Goal: Transaction & Acquisition: Purchase product/service

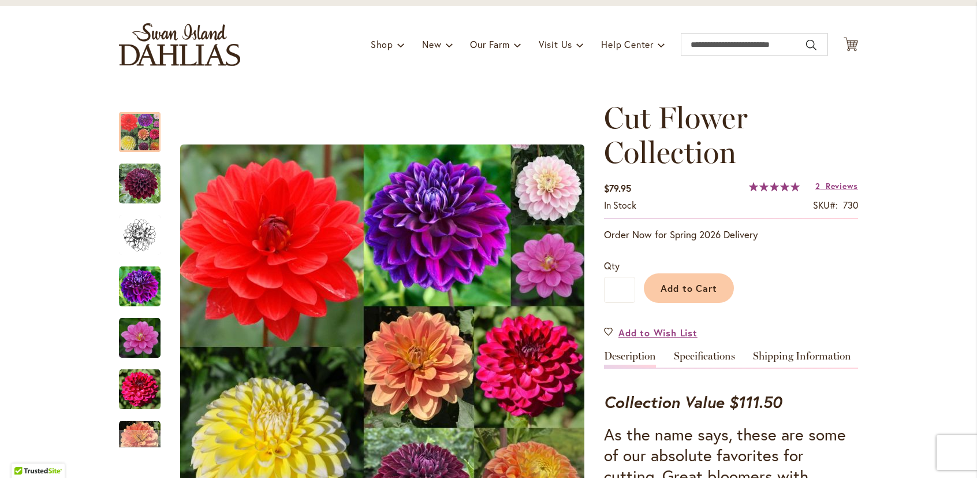
scroll to position [15, 0]
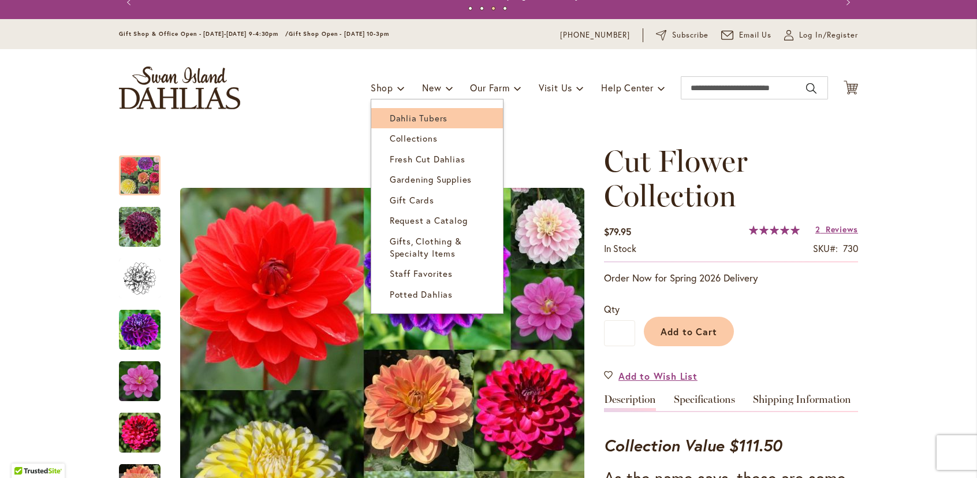
click at [392, 118] on span "Dahlia Tubers" at bounding box center [419, 118] width 58 height 12
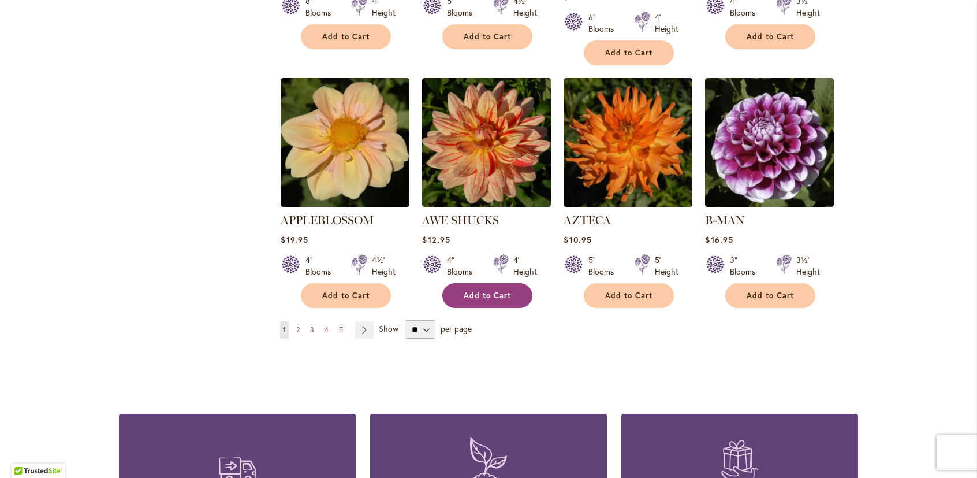
scroll to position [924, 0]
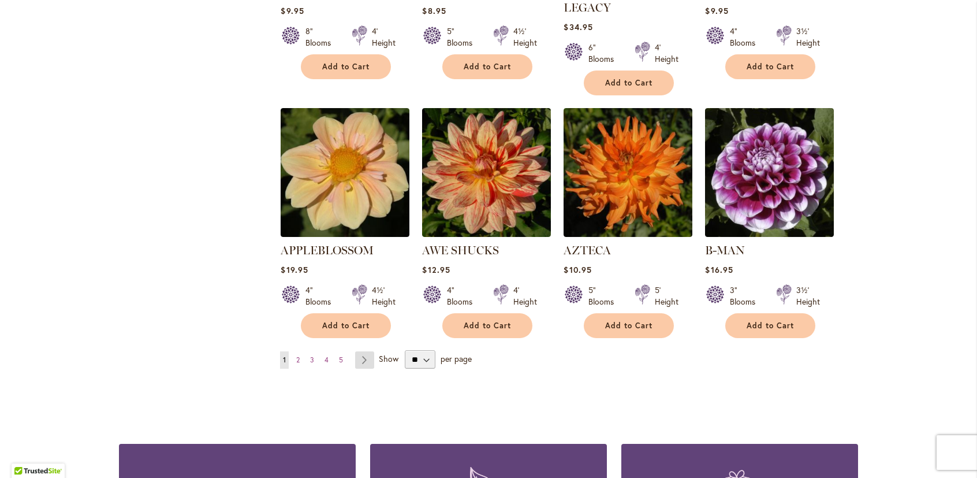
click at [361, 351] on link "Page Next" at bounding box center [364, 359] width 19 height 17
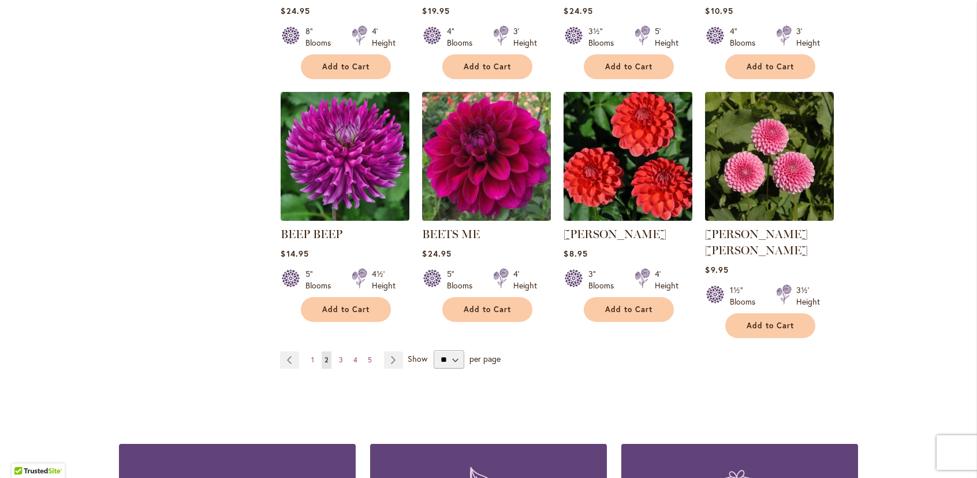
scroll to position [982, 0]
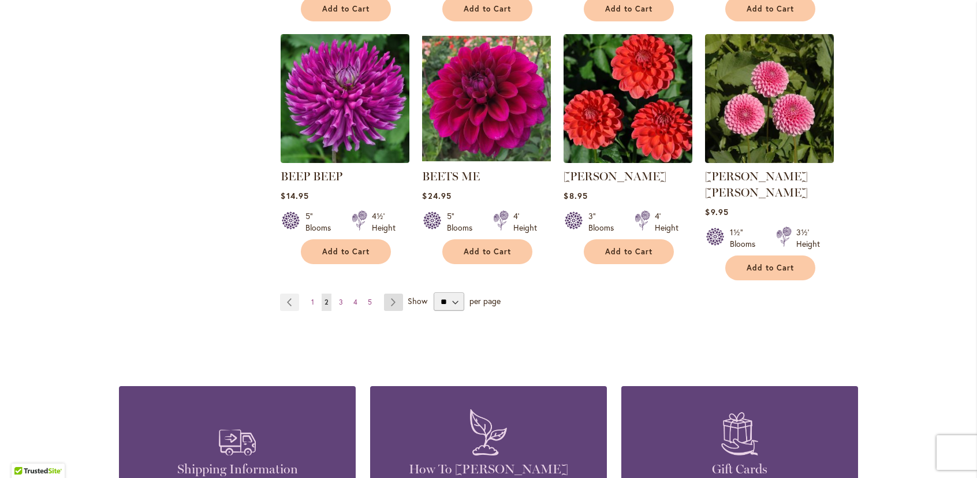
click at [389, 293] on link "Page Next" at bounding box center [393, 301] width 19 height 17
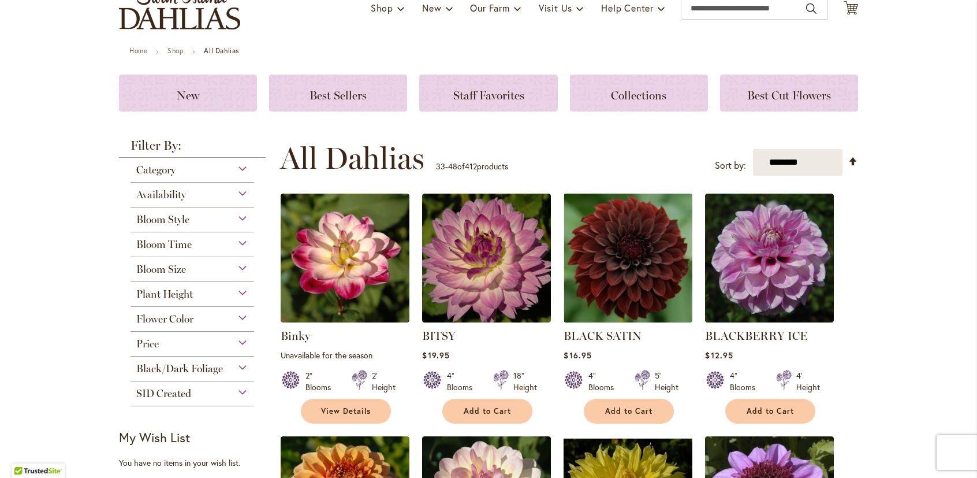
scroll to position [115, 0]
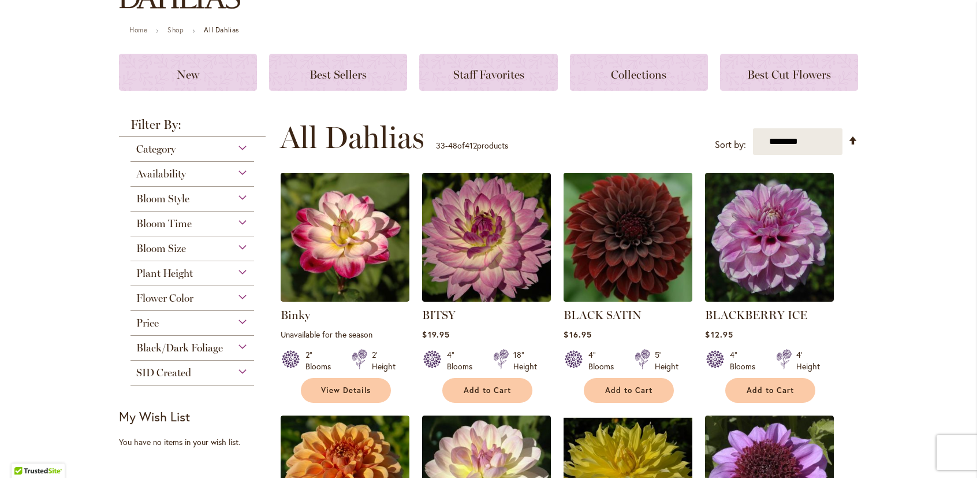
click at [618, 243] on img at bounding box center [628, 237] width 135 height 135
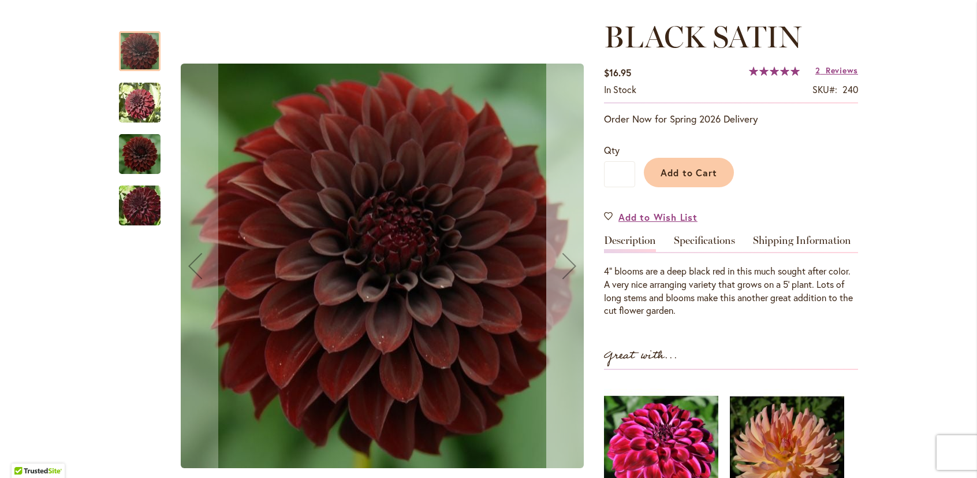
scroll to position [173, 0]
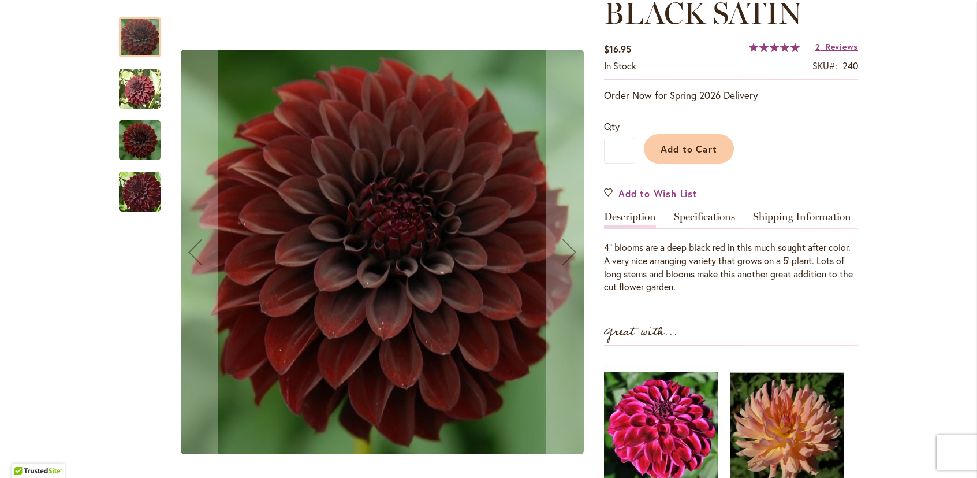
click at [143, 140] on img "BLACK SATIN" at bounding box center [140, 140] width 42 height 46
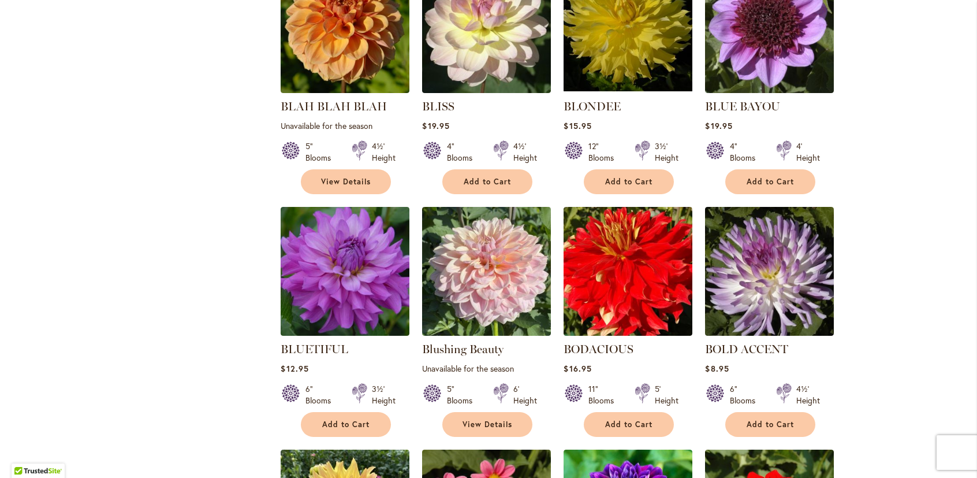
scroll to position [577, 0]
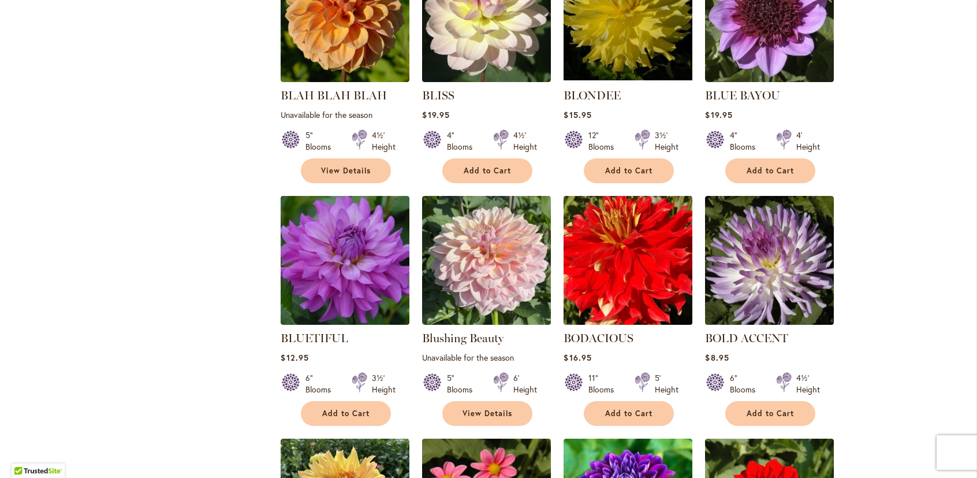
click at [621, 243] on img at bounding box center [628, 260] width 135 height 135
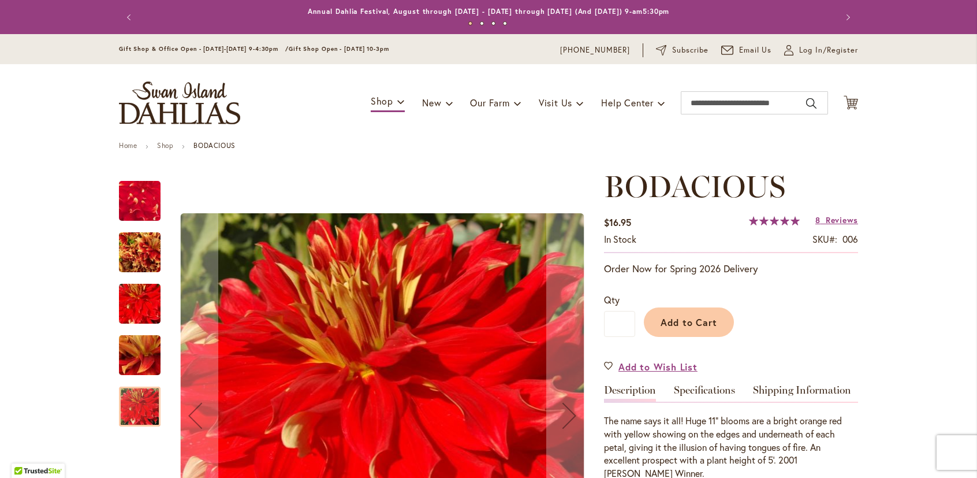
click at [140, 253] on img "BODACIOUS" at bounding box center [140, 252] width 42 height 55
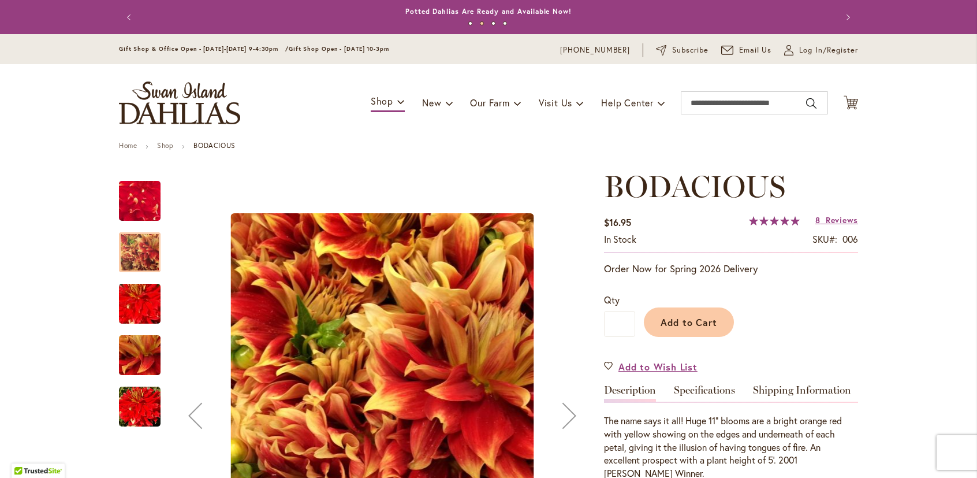
click at [134, 302] on img "BODACIOUS" at bounding box center [139, 303] width 83 height 55
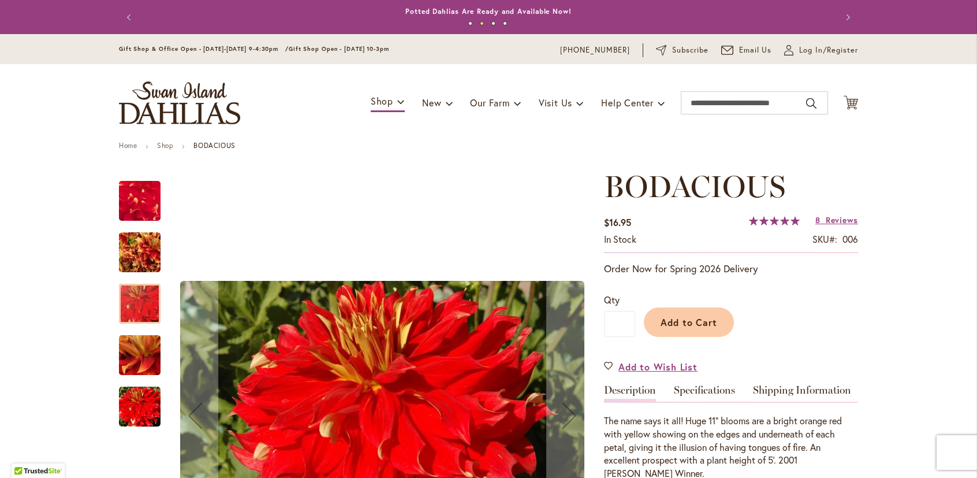
click at [148, 356] on img "BODACIOUS" at bounding box center [139, 355] width 83 height 62
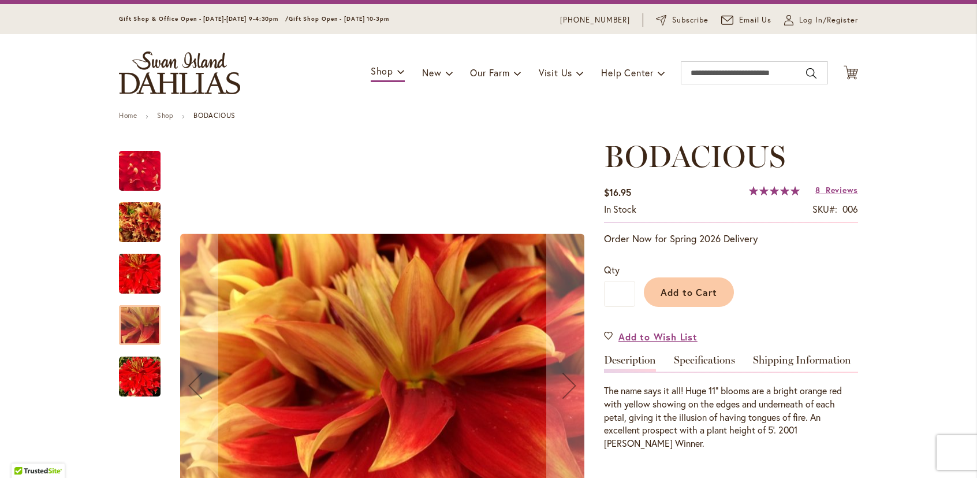
scroll to position [58, 0]
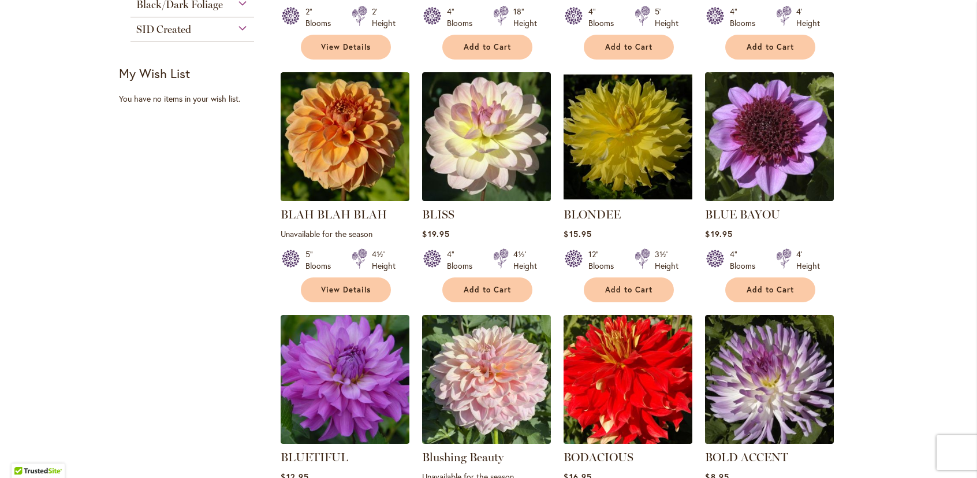
scroll to position [520, 0]
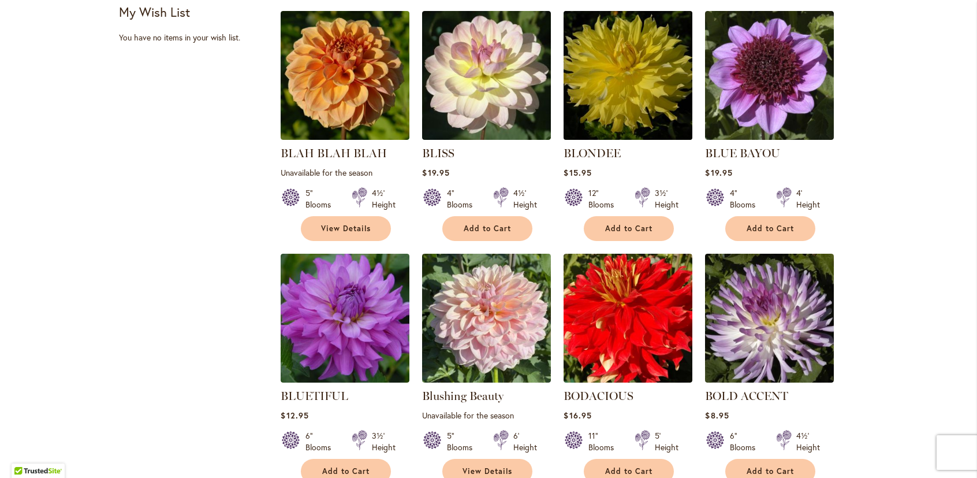
click at [640, 81] on img at bounding box center [628, 75] width 135 height 135
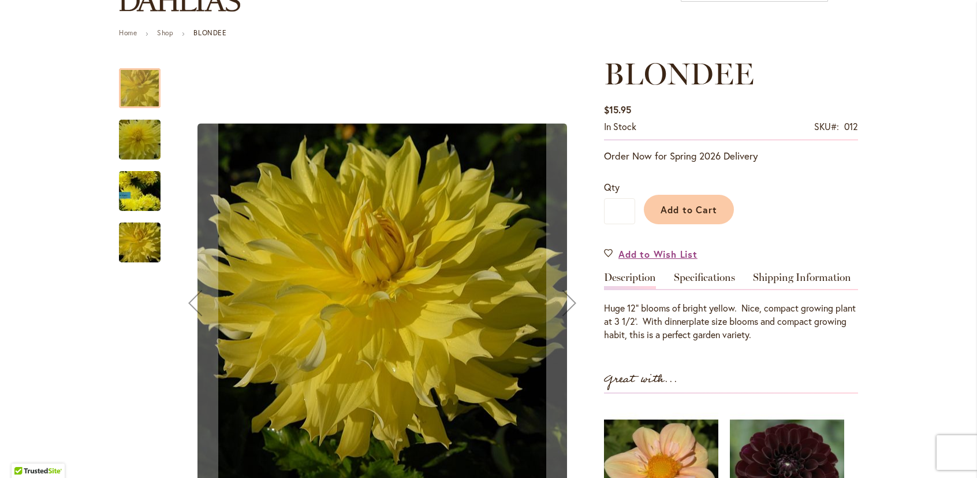
scroll to position [115, 0]
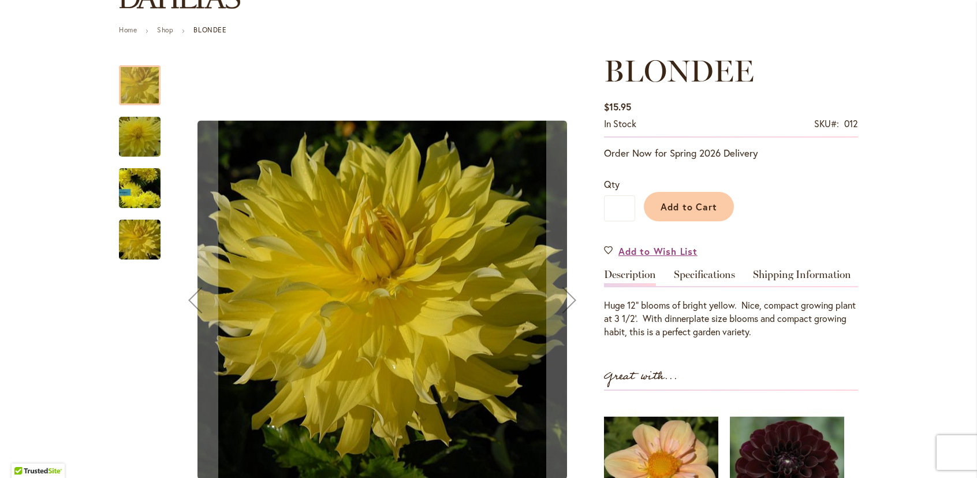
click at [130, 128] on img "Blondee" at bounding box center [139, 136] width 83 height 55
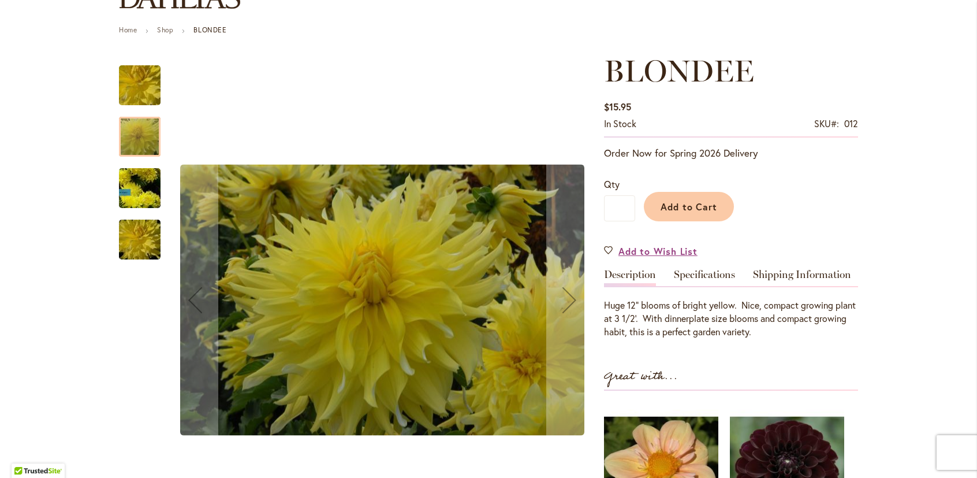
click at [137, 184] on img "Blondee" at bounding box center [139, 188] width 83 height 75
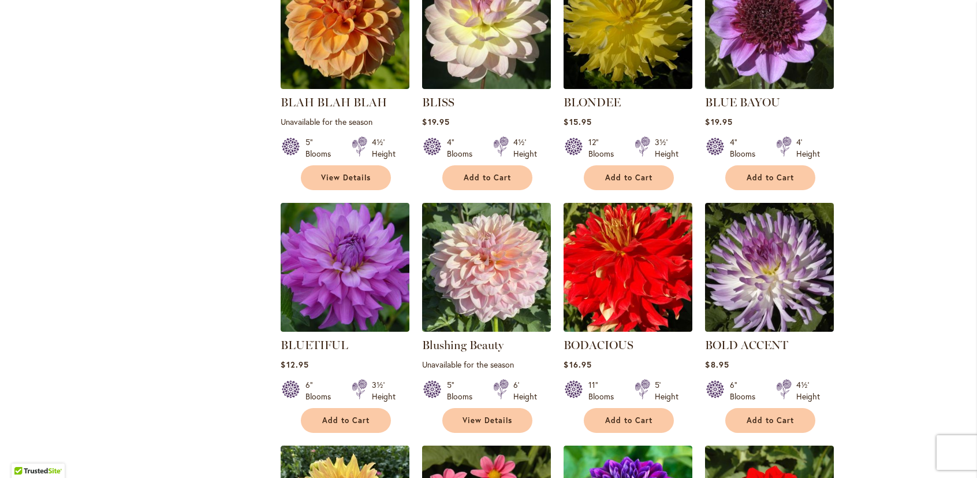
scroll to position [577, 0]
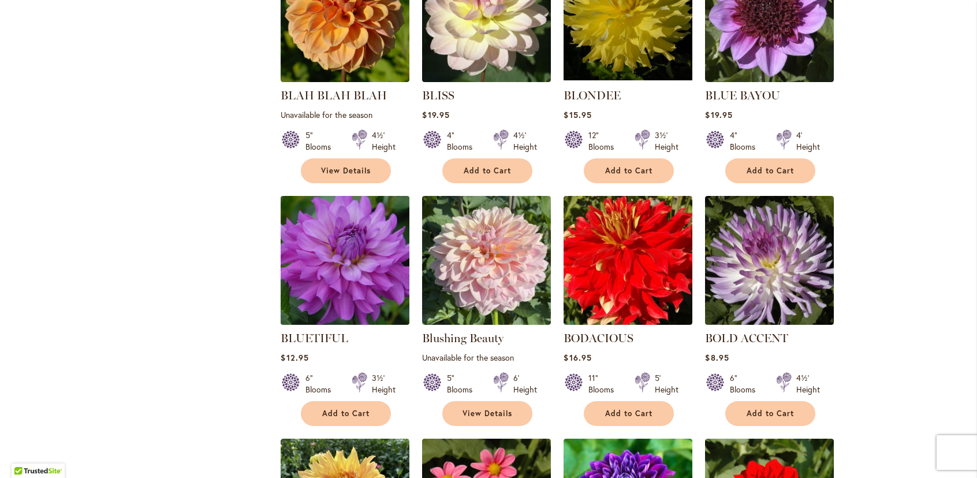
click at [337, 243] on img at bounding box center [345, 260] width 135 height 135
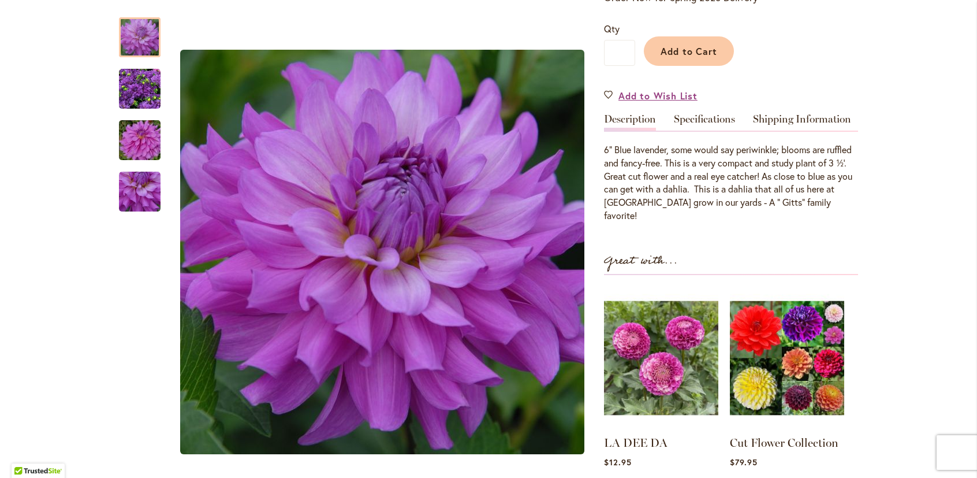
scroll to position [289, 0]
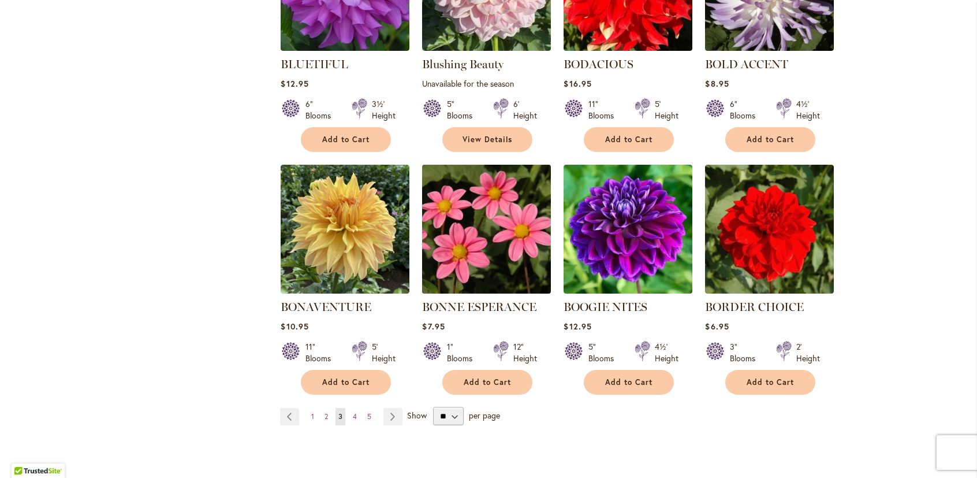
scroll to position [866, 0]
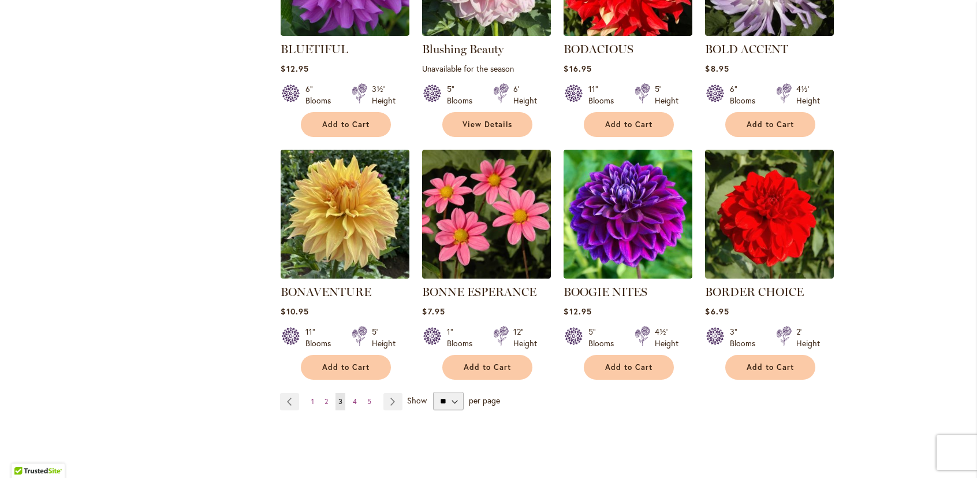
click at [338, 222] on img at bounding box center [345, 214] width 135 height 135
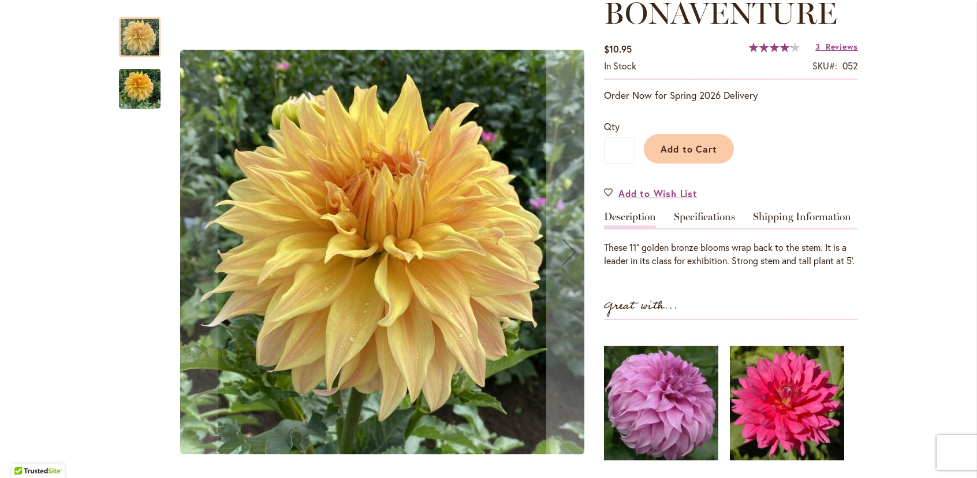
scroll to position [289, 0]
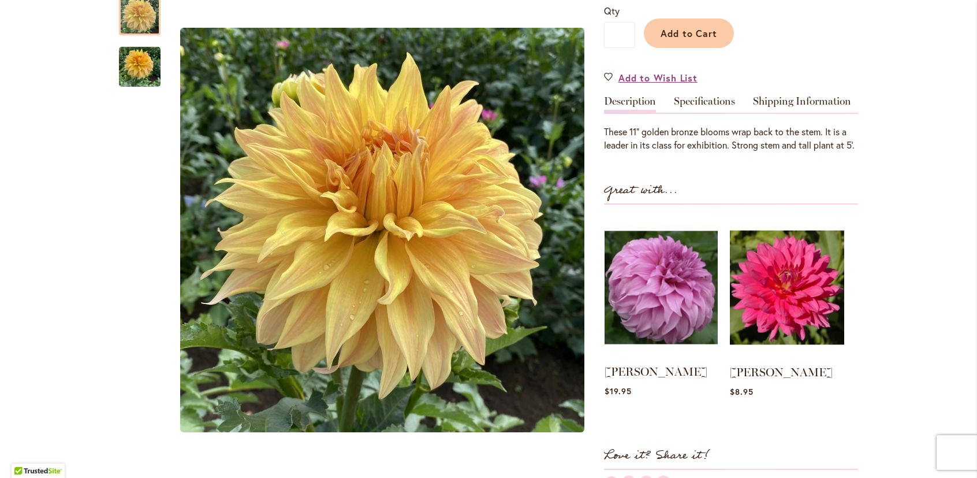
click at [658, 296] on img at bounding box center [661, 287] width 113 height 141
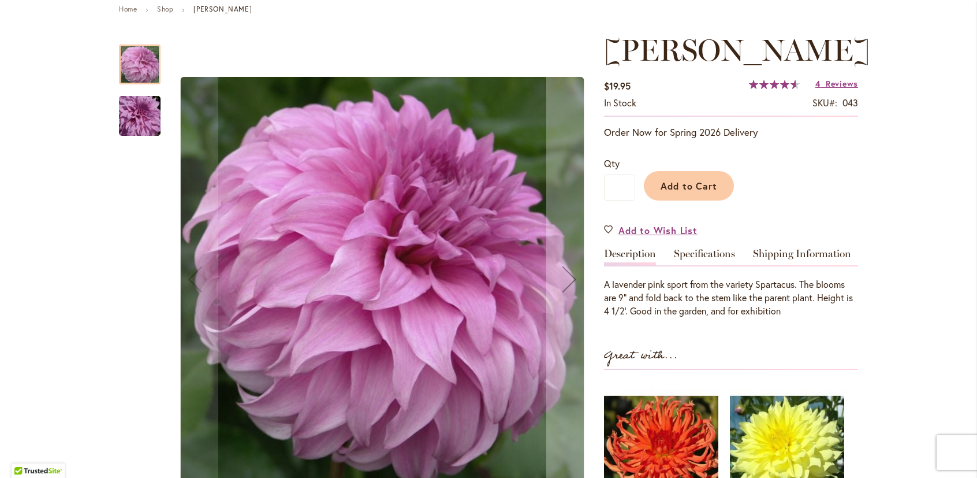
scroll to position [173, 0]
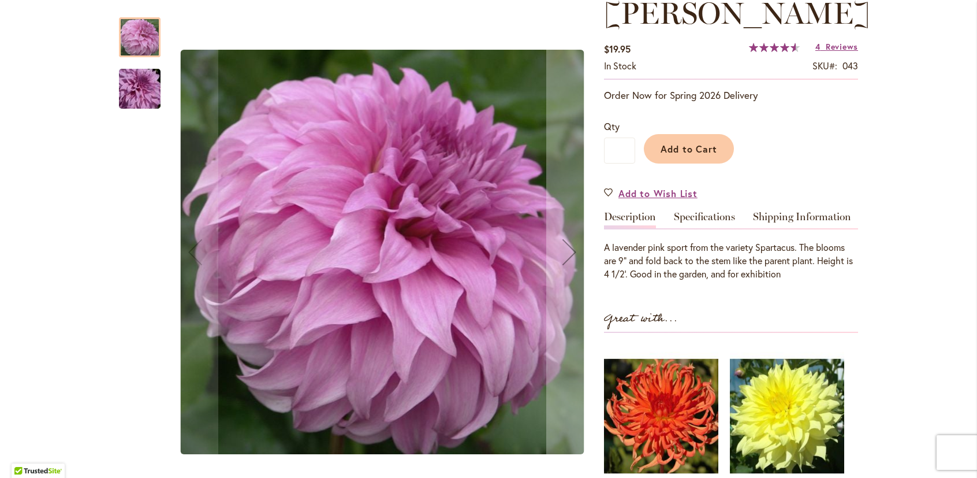
click at [142, 83] on img "Vassio Meggos" at bounding box center [139, 88] width 83 height 55
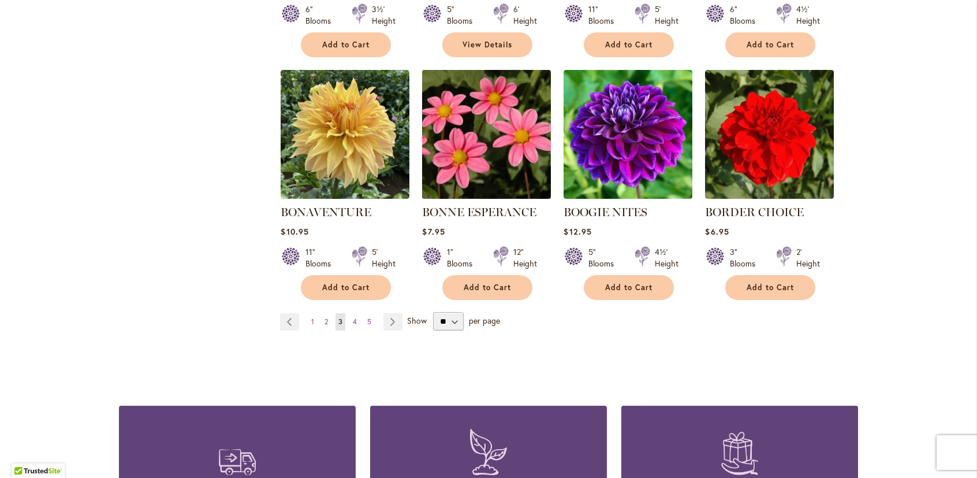
scroll to position [982, 0]
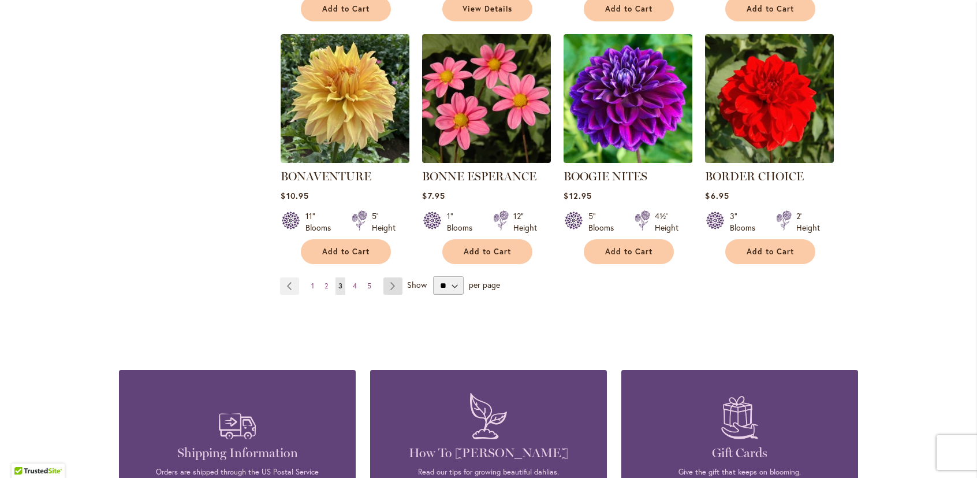
click at [391, 281] on link "Page Next" at bounding box center [392, 285] width 19 height 17
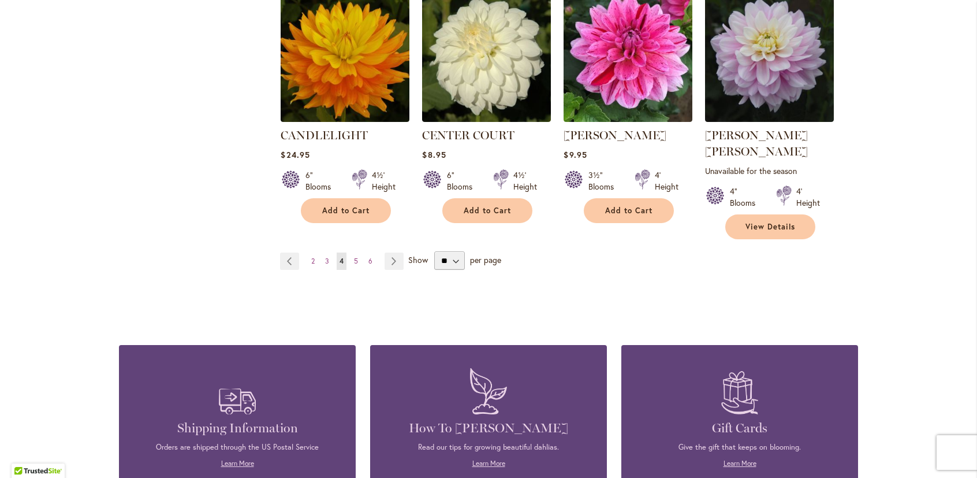
scroll to position [1039, 0]
click at [391, 252] on link "Page Next" at bounding box center [394, 260] width 19 height 17
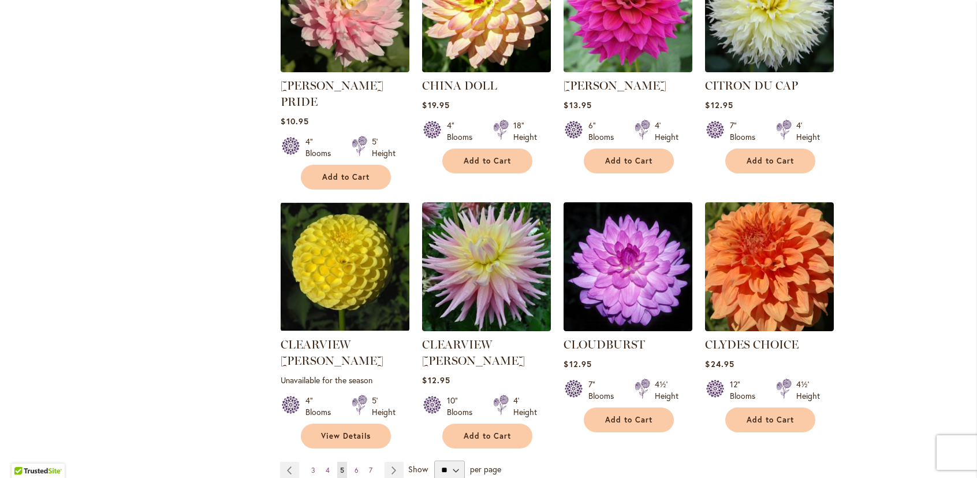
scroll to position [866, 0]
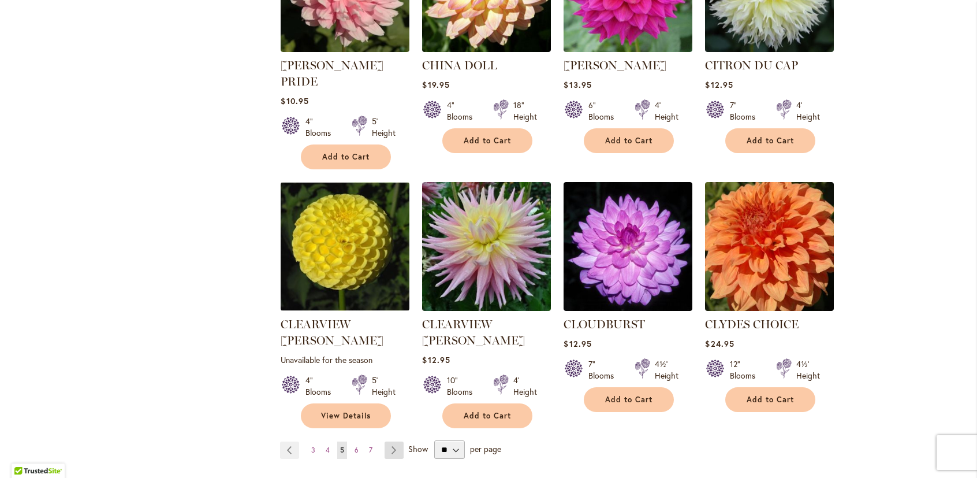
click at [391, 441] on link "Page Next" at bounding box center [394, 449] width 19 height 17
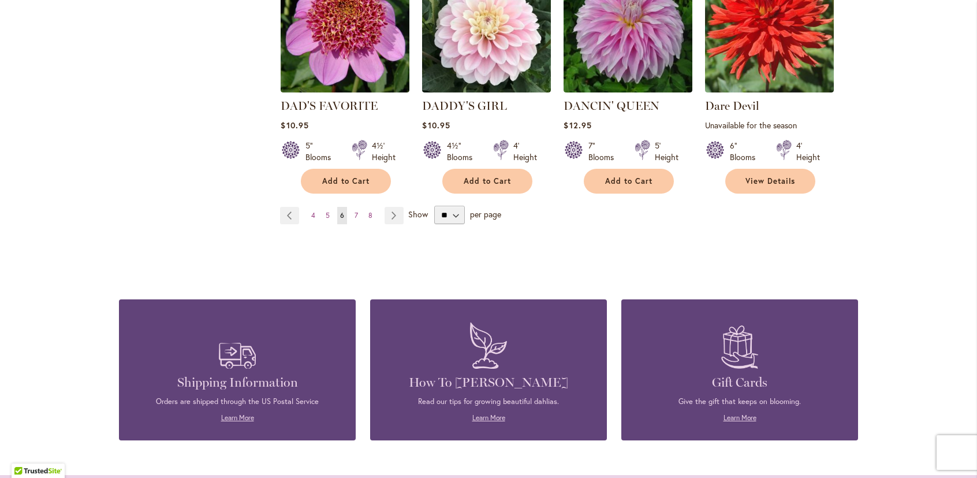
scroll to position [1097, 0]
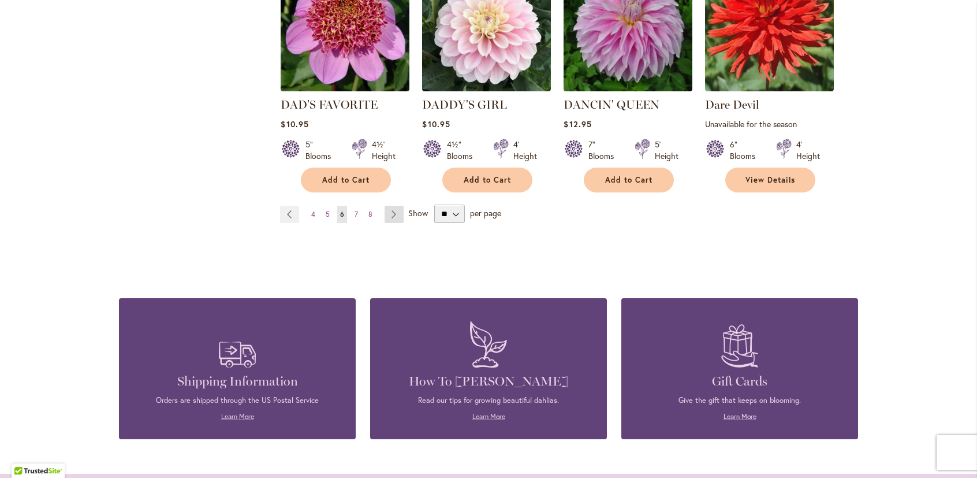
click at [391, 206] on link "Page Next" at bounding box center [394, 214] width 19 height 17
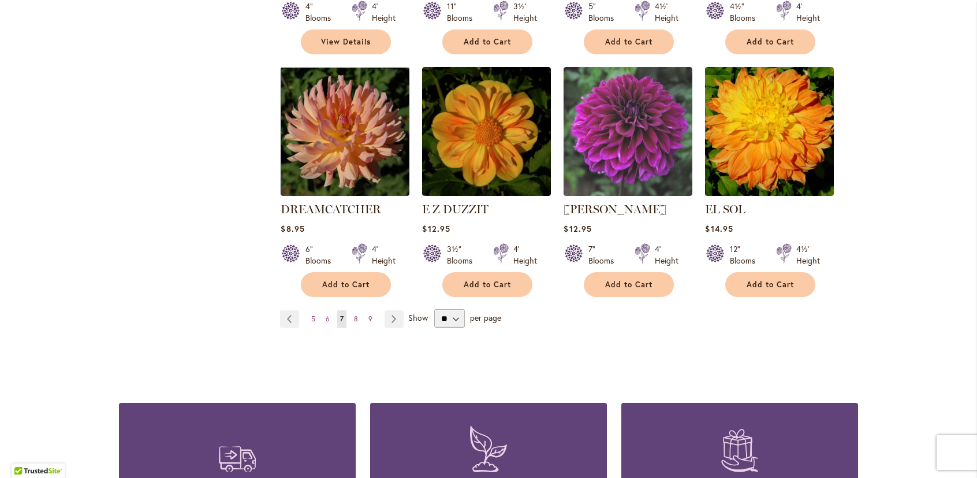
scroll to position [982, 0]
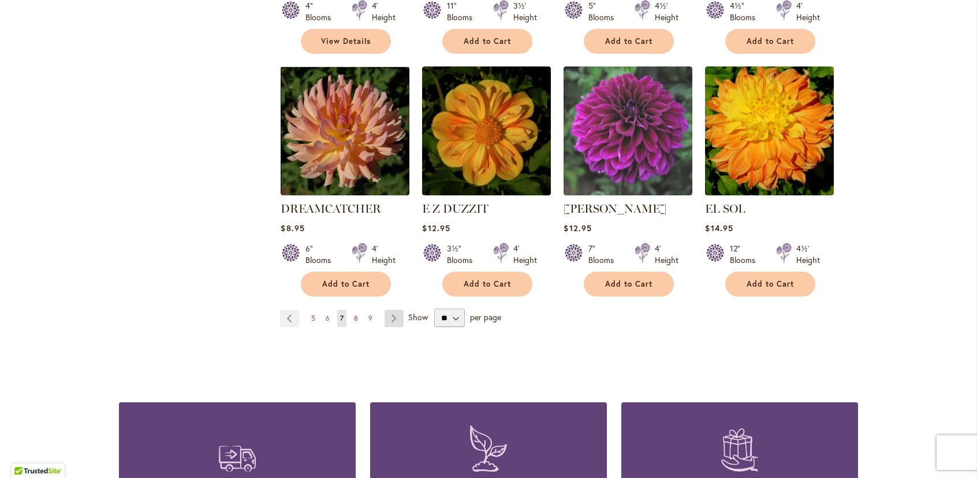
click at [390, 309] on link "Page Next" at bounding box center [394, 317] width 19 height 17
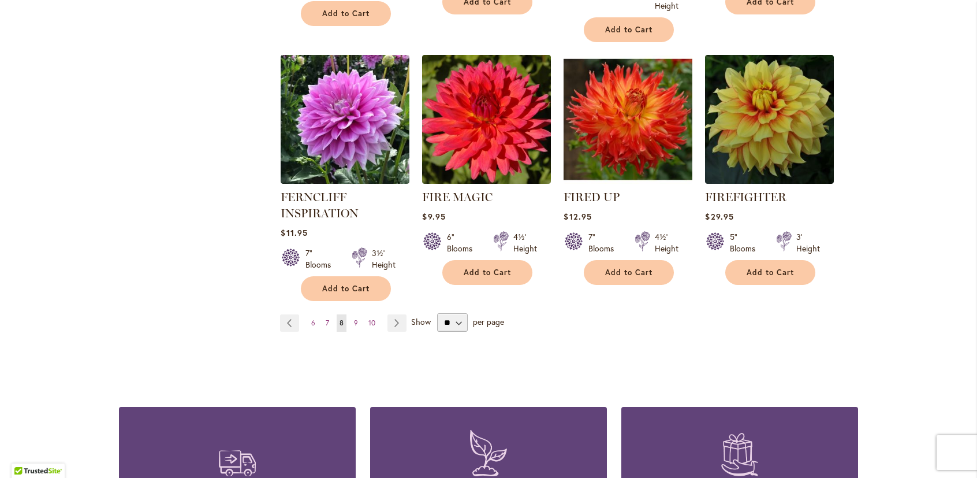
scroll to position [1039, 0]
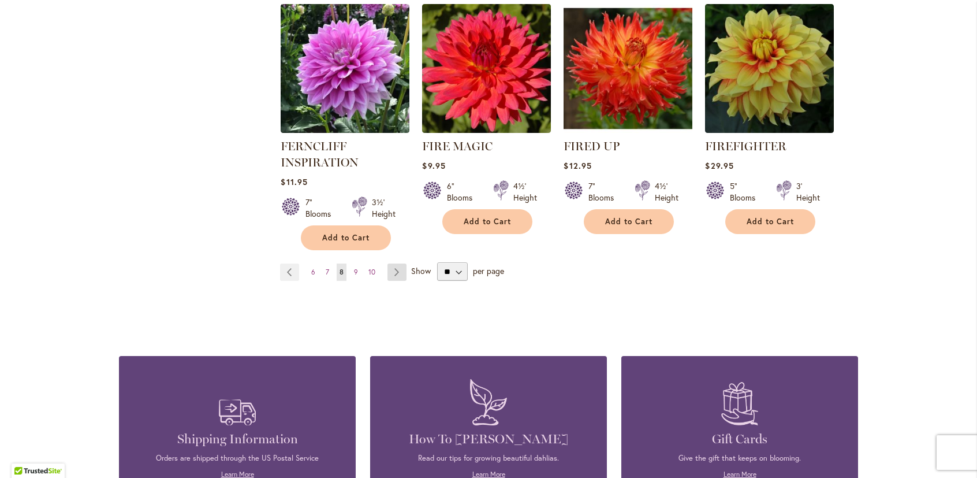
click at [393, 267] on link "Page Next" at bounding box center [396, 271] width 19 height 17
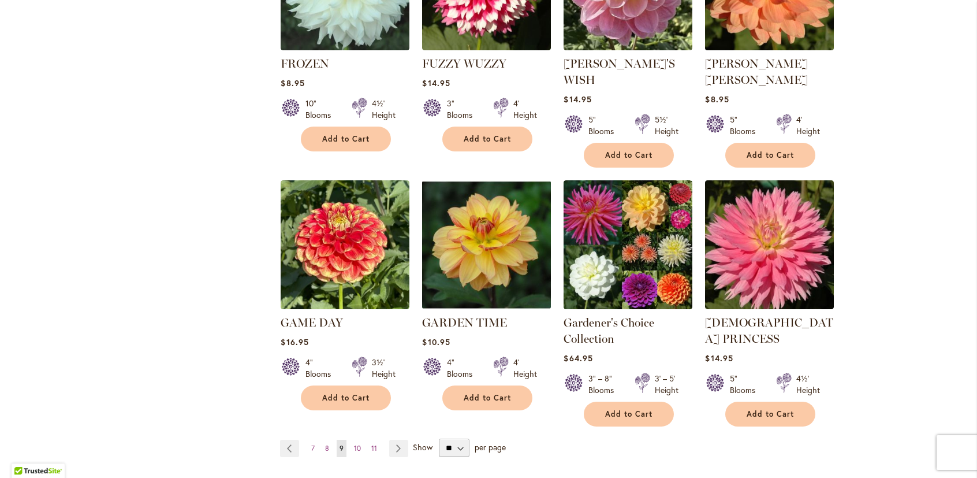
scroll to position [924, 0]
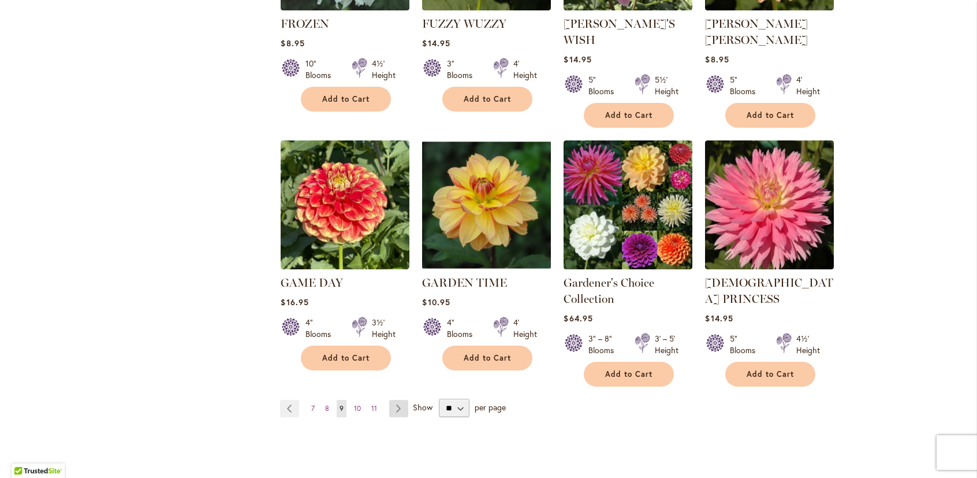
click at [393, 400] on link "Page Next" at bounding box center [398, 408] width 19 height 17
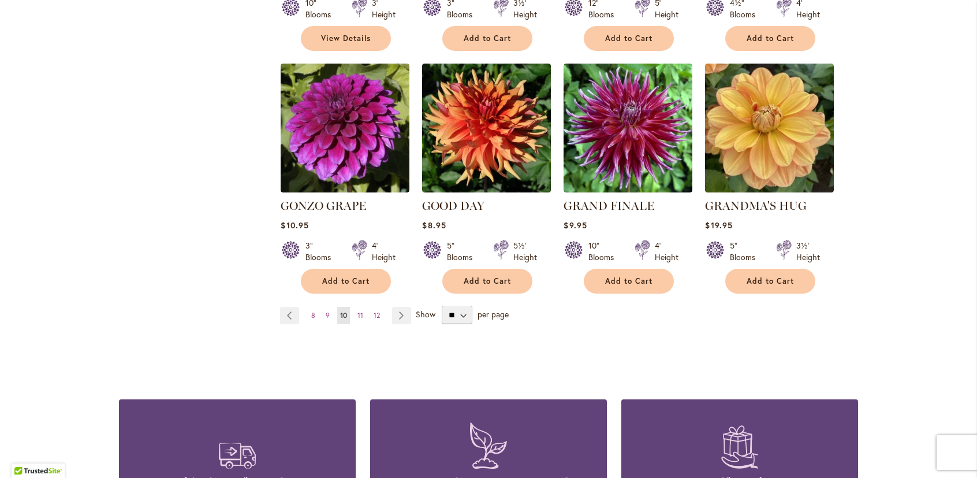
scroll to position [982, 0]
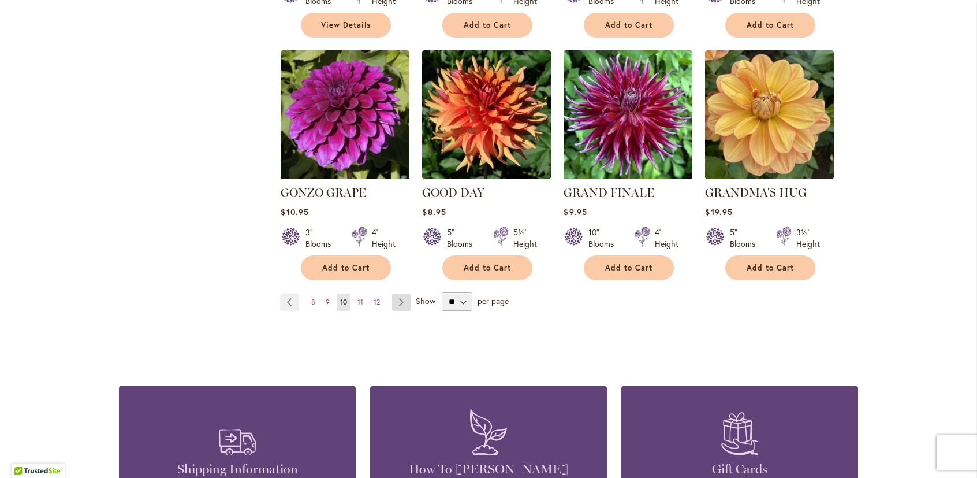
click at [395, 293] on link "Page Next" at bounding box center [401, 301] width 19 height 17
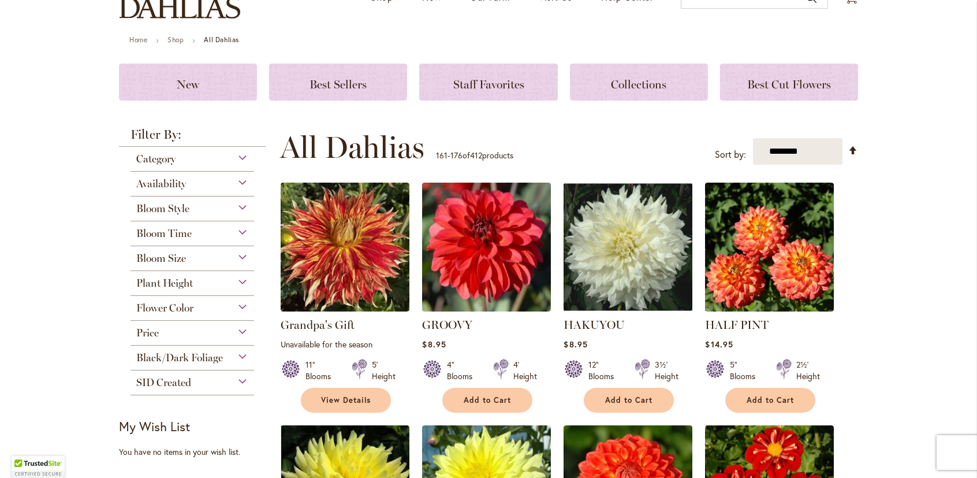
scroll to position [115, 0]
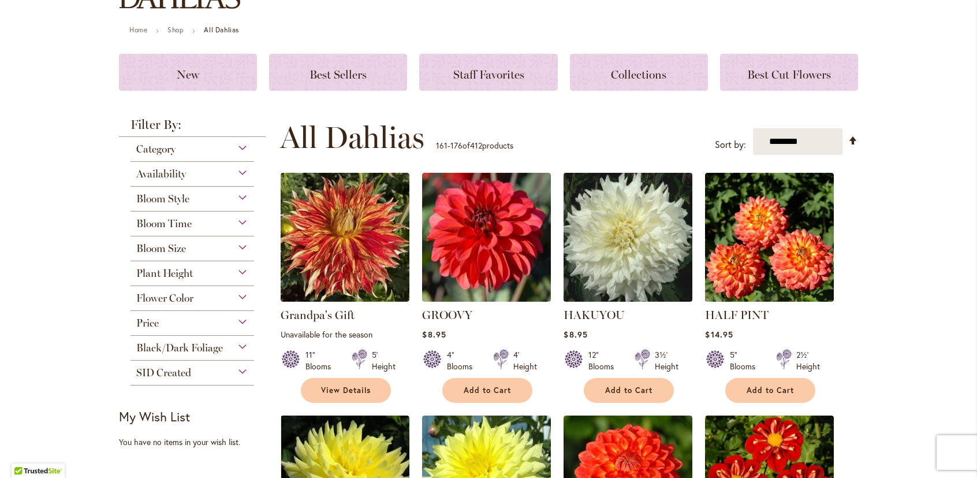
click at [616, 255] on img at bounding box center [628, 237] width 135 height 135
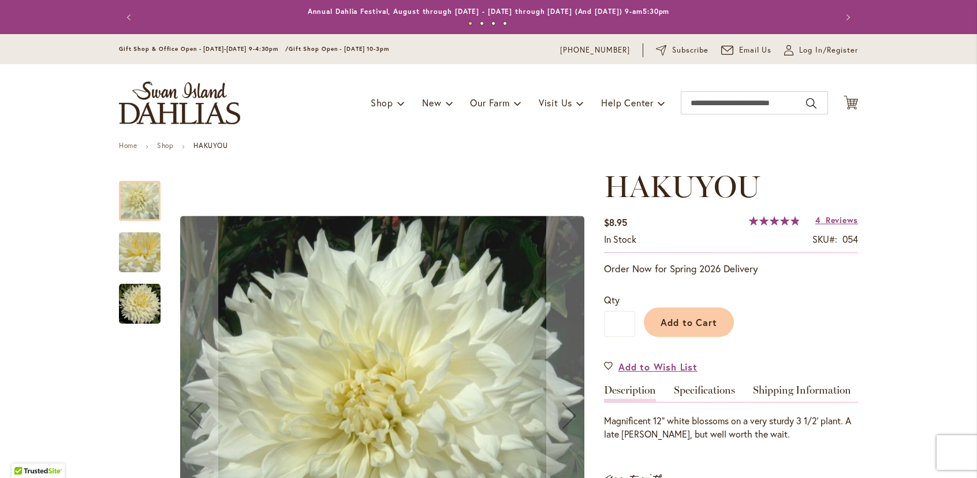
click at [138, 251] on img "Hakuyou" at bounding box center [140, 252] width 42 height 62
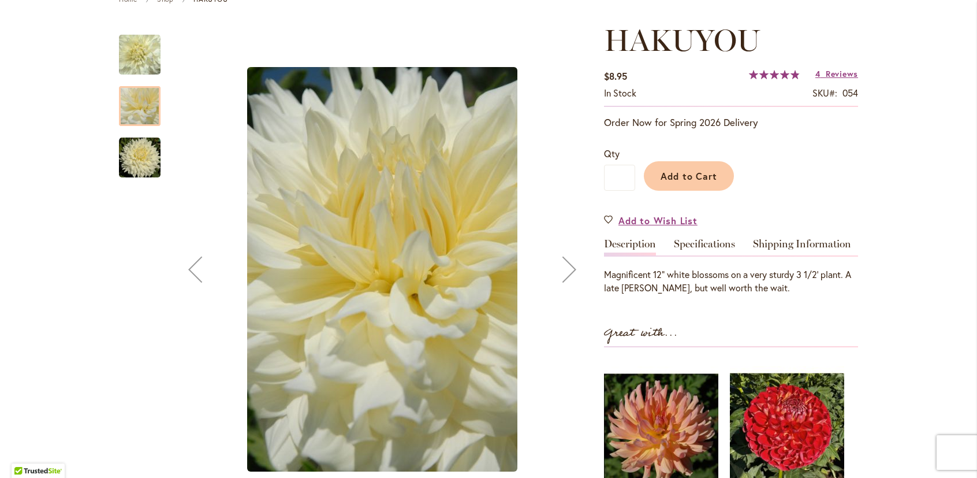
scroll to position [173, 0]
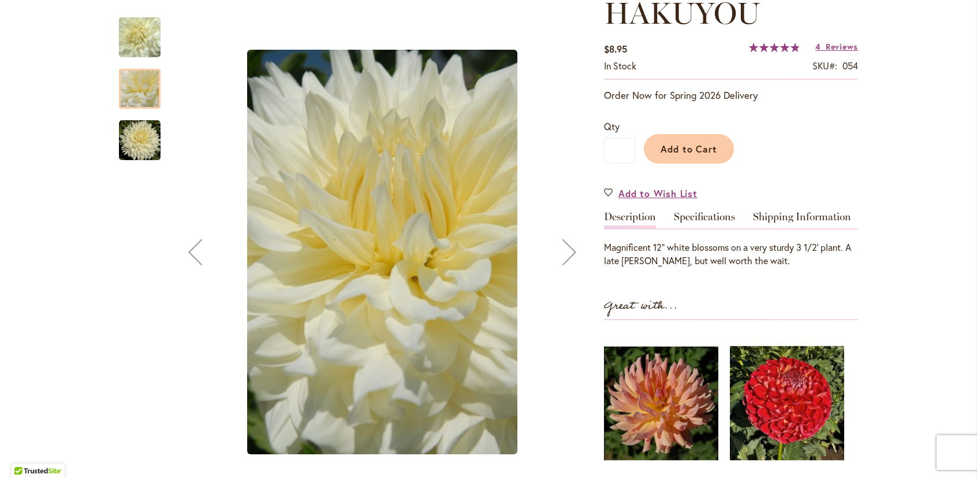
click at [128, 129] on img "Hakuyou" at bounding box center [140, 141] width 42 height 42
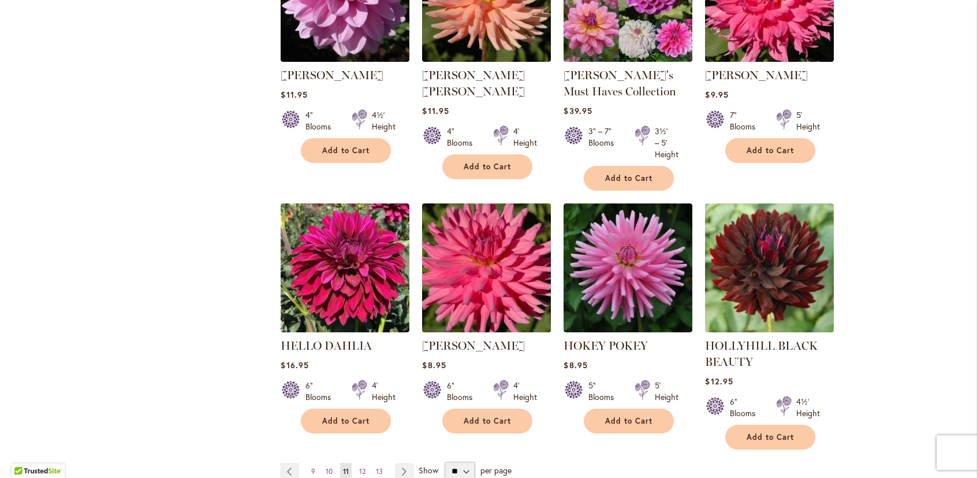
scroll to position [866, 0]
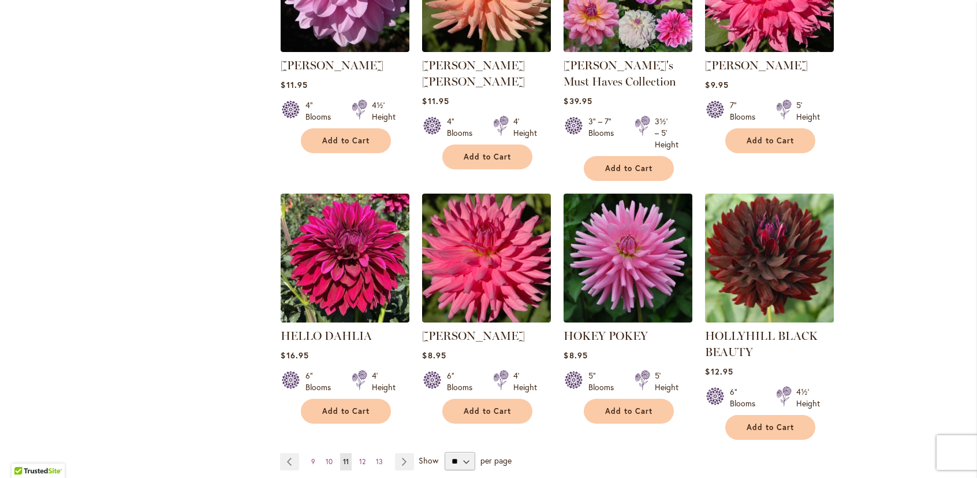
click at [765, 254] on img at bounding box center [769, 258] width 135 height 135
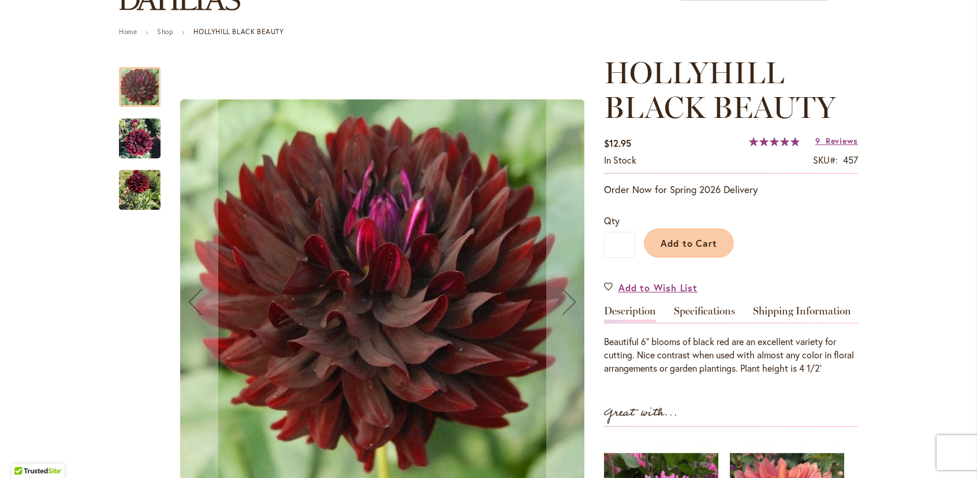
scroll to position [115, 0]
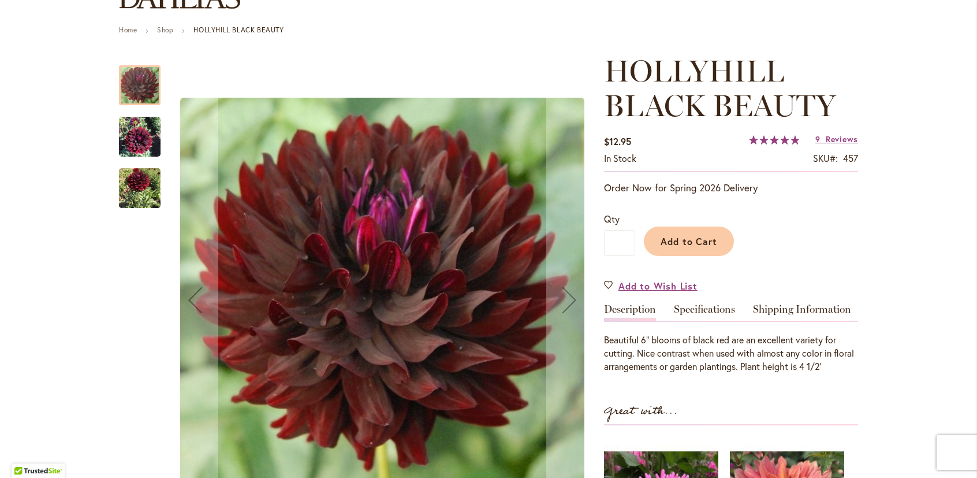
click at [139, 187] on img "HOLLYHILL BLACK BEAUTY" at bounding box center [140, 188] width 42 height 53
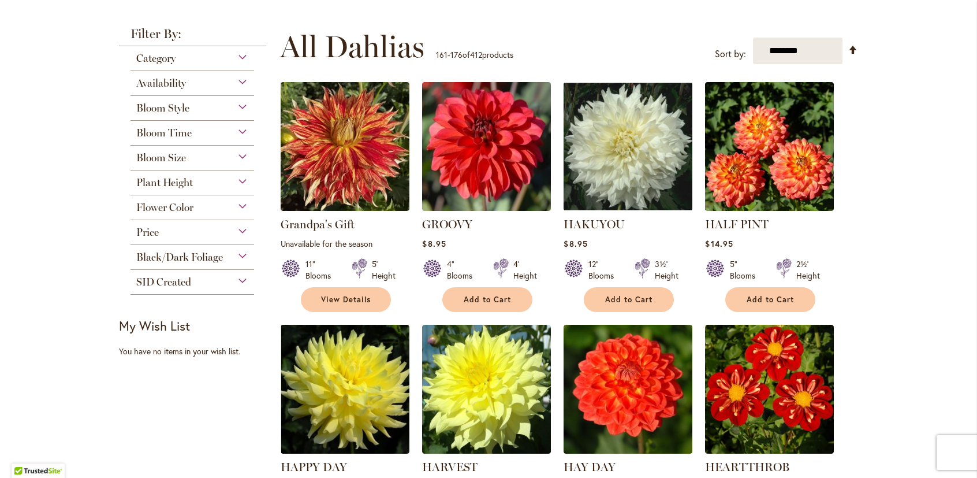
scroll to position [231, 0]
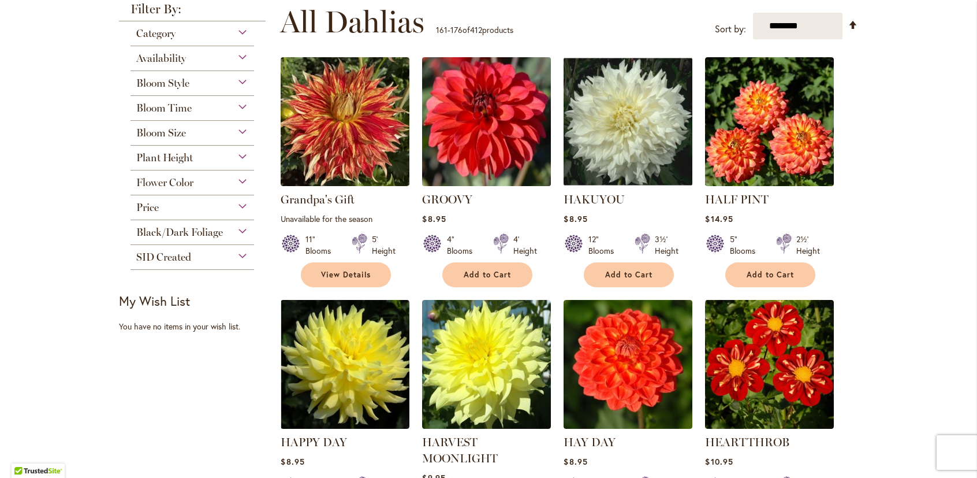
click at [490, 128] on img at bounding box center [486, 121] width 135 height 135
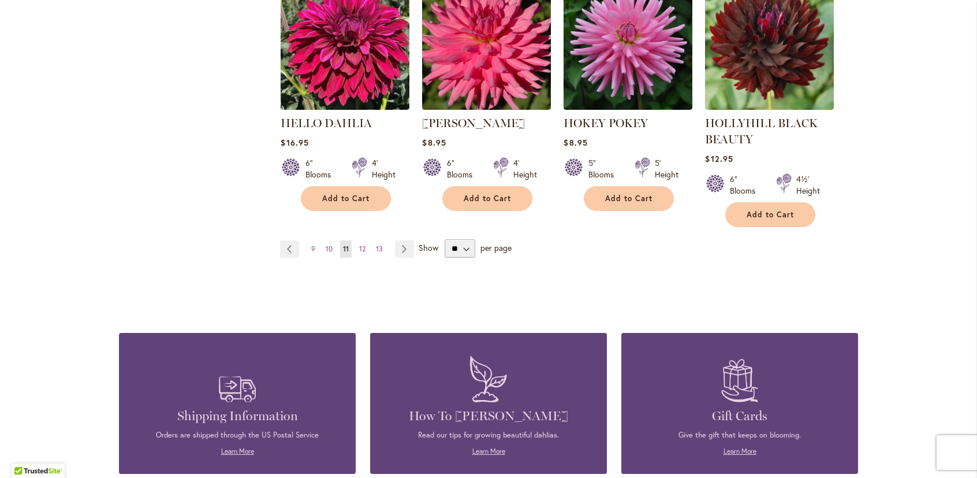
scroll to position [1097, 0]
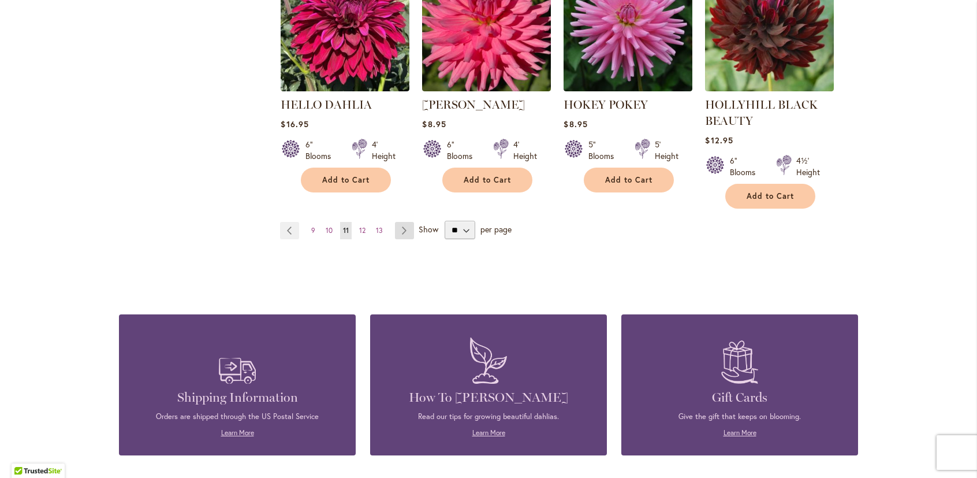
click at [401, 227] on link "Page Next" at bounding box center [404, 230] width 19 height 17
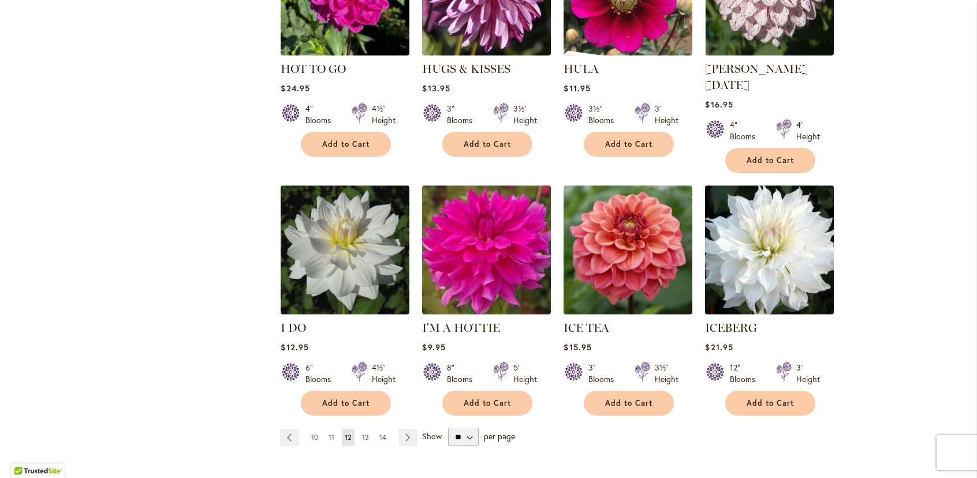
scroll to position [866, 0]
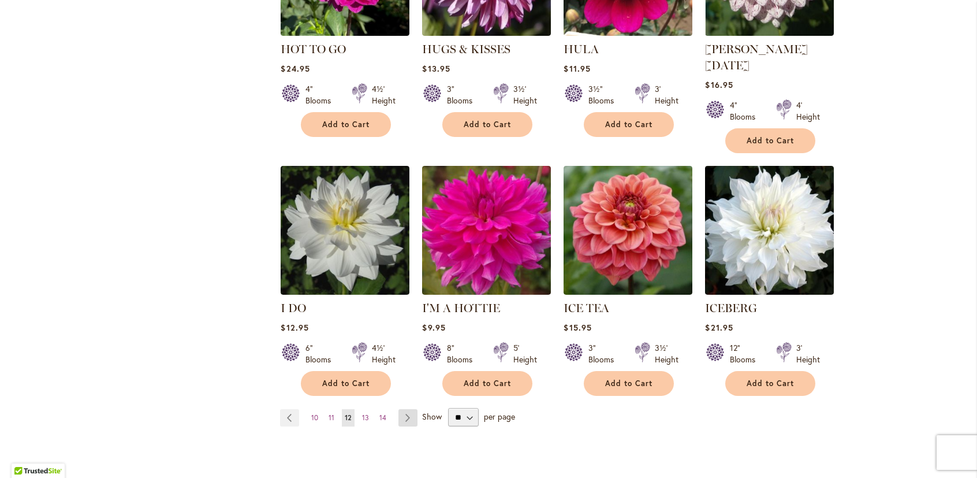
click at [403, 409] on link "Page Next" at bounding box center [407, 417] width 19 height 17
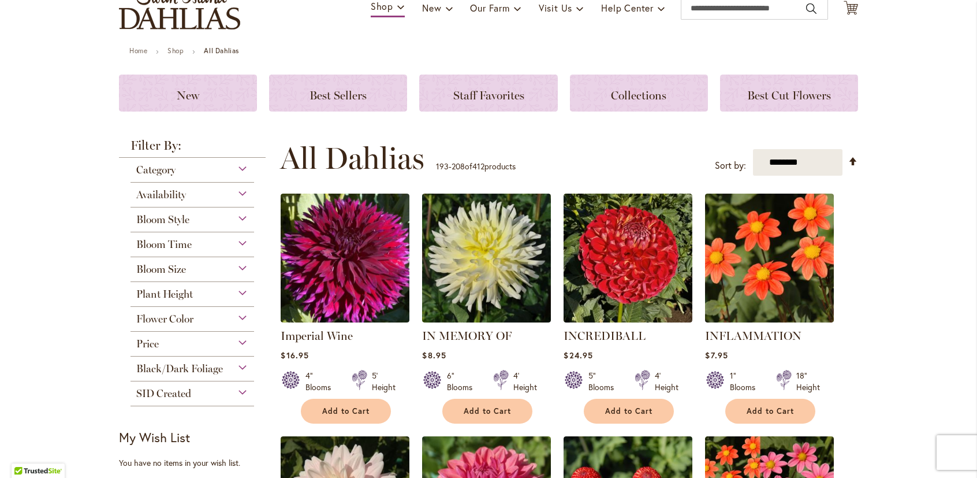
scroll to position [115, 0]
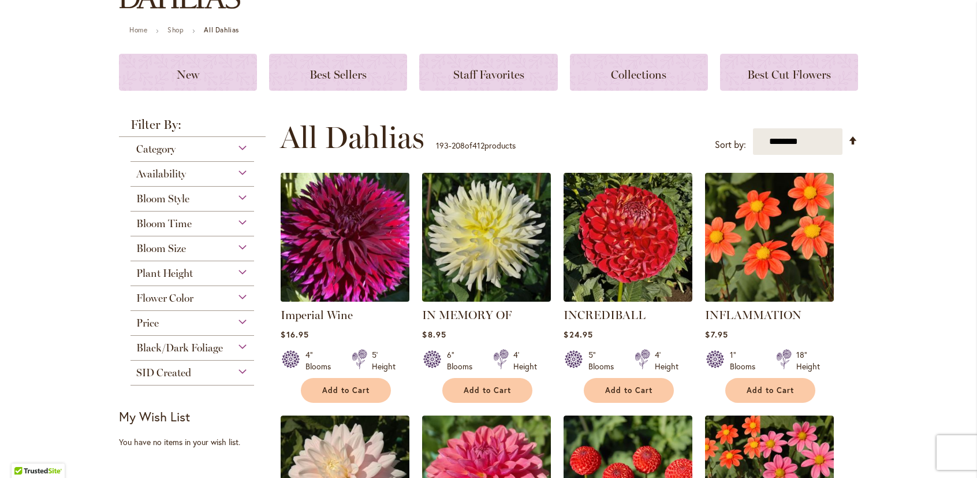
click at [364, 229] on img at bounding box center [345, 237] width 135 height 135
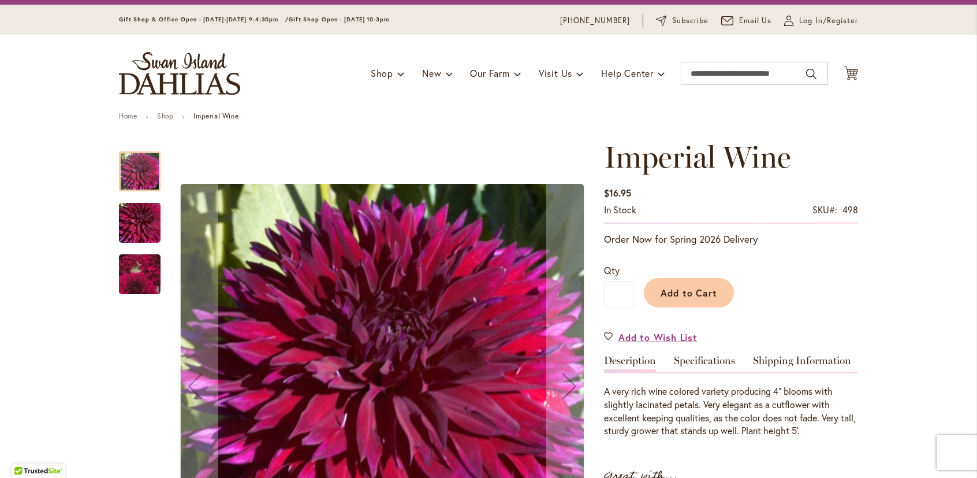
scroll to position [58, 0]
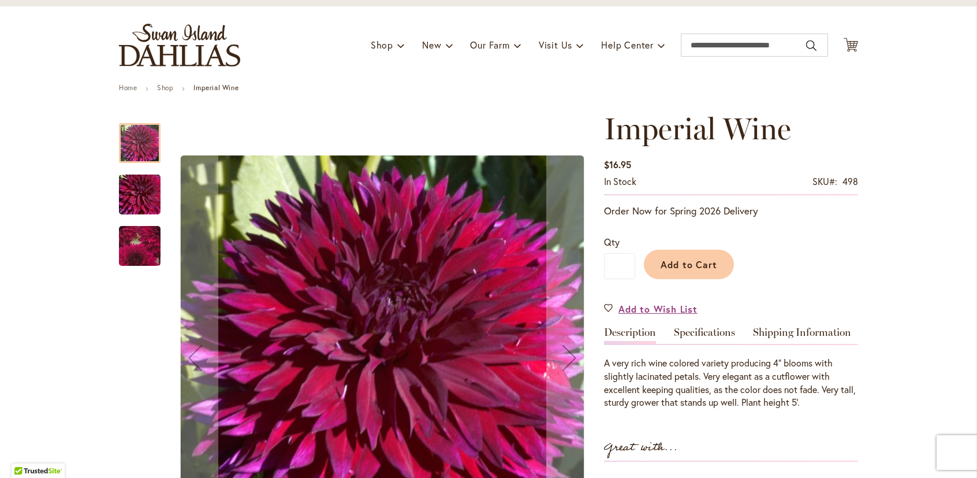
click at [141, 188] on img "Imperial Wine" at bounding box center [139, 194] width 83 height 55
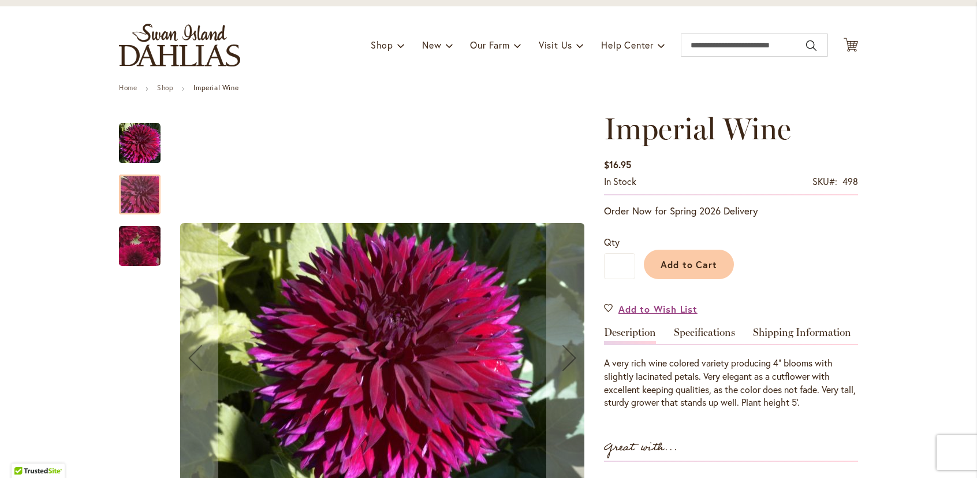
click at [133, 245] on img "Imperial Wine" at bounding box center [139, 246] width 81 height 80
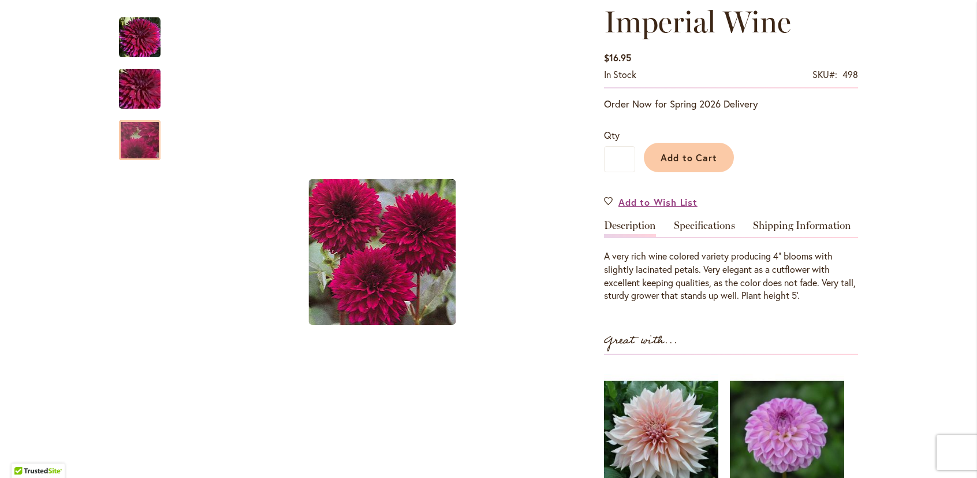
scroll to position [173, 0]
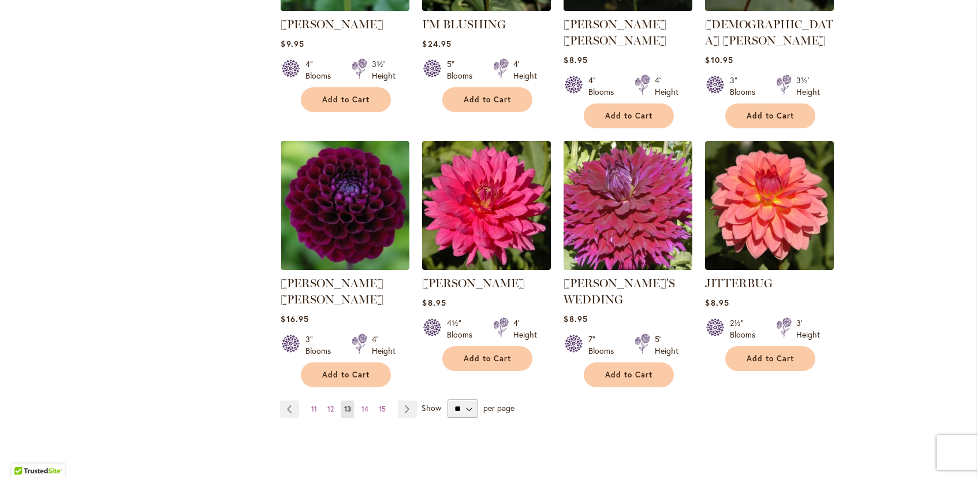
scroll to position [924, 0]
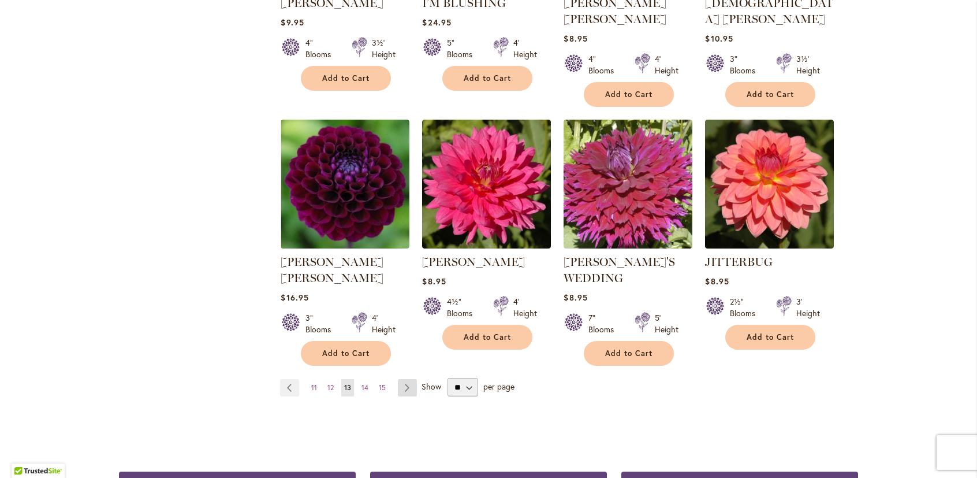
click at [401, 379] on link "Page Next" at bounding box center [407, 387] width 19 height 17
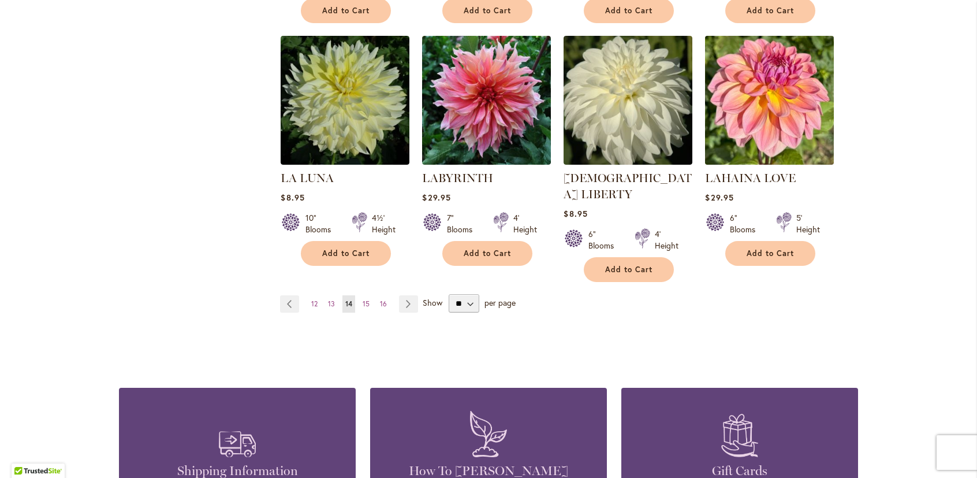
scroll to position [982, 0]
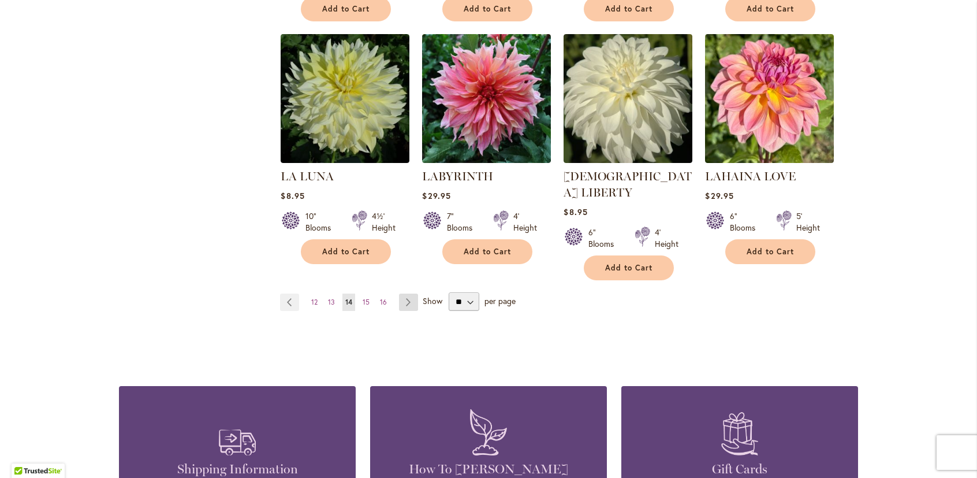
click at [402, 293] on link "Page Next" at bounding box center [408, 301] width 19 height 17
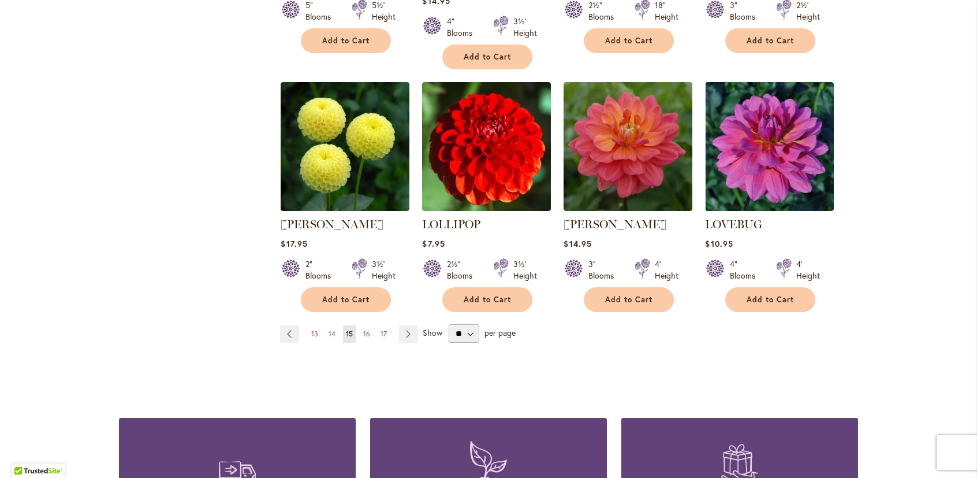
scroll to position [982, 0]
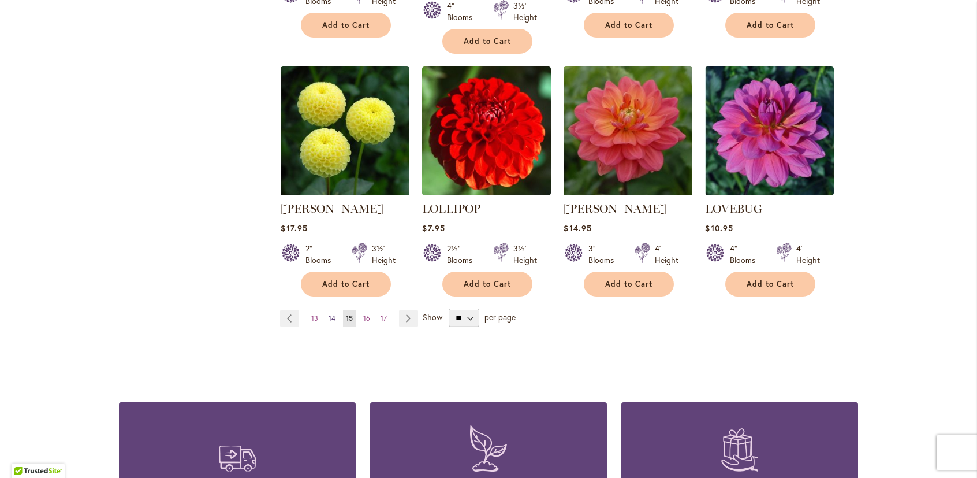
click at [330, 314] on span "14" at bounding box center [332, 318] width 7 height 9
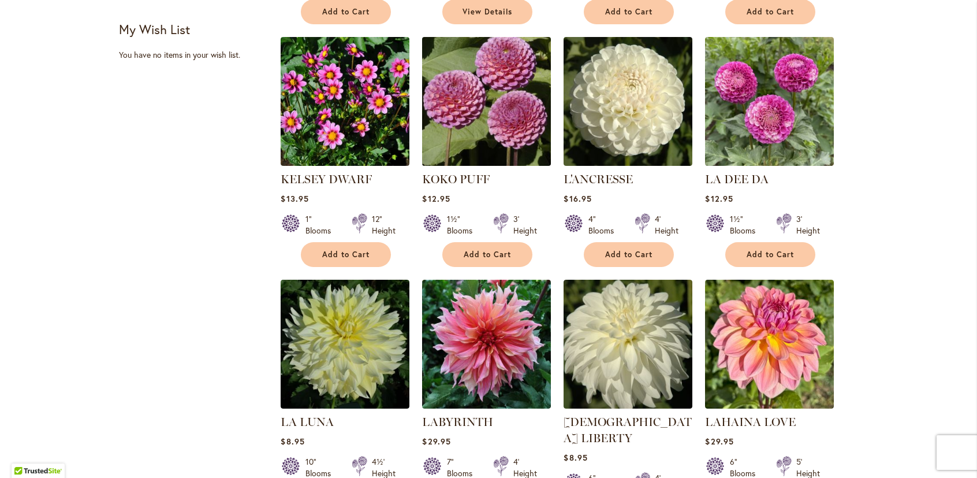
scroll to position [751, 0]
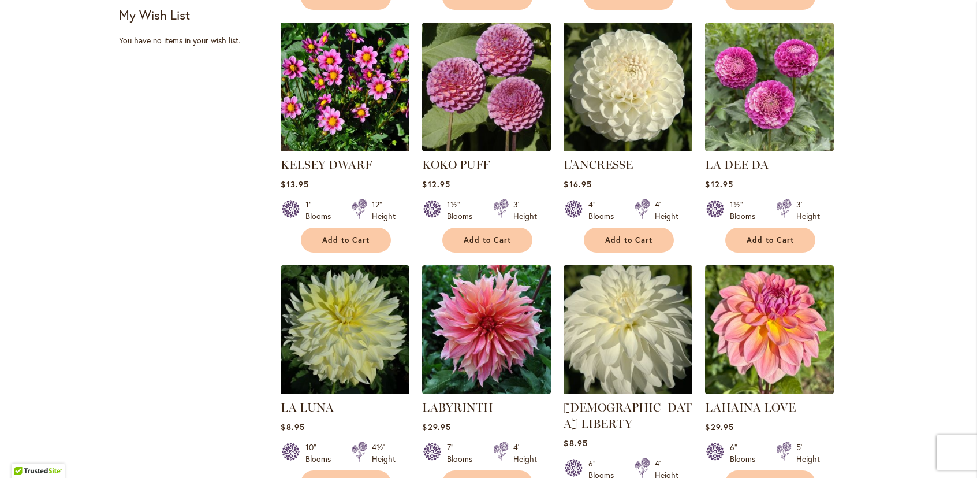
click at [626, 338] on img at bounding box center [628, 329] width 135 height 135
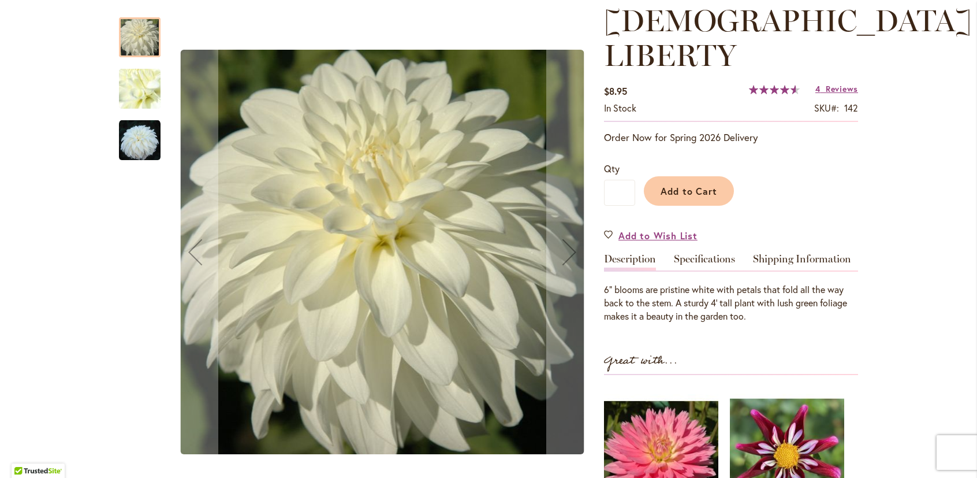
scroll to position [173, 0]
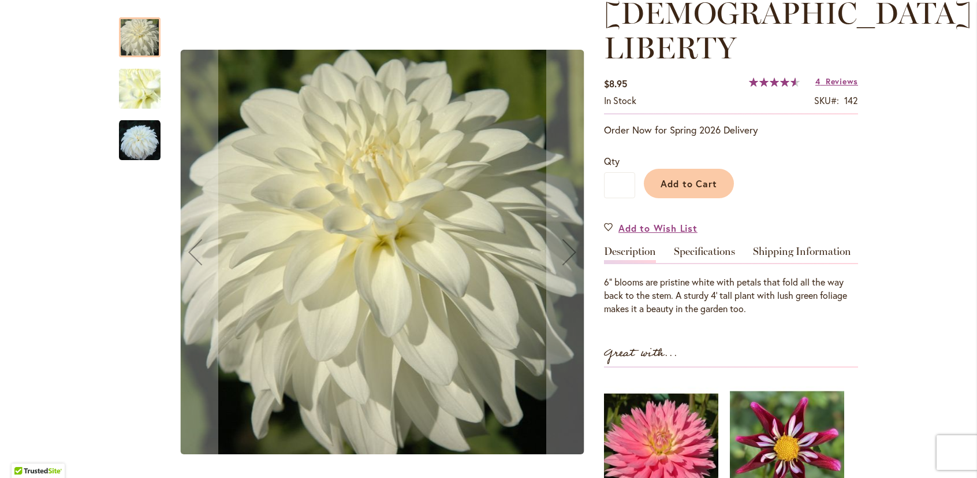
click at [148, 90] on img "LADY LIBERTY" at bounding box center [139, 89] width 83 height 62
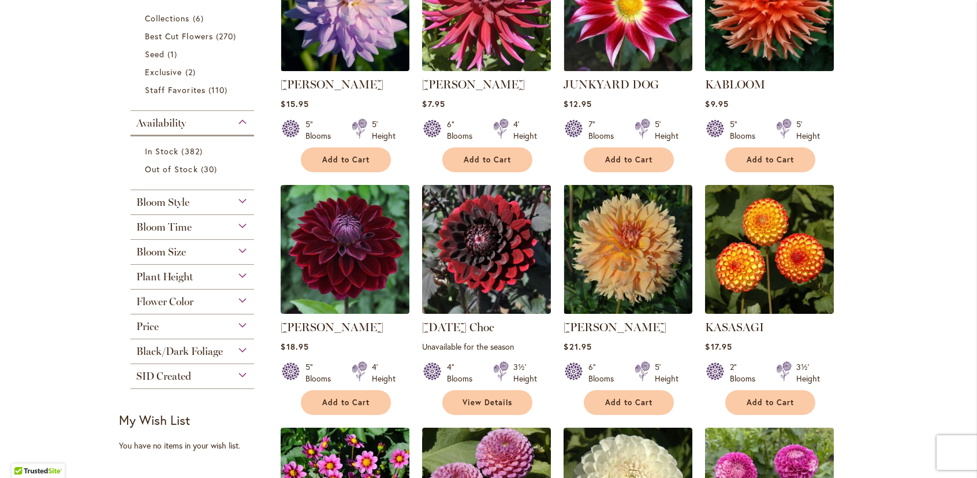
scroll to position [346, 0]
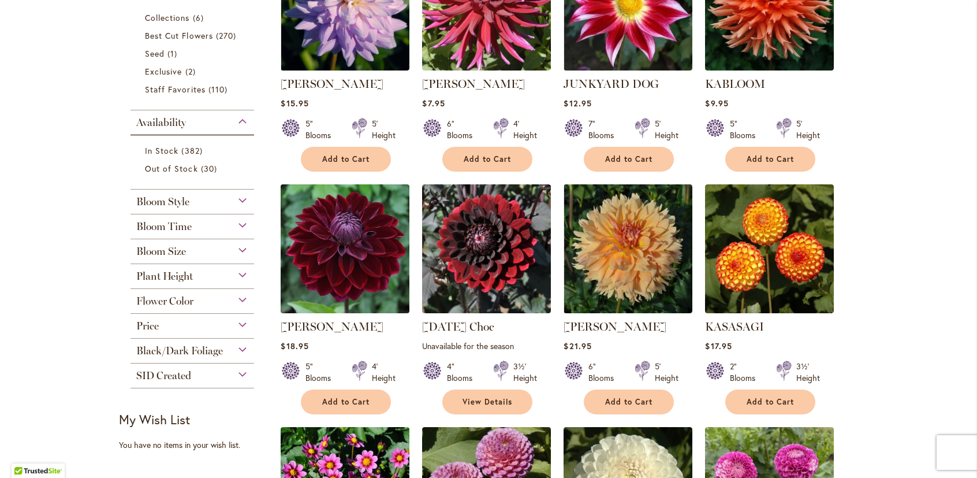
click at [325, 244] on img at bounding box center [345, 248] width 135 height 135
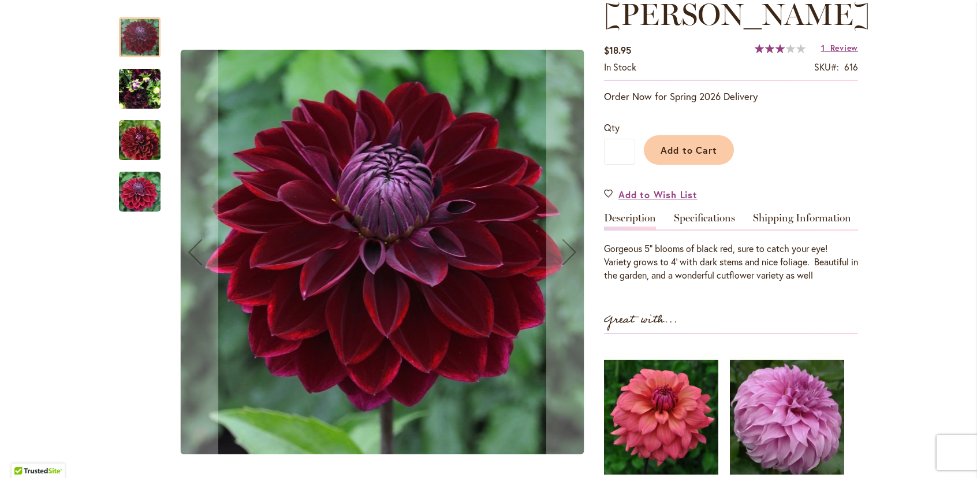
scroll to position [173, 0]
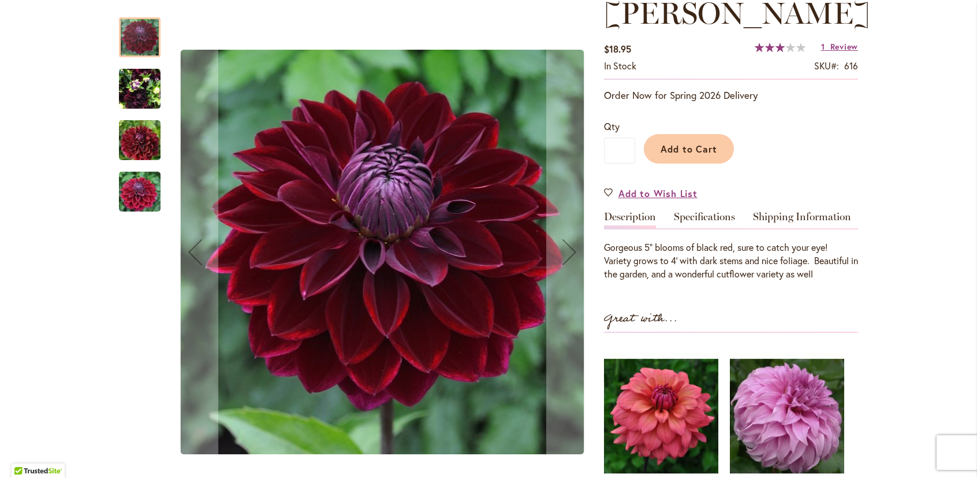
click at [132, 146] on img "Kaisha Lea" at bounding box center [139, 140] width 83 height 55
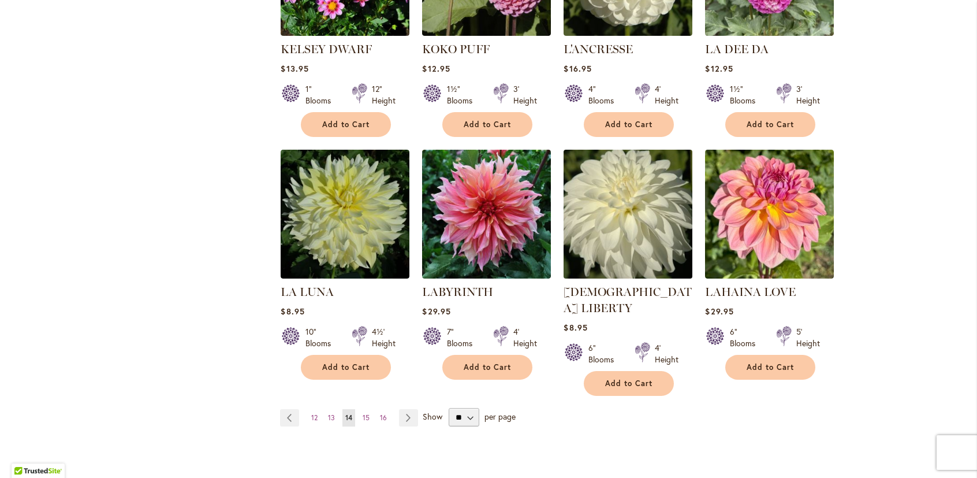
scroll to position [924, 0]
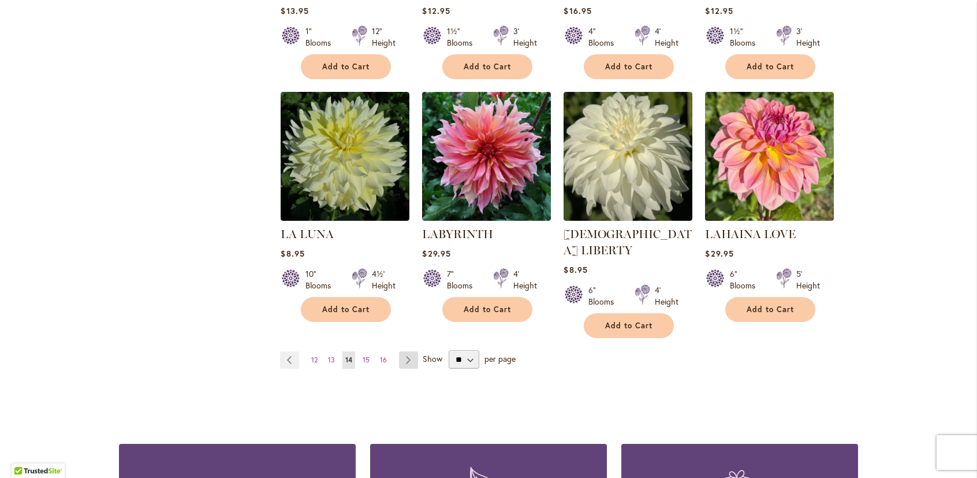
click at [401, 351] on link "Page Next" at bounding box center [408, 359] width 19 height 17
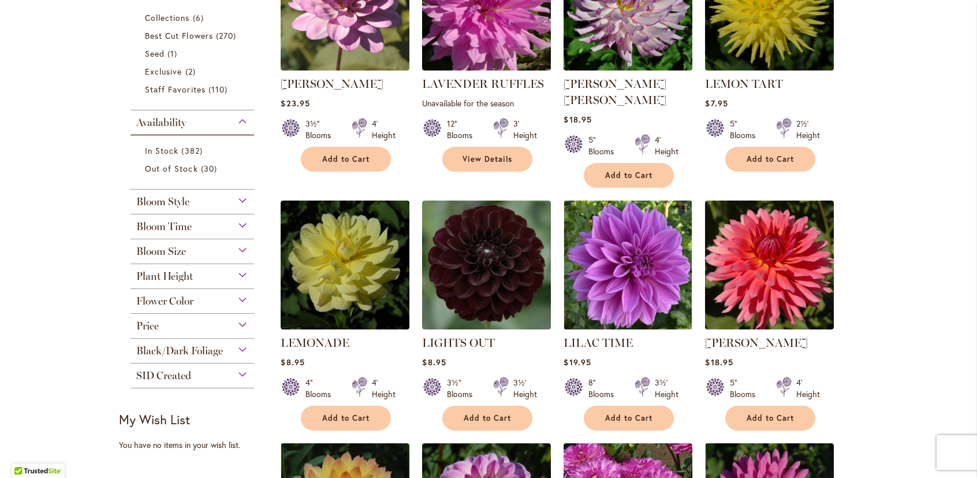
scroll to position [404, 0]
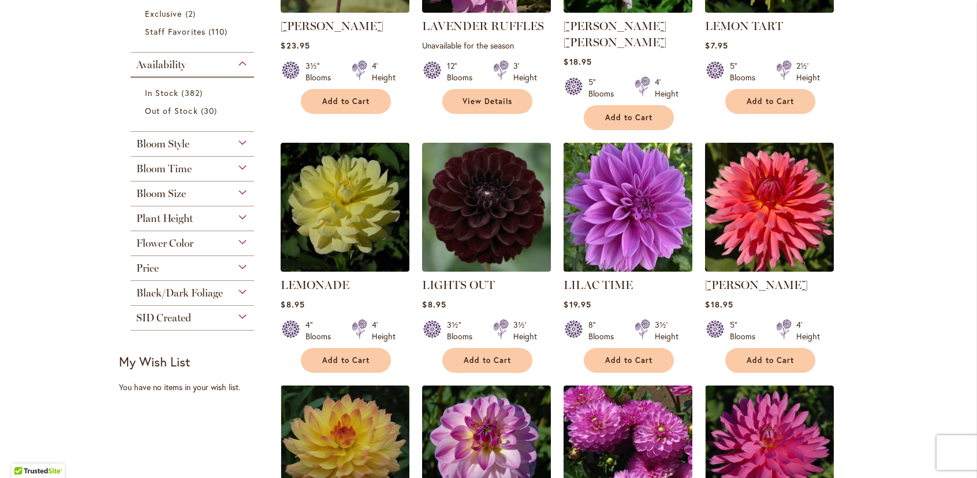
click at [647, 206] on img at bounding box center [628, 207] width 135 height 135
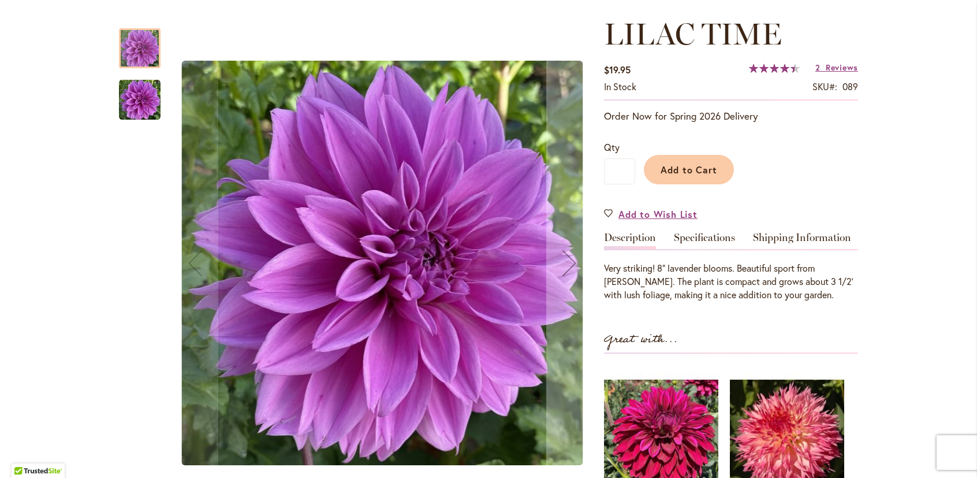
scroll to position [173, 0]
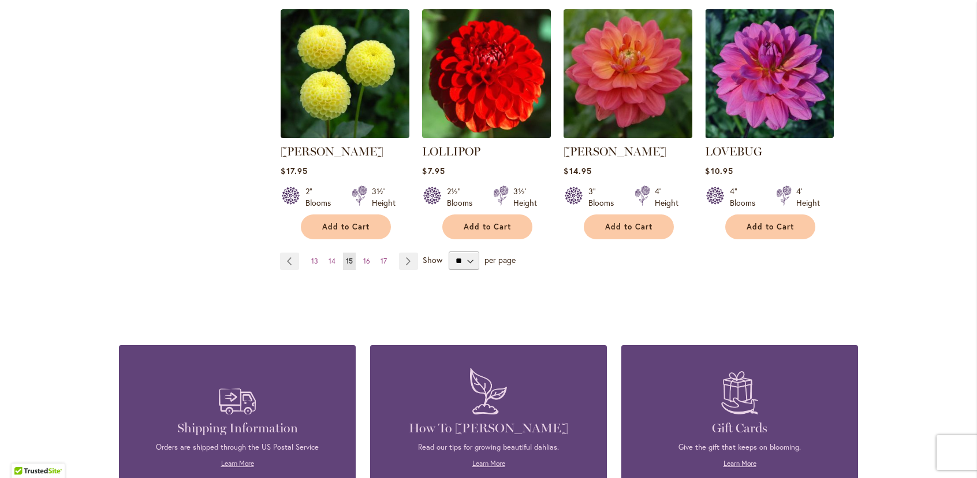
scroll to position [1039, 0]
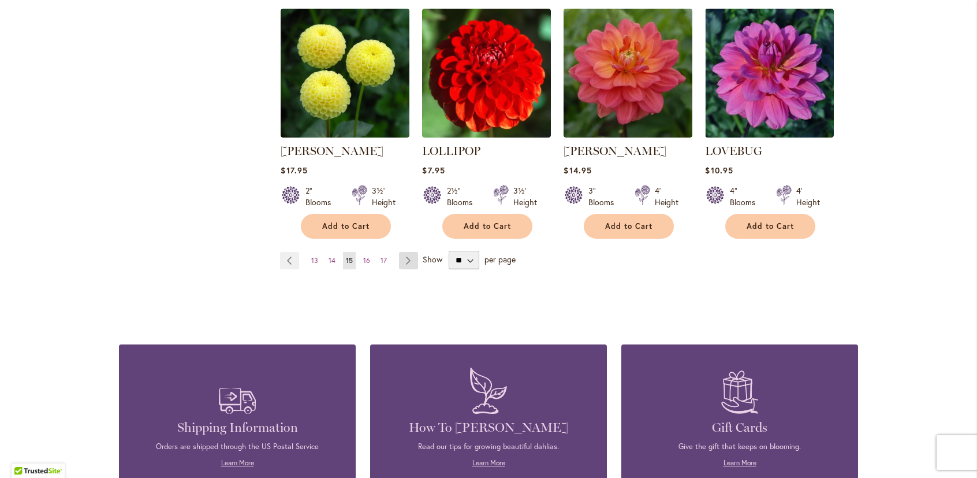
click at [407, 252] on link "Page Next" at bounding box center [408, 260] width 19 height 17
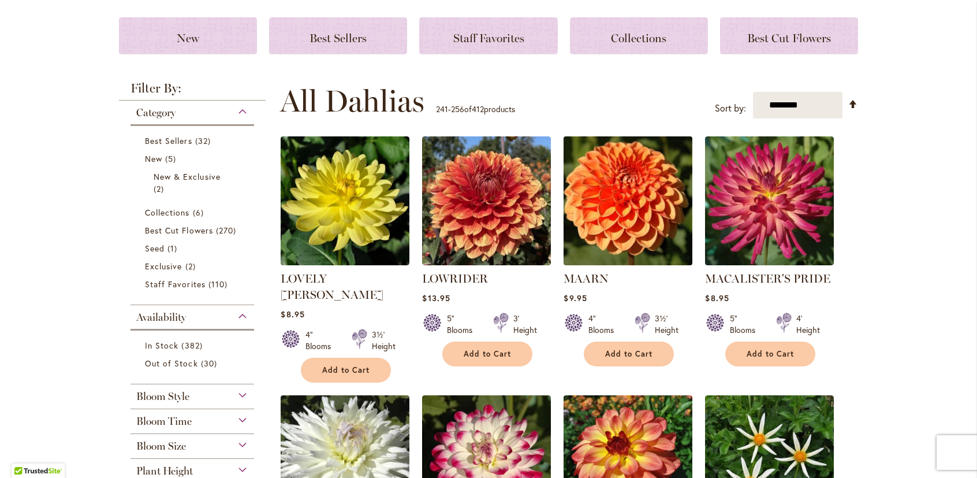
scroll to position [173, 0]
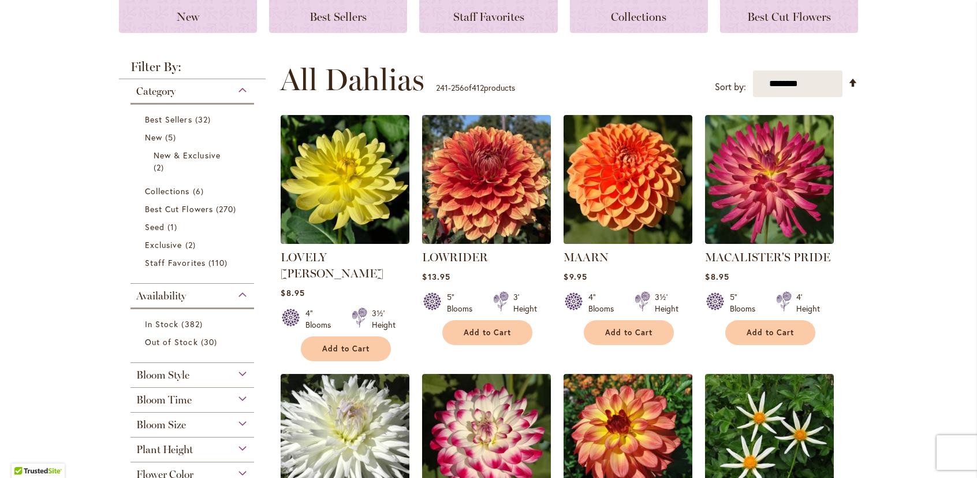
click at [499, 177] on img at bounding box center [486, 179] width 135 height 135
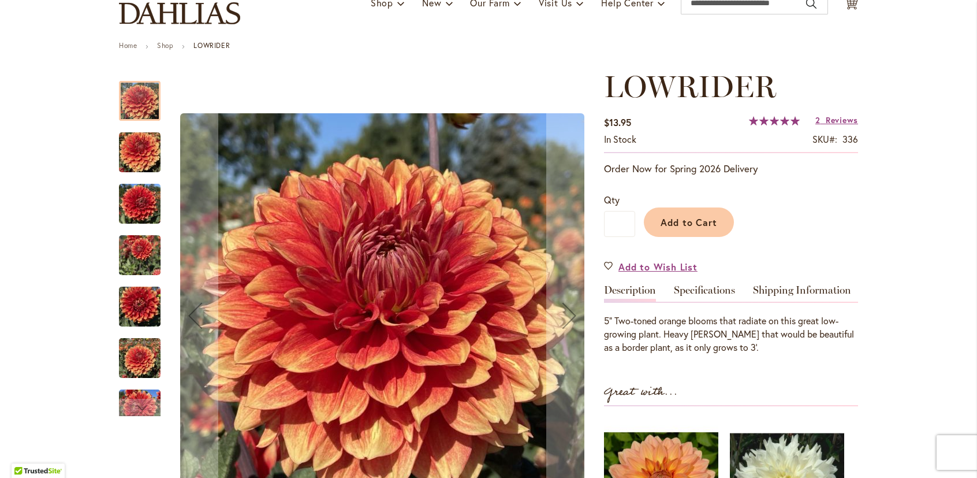
scroll to position [115, 0]
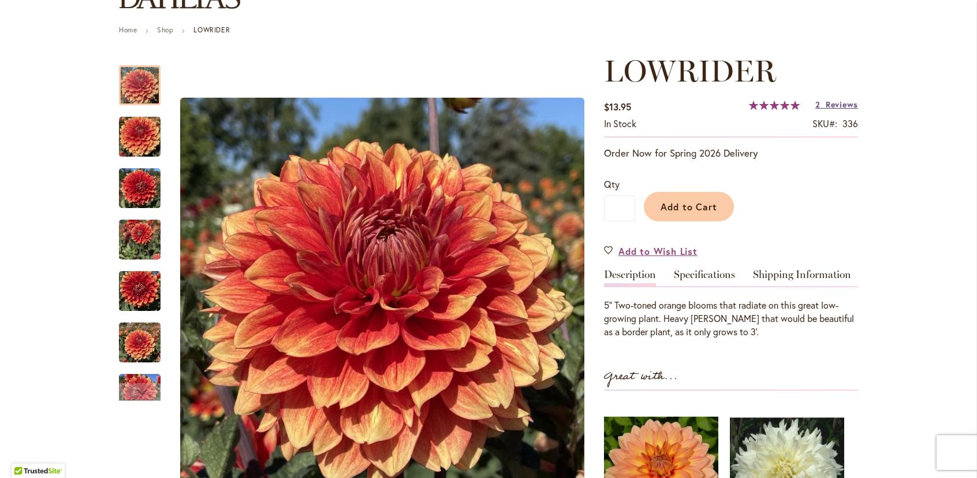
click at [832, 105] on span "Reviews" at bounding box center [842, 104] width 32 height 11
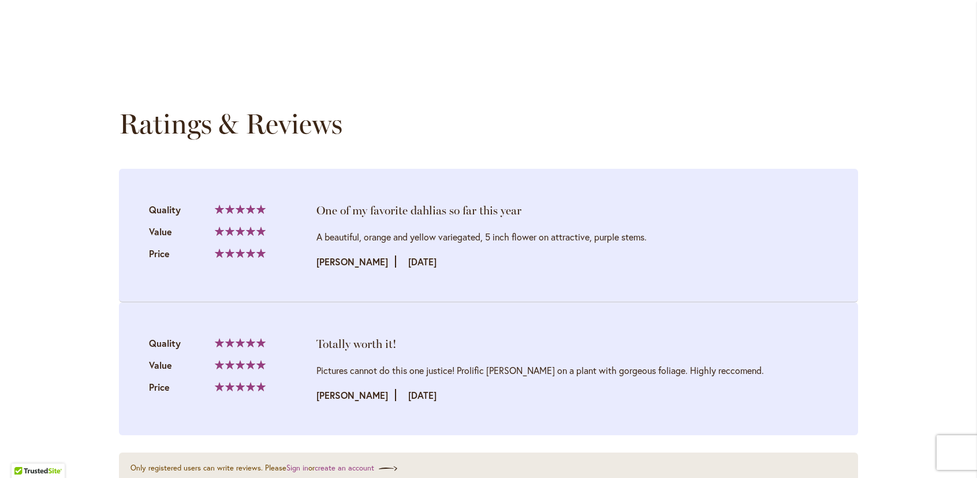
scroll to position [1097, 0]
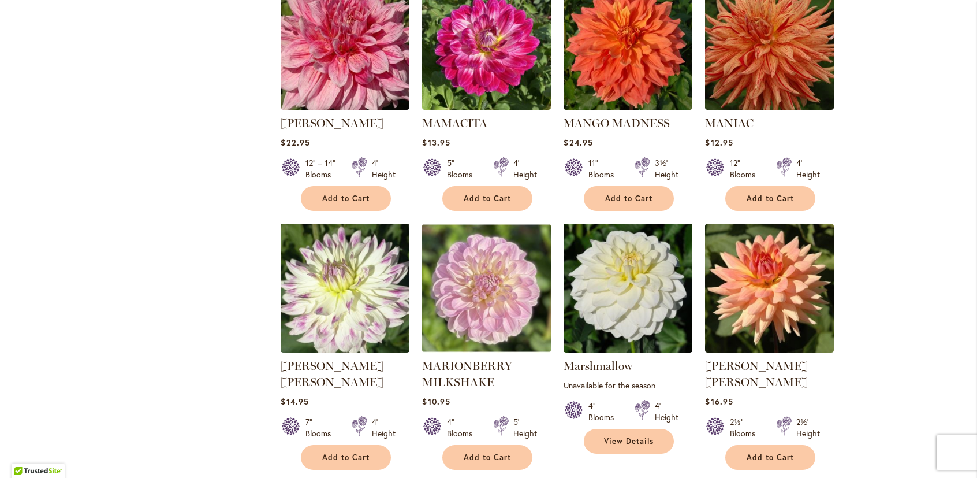
scroll to position [866, 0]
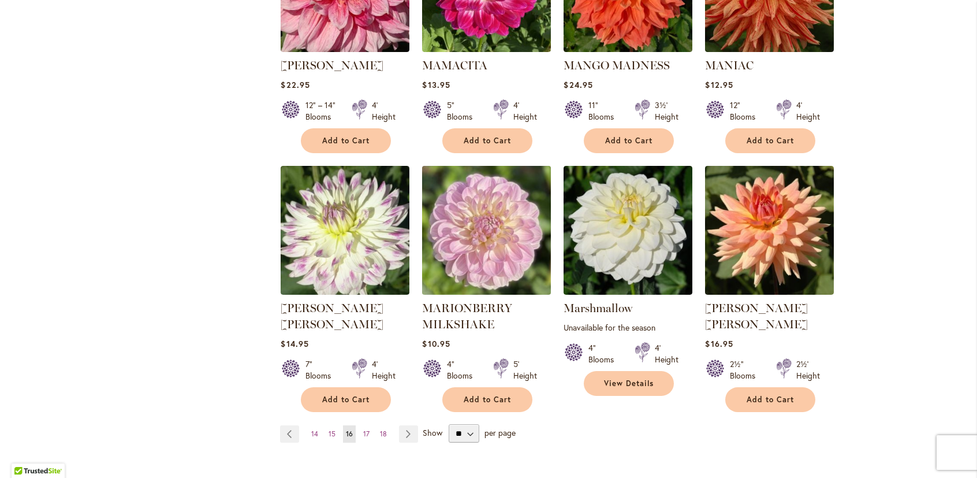
click at [470, 217] on img at bounding box center [486, 230] width 135 height 135
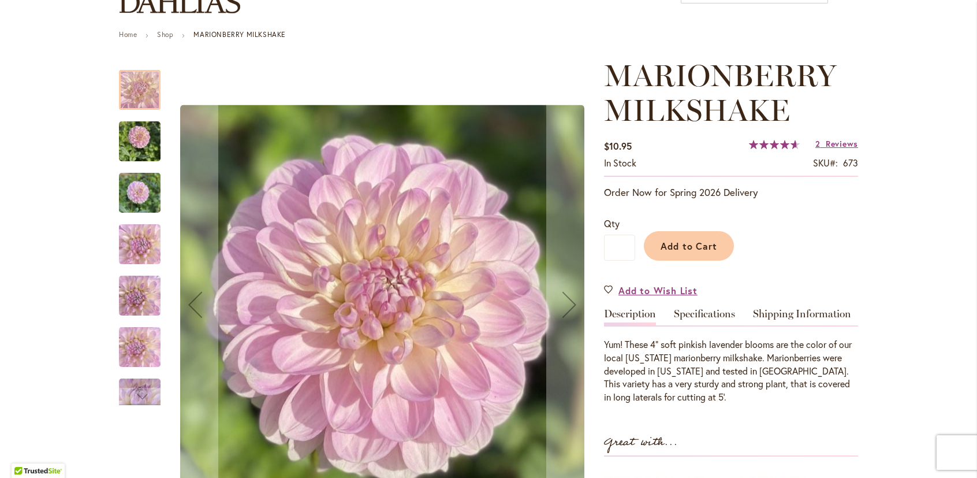
scroll to position [115, 0]
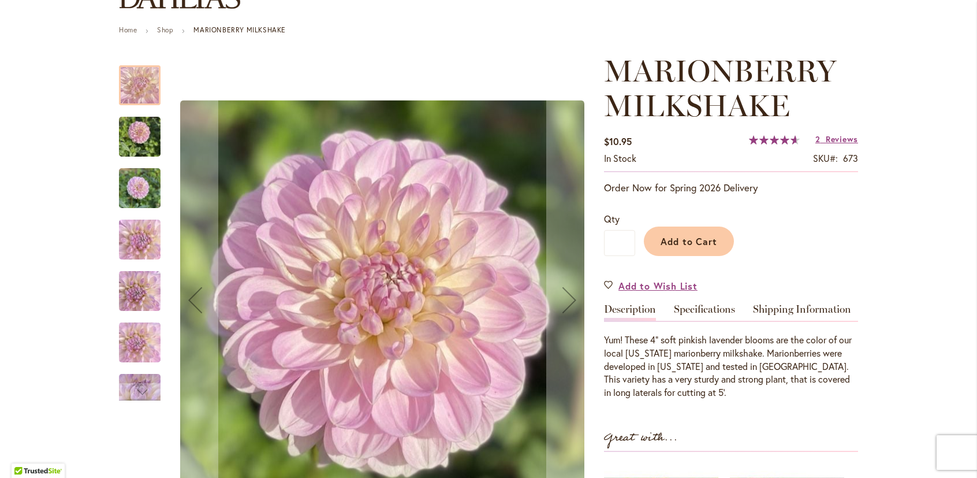
click at [128, 238] on img "MARIONBERRY MILKSHAKE" at bounding box center [139, 239] width 83 height 47
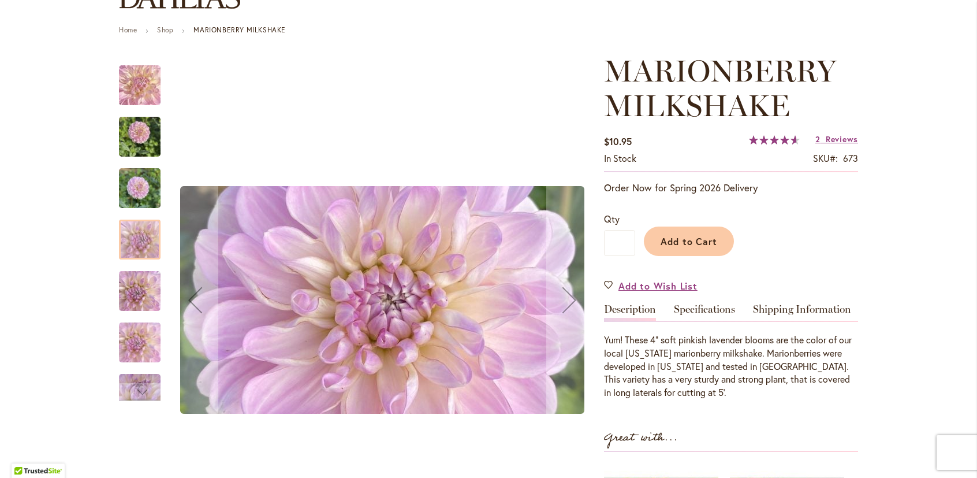
click at [133, 291] on img "MARIONBERRY MILKSHAKE" at bounding box center [140, 290] width 42 height 55
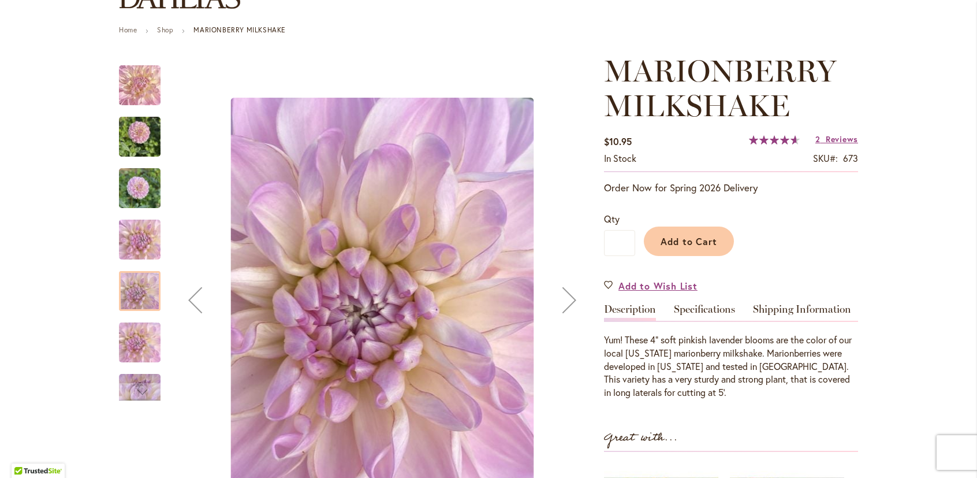
click at [141, 337] on img "MARIONBERRY MILKSHAKE" at bounding box center [140, 341] width 42 height 73
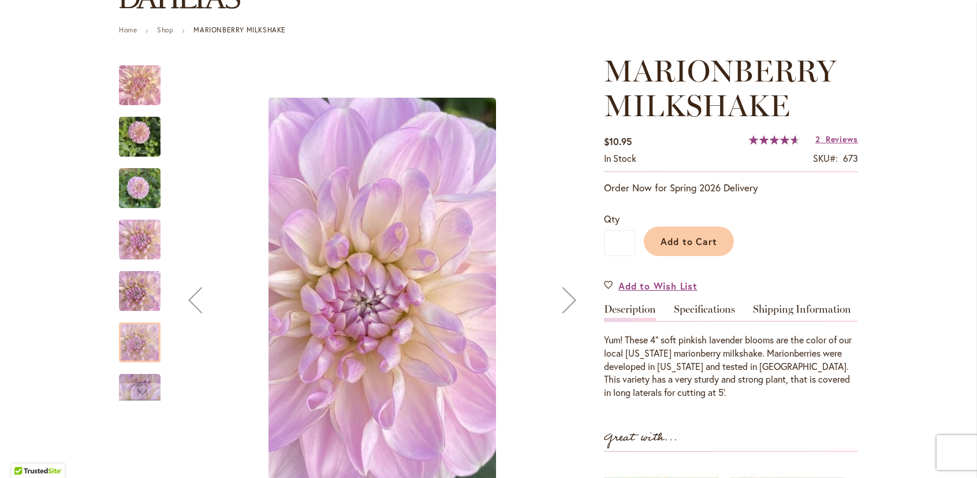
click at [131, 348] on div at bounding box center [140, 342] width 42 height 40
click at [131, 383] on div "Next" at bounding box center [139, 391] width 17 height 17
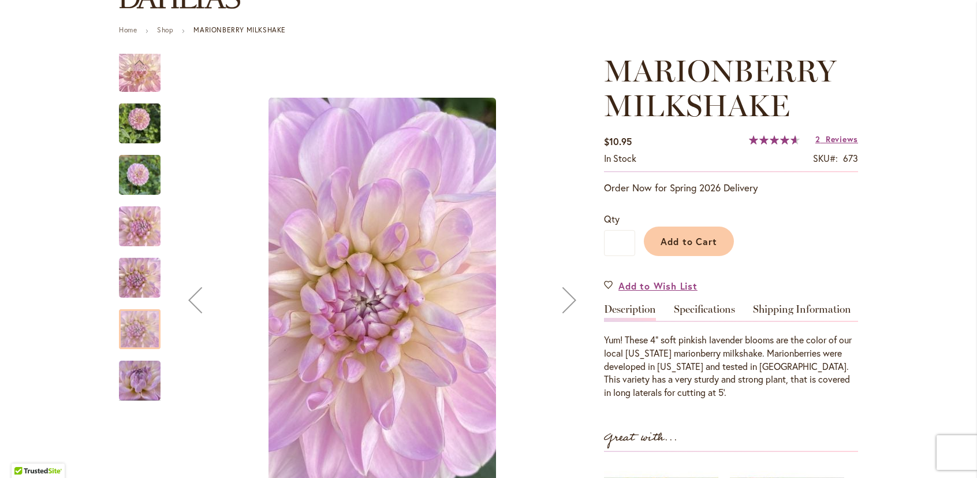
click at [135, 378] on img "MARIONBERRY MILKSHAKE" at bounding box center [139, 380] width 83 height 47
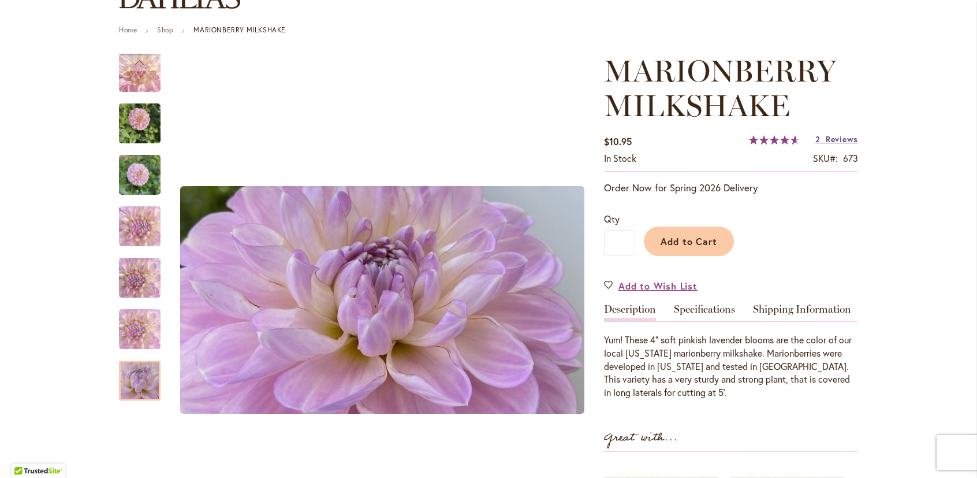
click at [826, 137] on span "Reviews" at bounding box center [842, 138] width 32 height 11
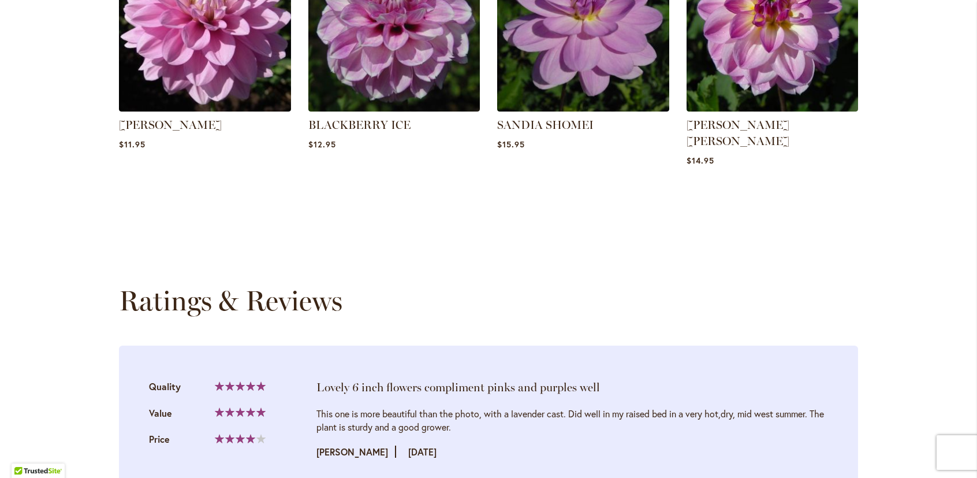
scroll to position [1116, 0]
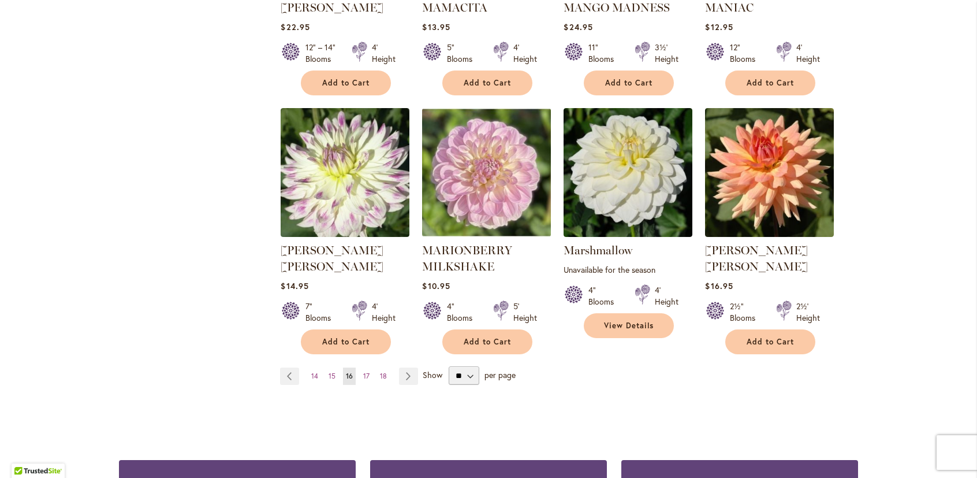
scroll to position [982, 0]
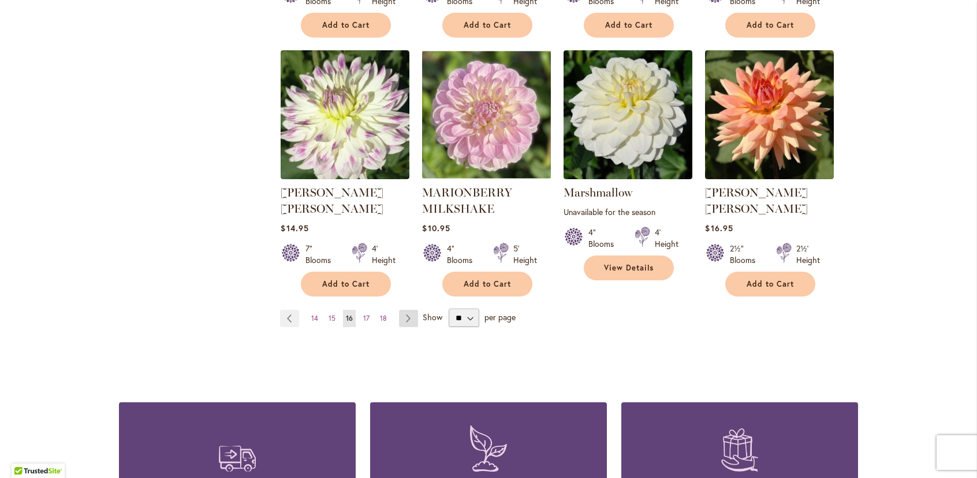
click at [401, 309] on link "Page Next" at bounding box center [408, 317] width 19 height 17
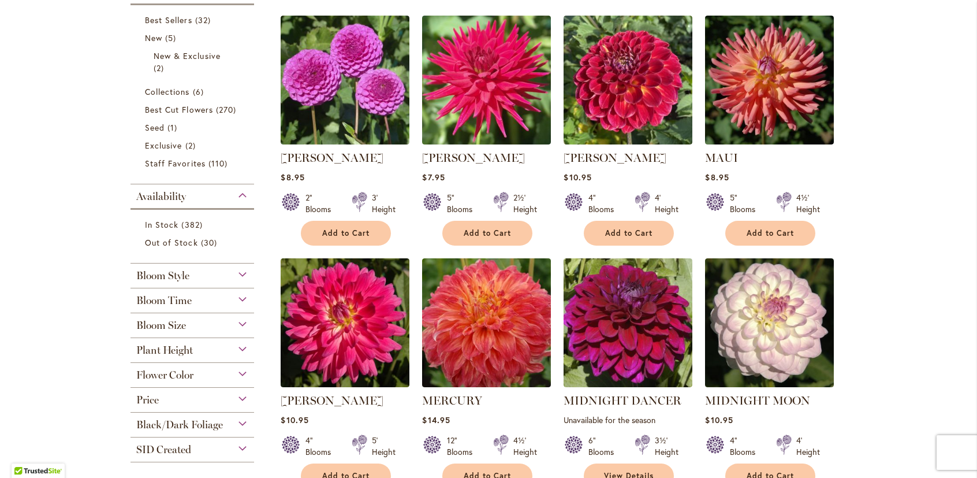
scroll to position [346, 0]
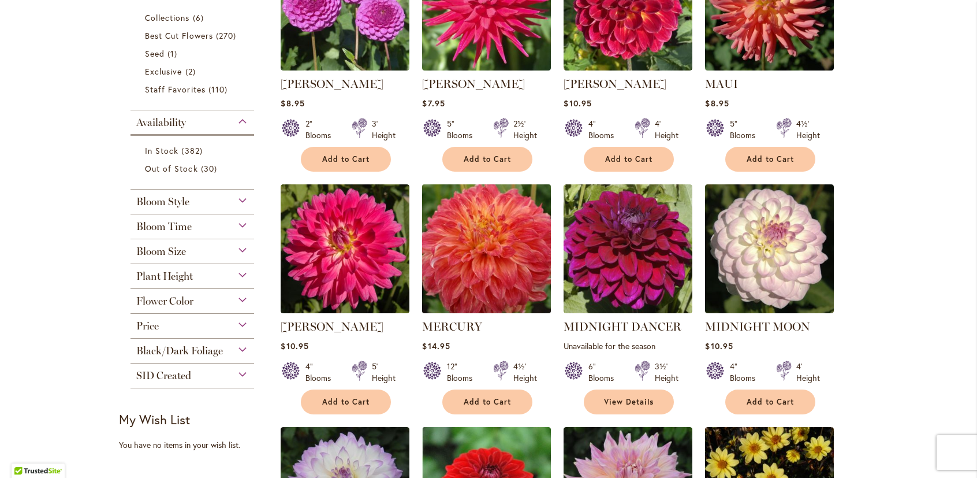
click at [508, 260] on img at bounding box center [486, 248] width 135 height 135
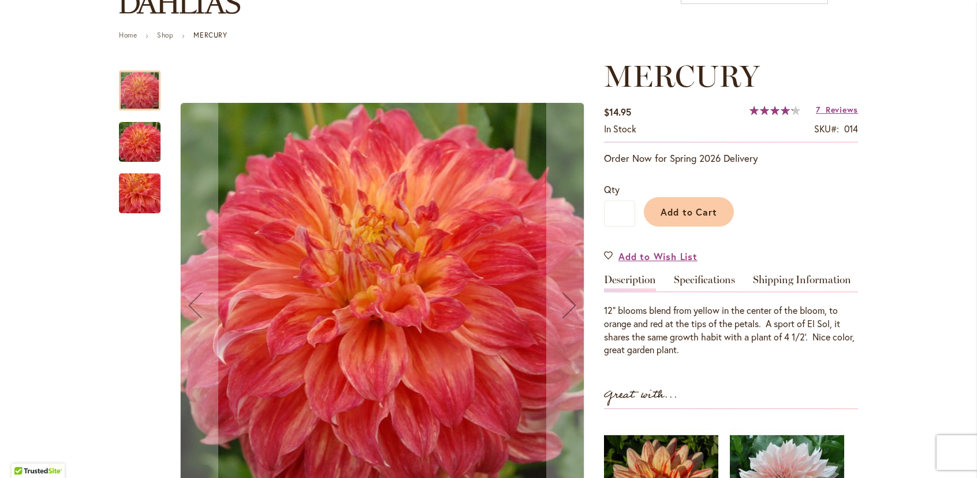
scroll to position [115, 0]
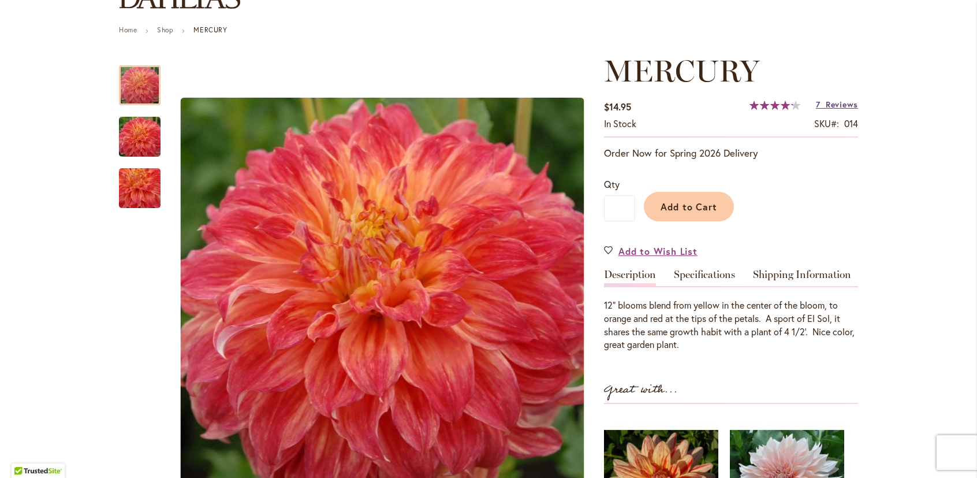
click at [833, 104] on span "Reviews" at bounding box center [842, 104] width 32 height 11
click at [678, 205] on span "Add to Cart" at bounding box center [689, 206] width 57 height 12
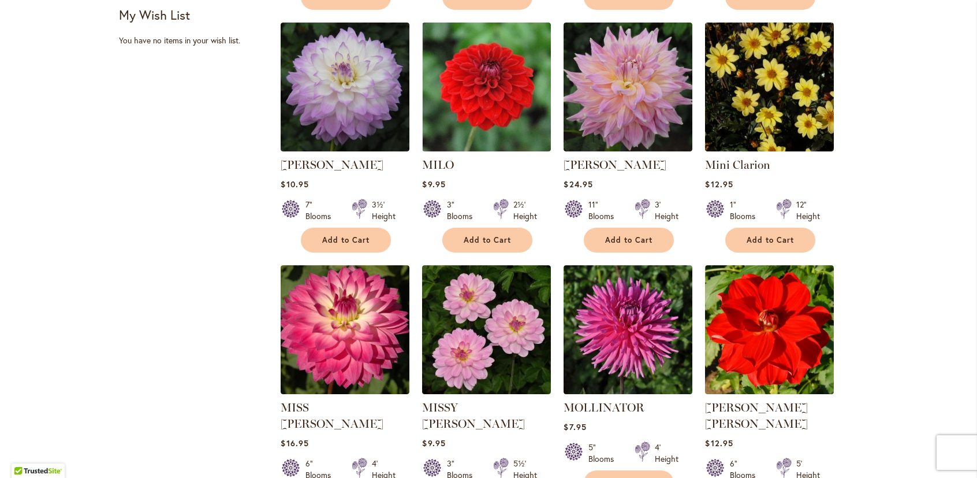
scroll to position [924, 0]
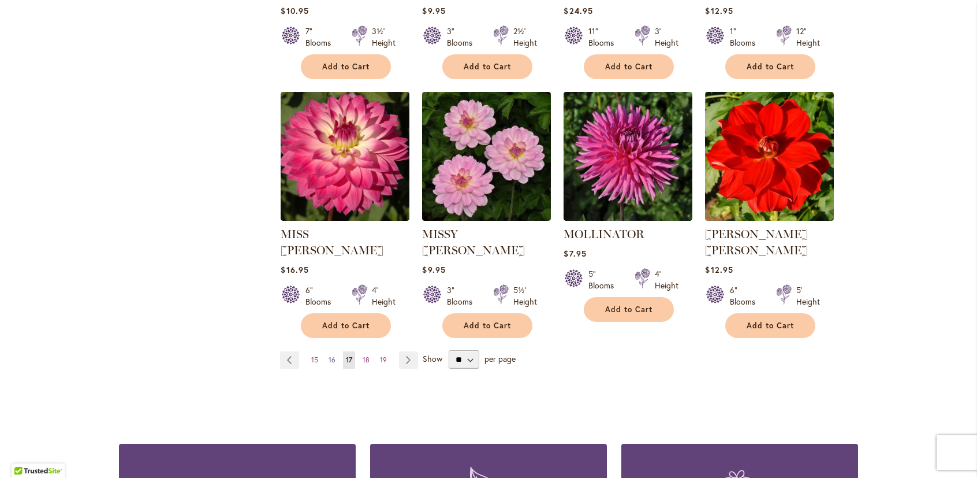
click at [330, 355] on span "16" at bounding box center [332, 359] width 7 height 9
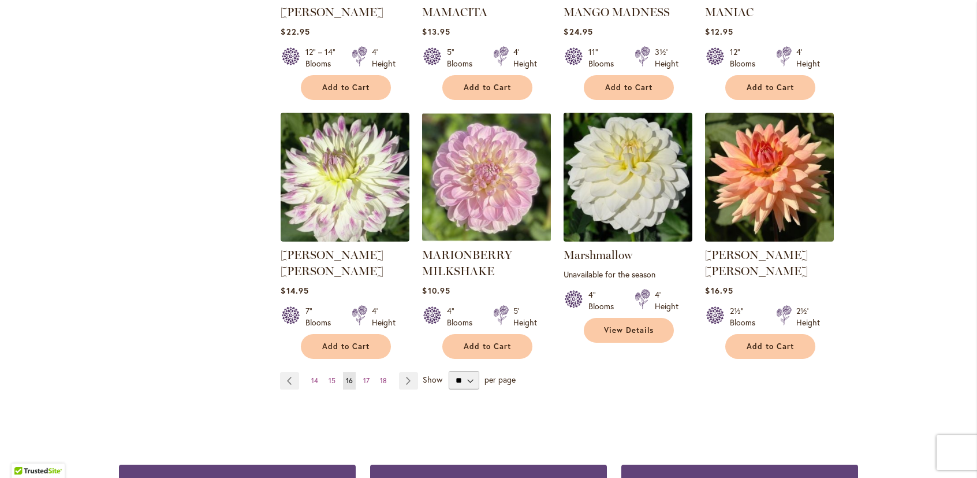
scroll to position [924, 0]
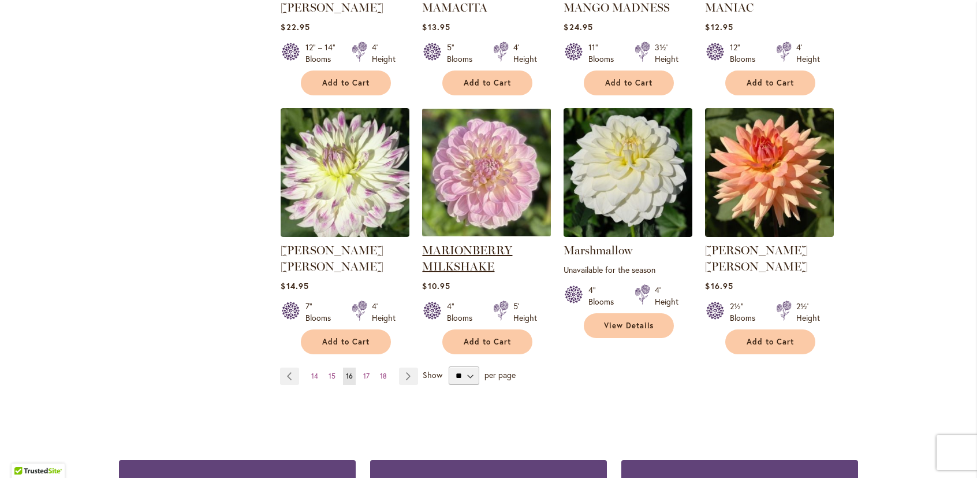
click at [484, 243] on link "MARIONBERRY MILKSHAKE" at bounding box center [467, 258] width 90 height 30
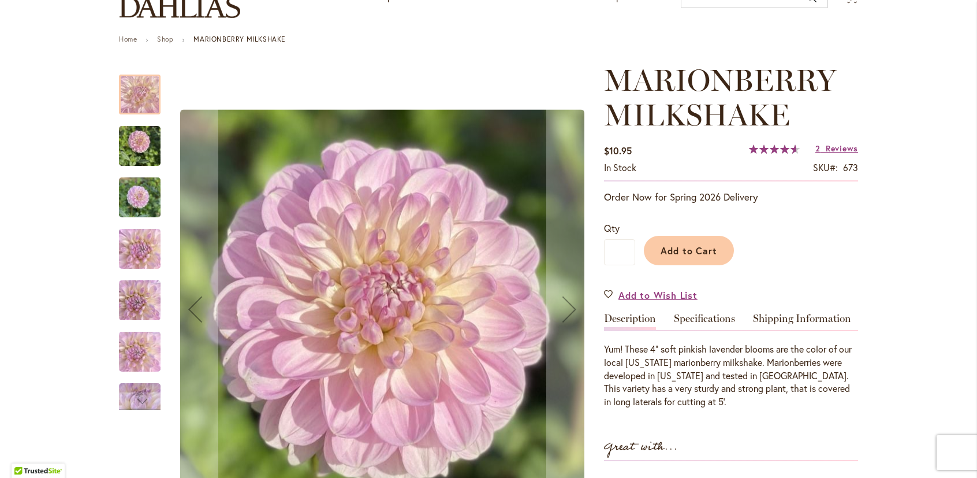
scroll to position [115, 0]
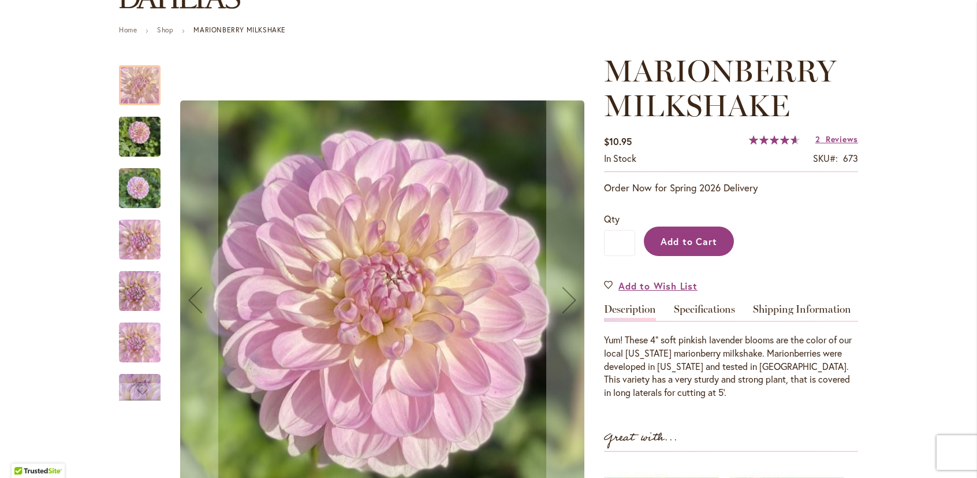
click at [680, 233] on button "Add to Cart" at bounding box center [689, 240] width 90 height 29
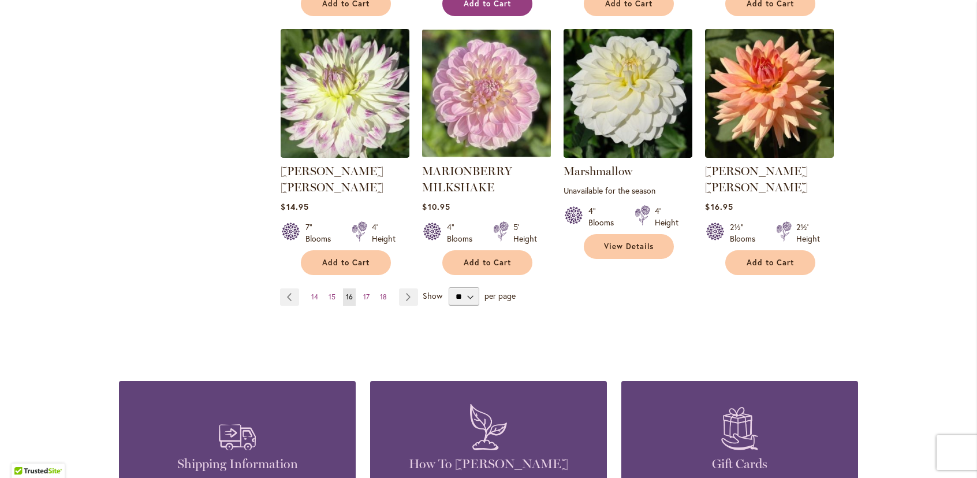
scroll to position [1039, 0]
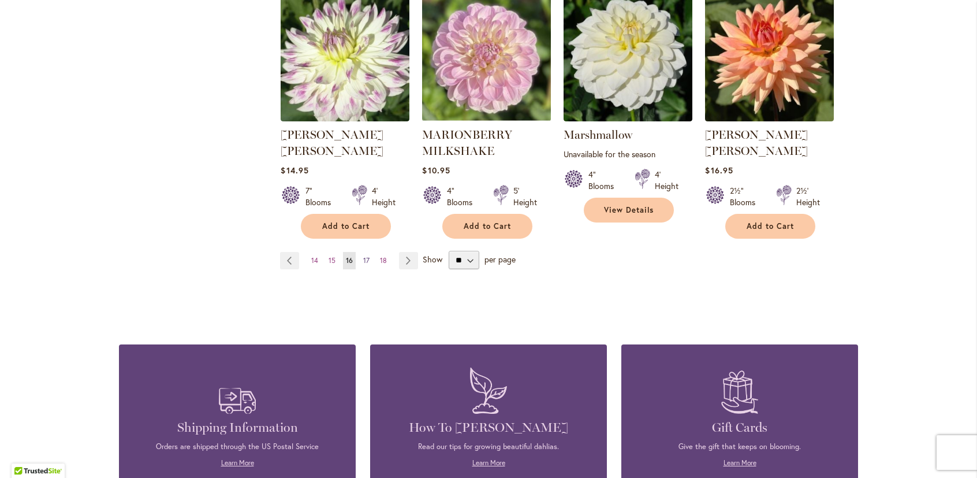
click at [363, 256] on span "17" at bounding box center [366, 260] width 6 height 9
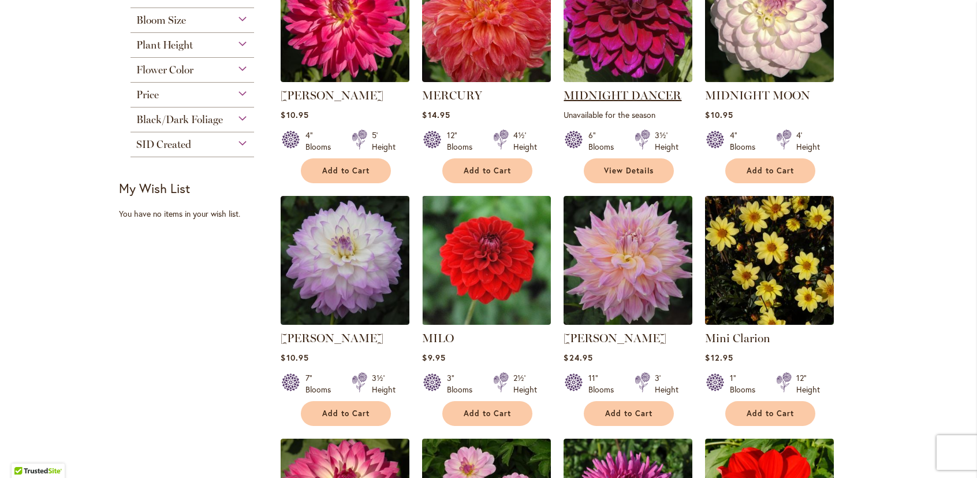
scroll to position [635, 0]
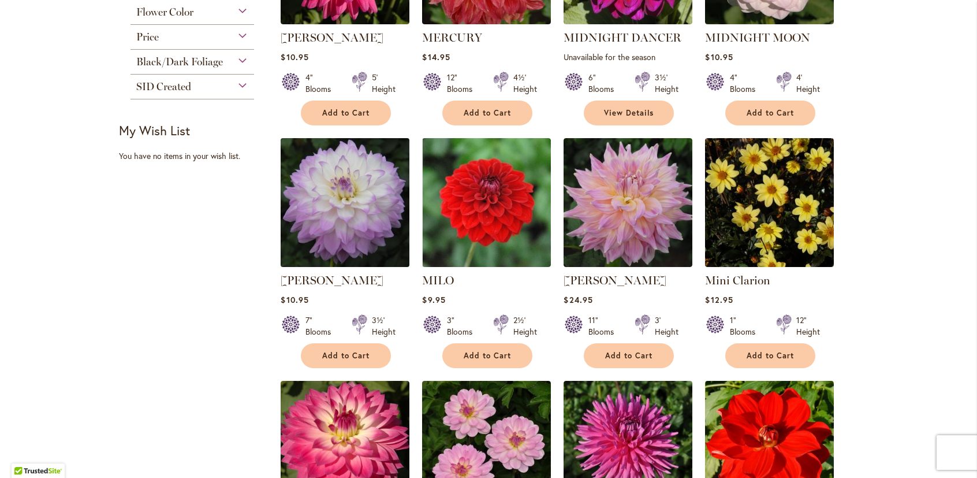
click at [355, 191] on img at bounding box center [345, 202] width 135 height 135
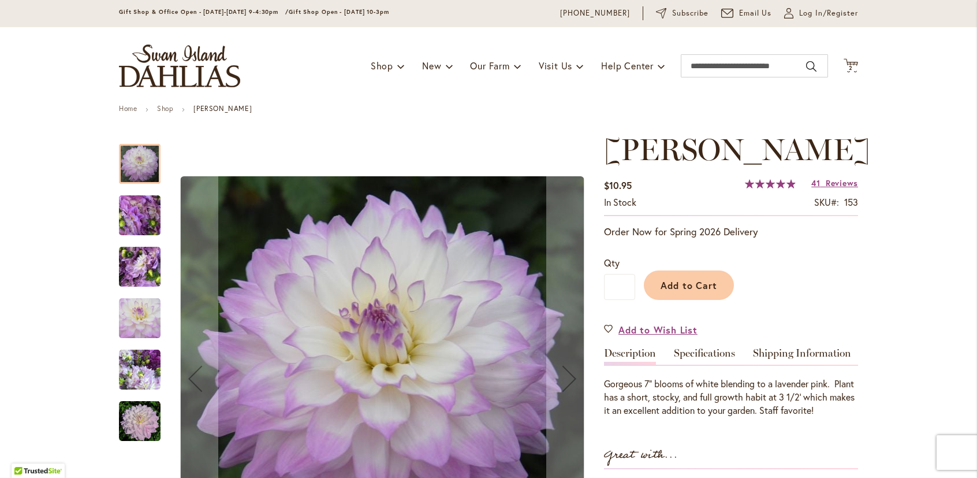
scroll to position [115, 0]
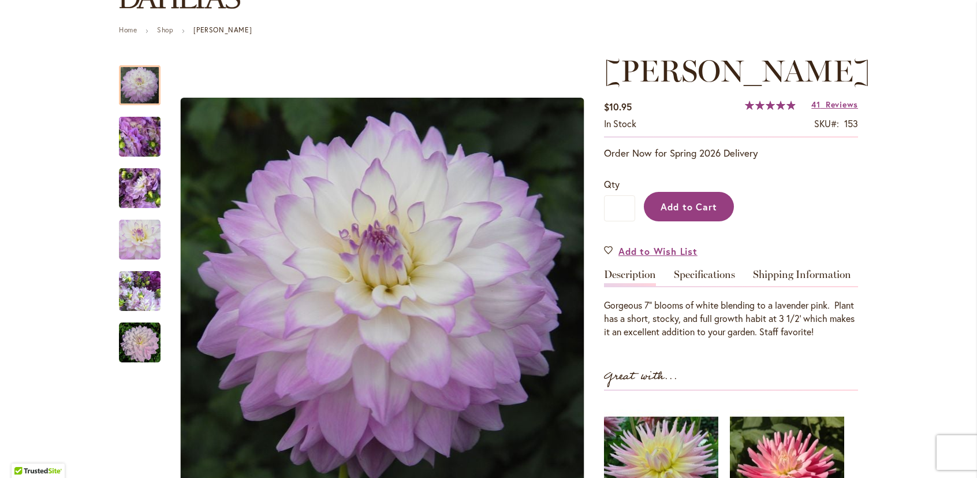
click at [683, 212] on span "Add to Cart" at bounding box center [689, 206] width 57 height 12
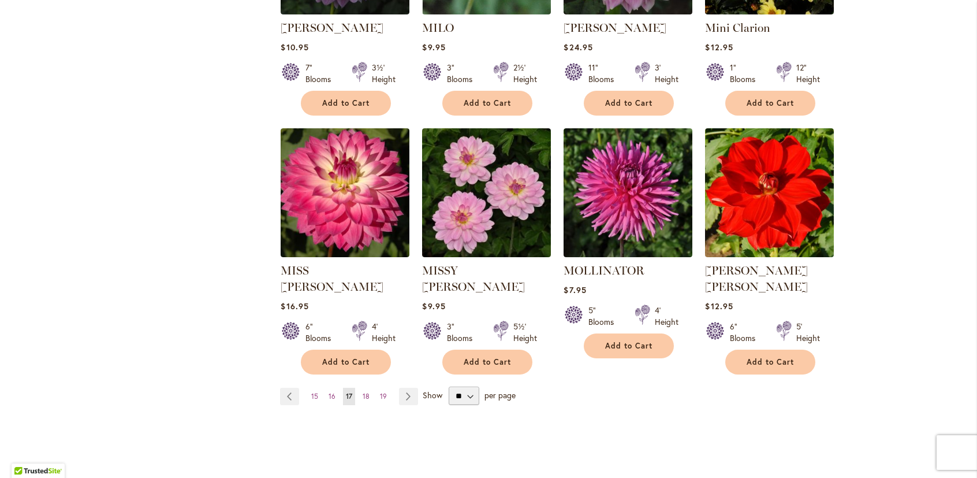
scroll to position [924, 0]
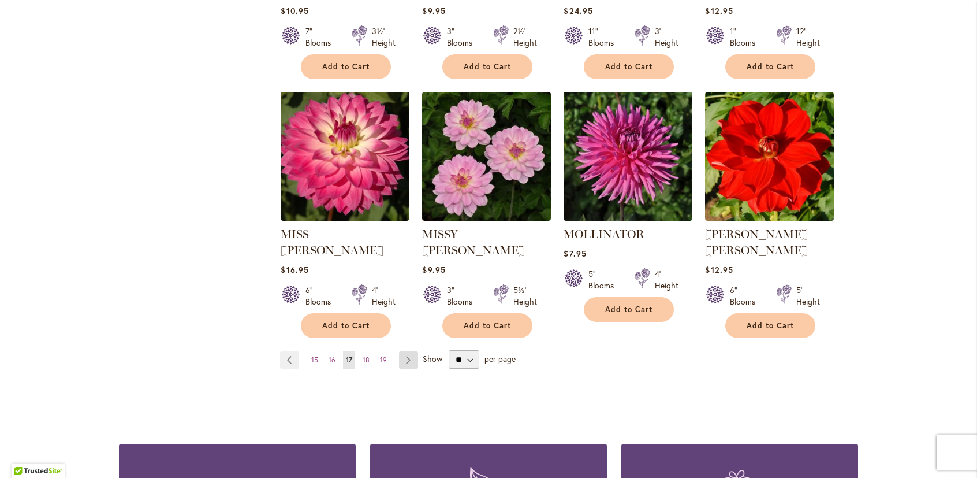
click at [404, 351] on link "Page Next" at bounding box center [408, 359] width 19 height 17
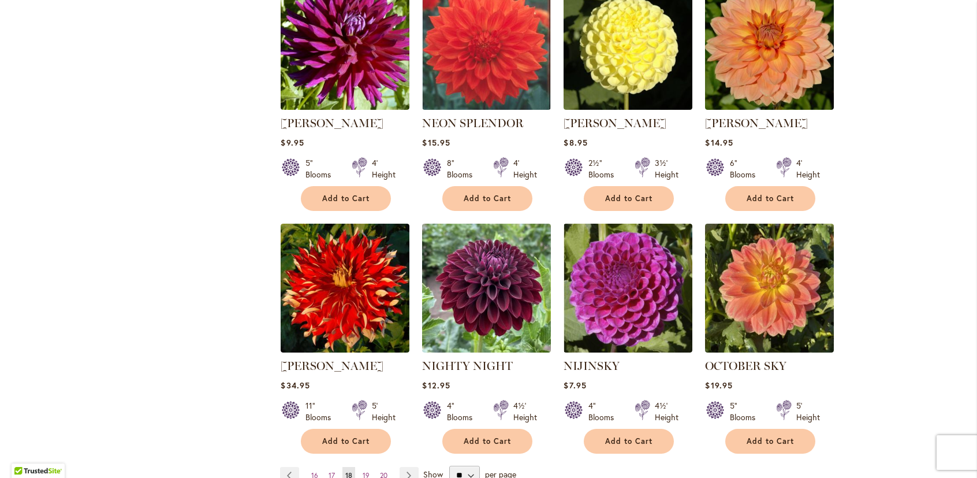
scroll to position [866, 0]
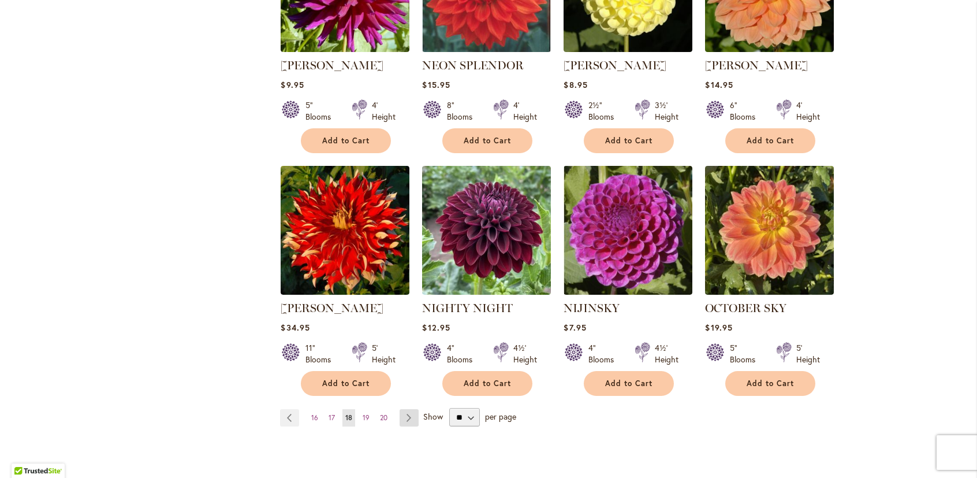
click at [405, 409] on link "Page Next" at bounding box center [409, 417] width 19 height 17
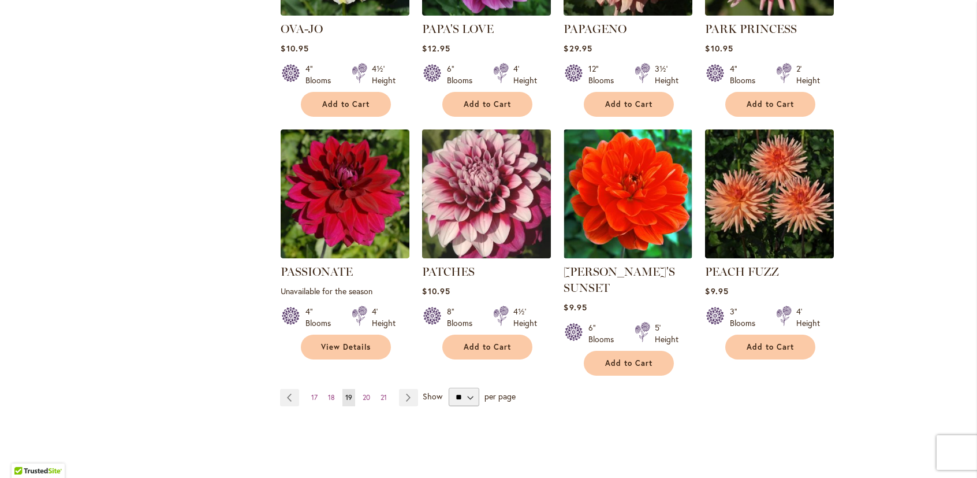
scroll to position [924, 0]
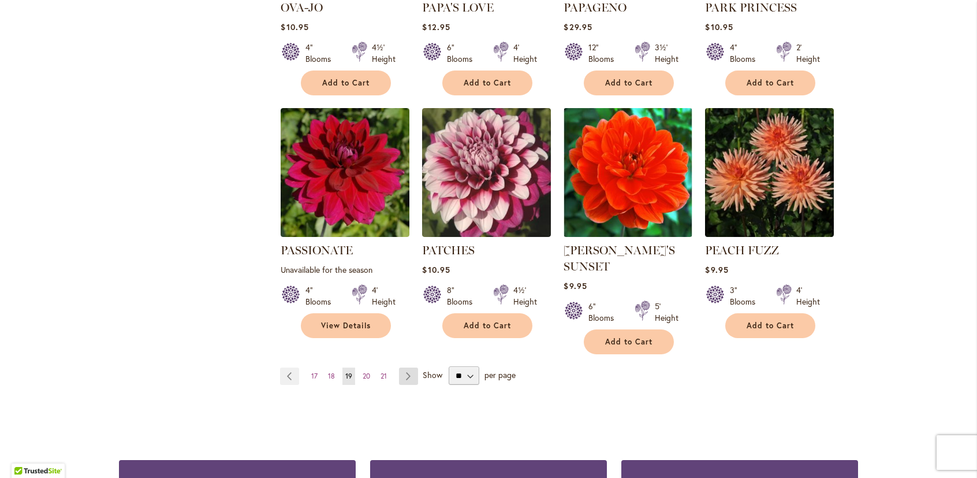
click at [404, 367] on link "Page Next" at bounding box center [408, 375] width 19 height 17
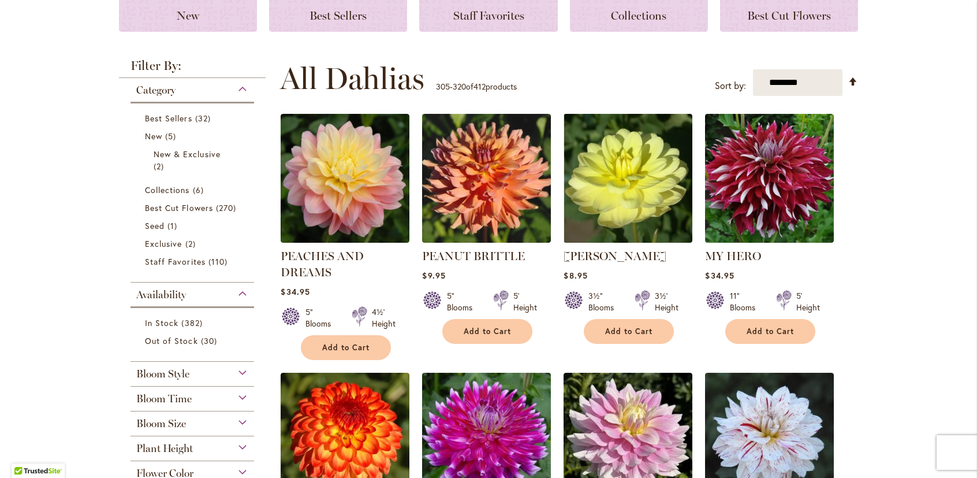
scroll to position [173, 0]
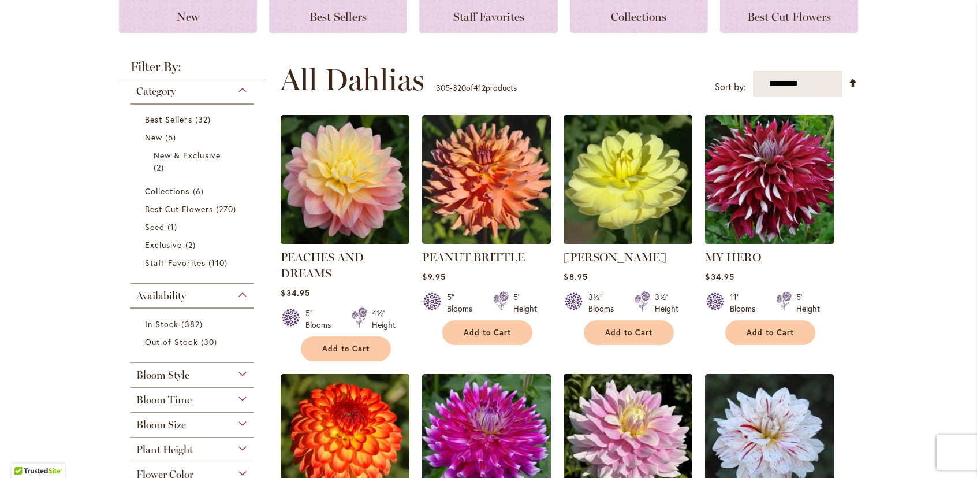
click at [738, 193] on img at bounding box center [769, 179] width 135 height 135
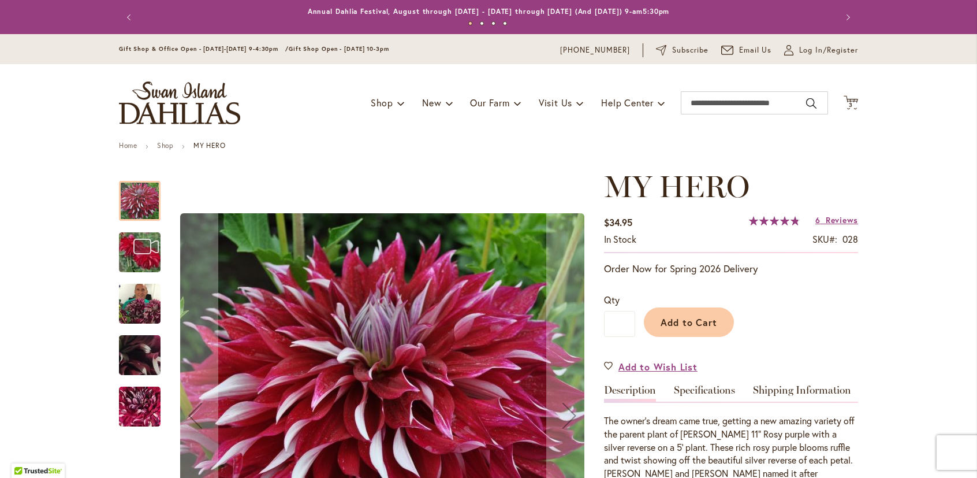
click at [137, 301] on img "My Hero" at bounding box center [140, 303] width 42 height 55
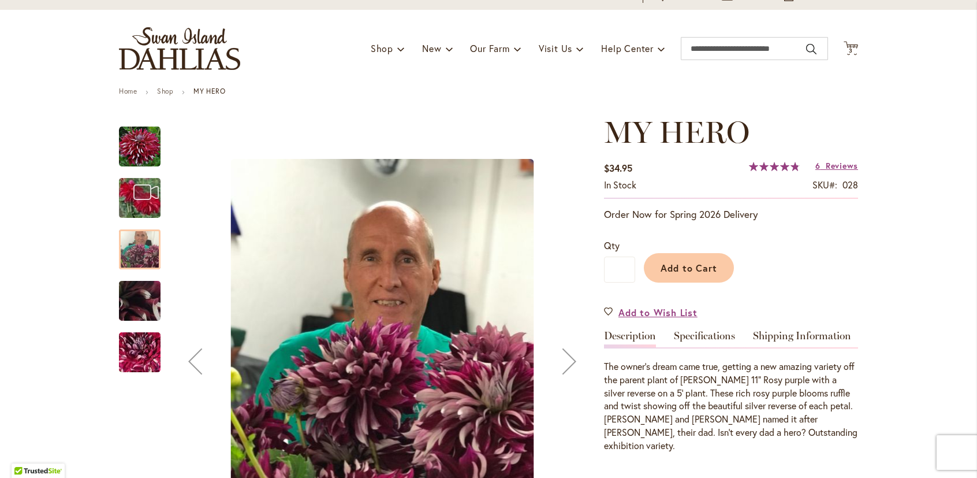
scroll to position [173, 0]
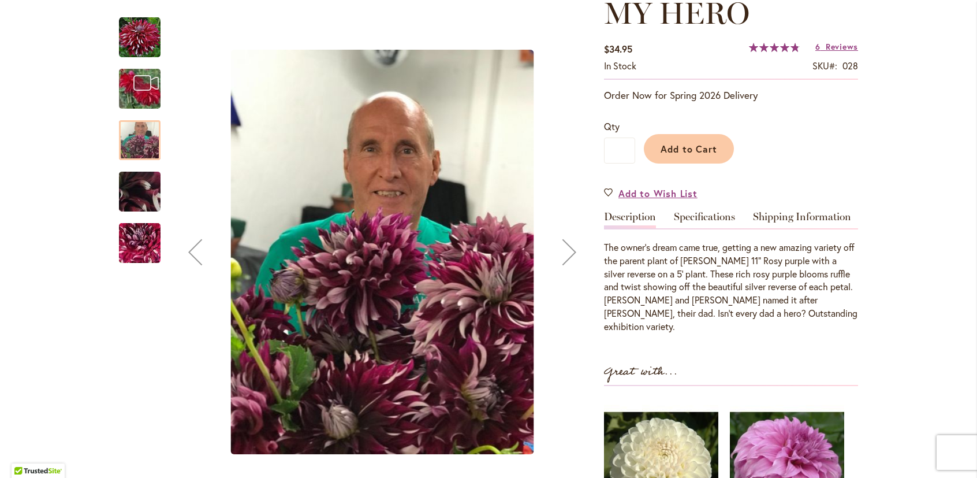
click at [135, 246] on img "My Hero" at bounding box center [139, 243] width 83 height 74
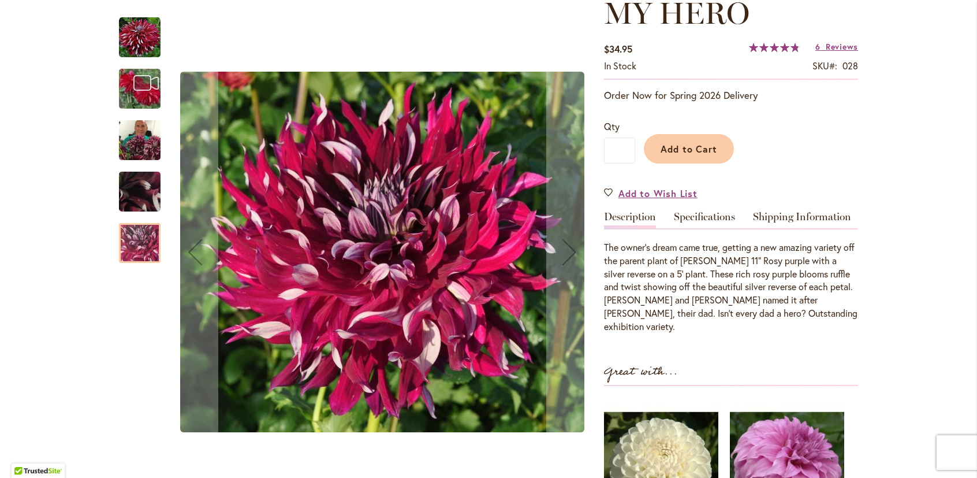
click at [133, 149] on img "My Hero" at bounding box center [140, 140] width 42 height 55
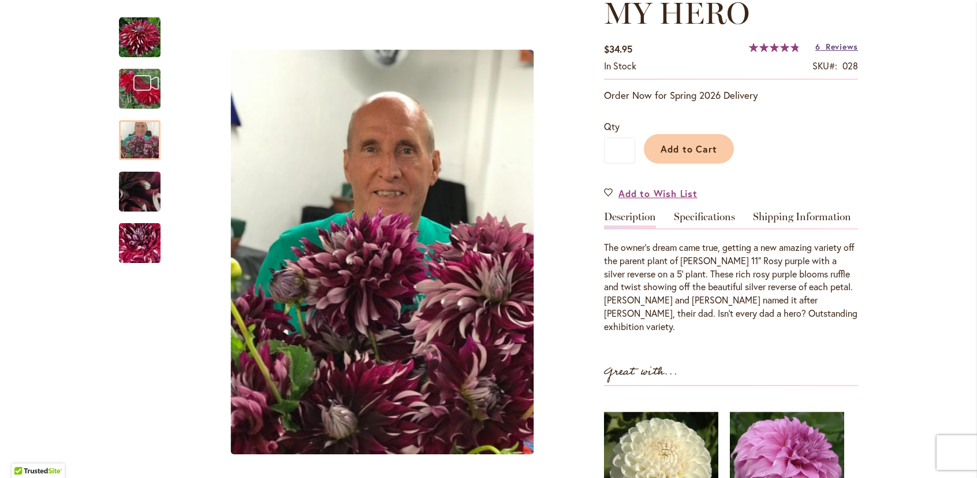
click at [829, 43] on span "Reviews" at bounding box center [842, 46] width 32 height 11
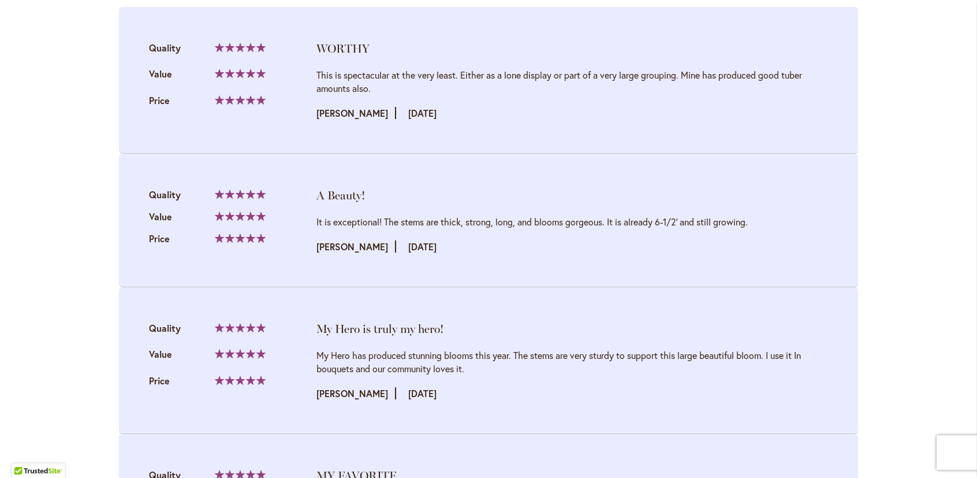
scroll to position [1310, 0]
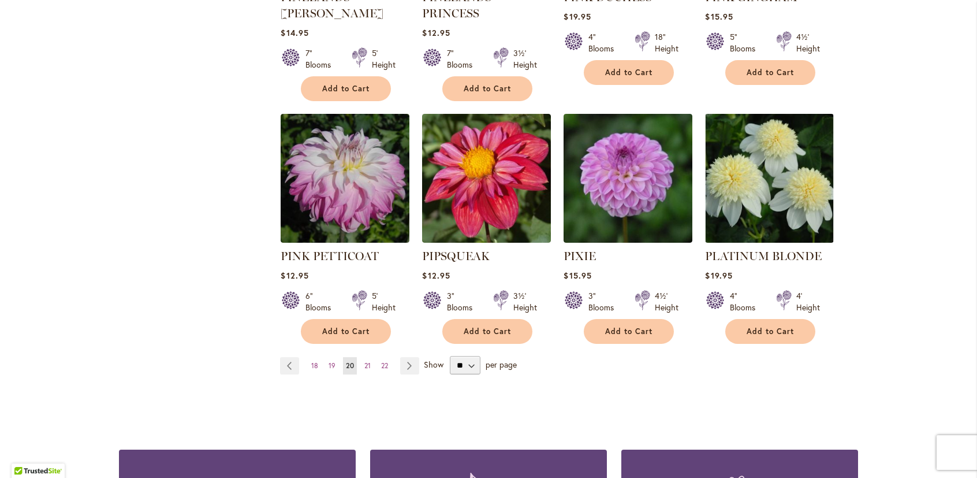
scroll to position [982, 0]
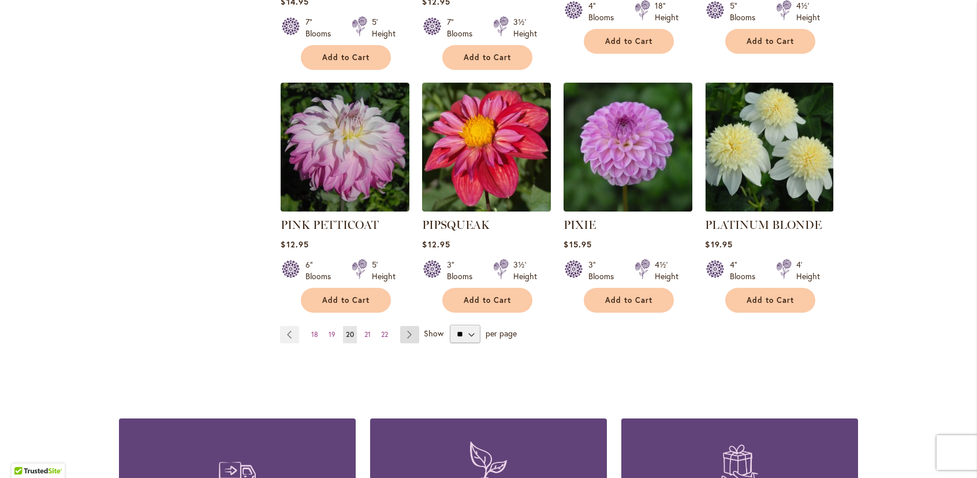
click at [408, 326] on link "Page Next" at bounding box center [409, 334] width 19 height 17
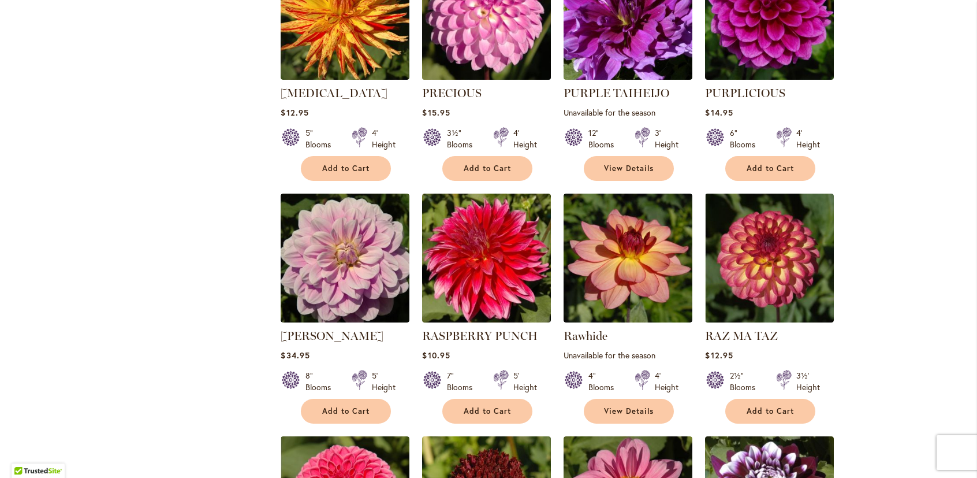
scroll to position [635, 0]
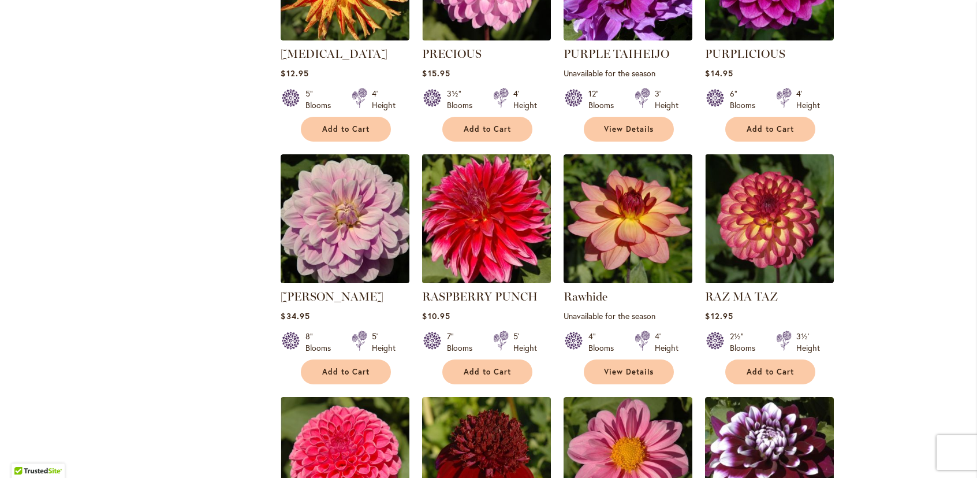
click at [485, 207] on img at bounding box center [486, 218] width 135 height 135
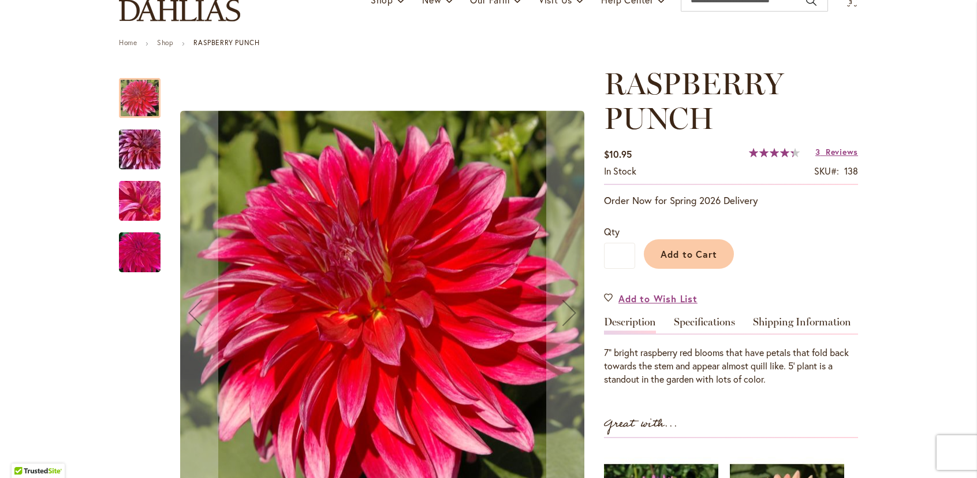
scroll to position [115, 0]
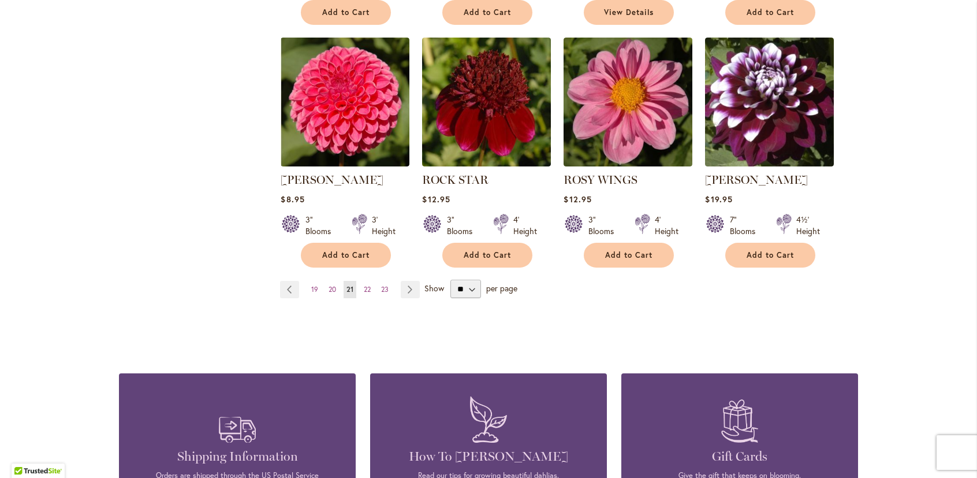
scroll to position [1039, 0]
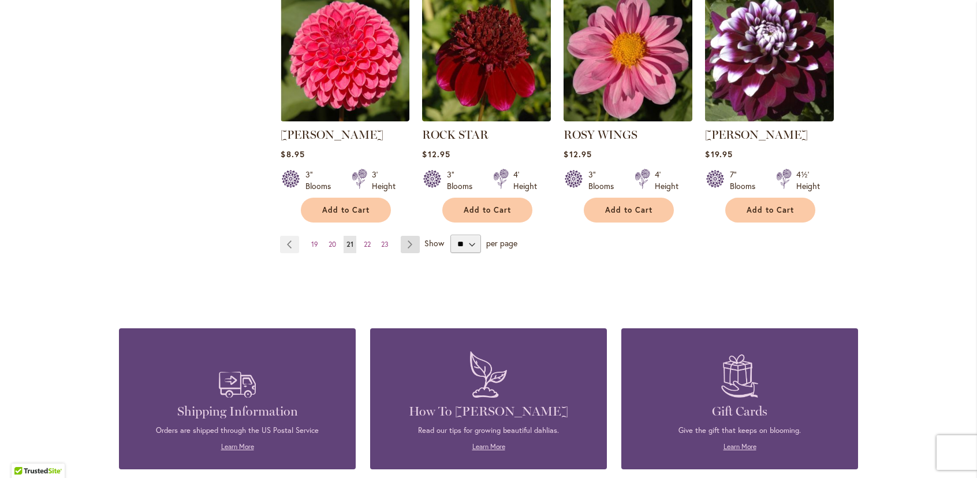
click at [408, 242] on link "Page Next" at bounding box center [410, 244] width 19 height 17
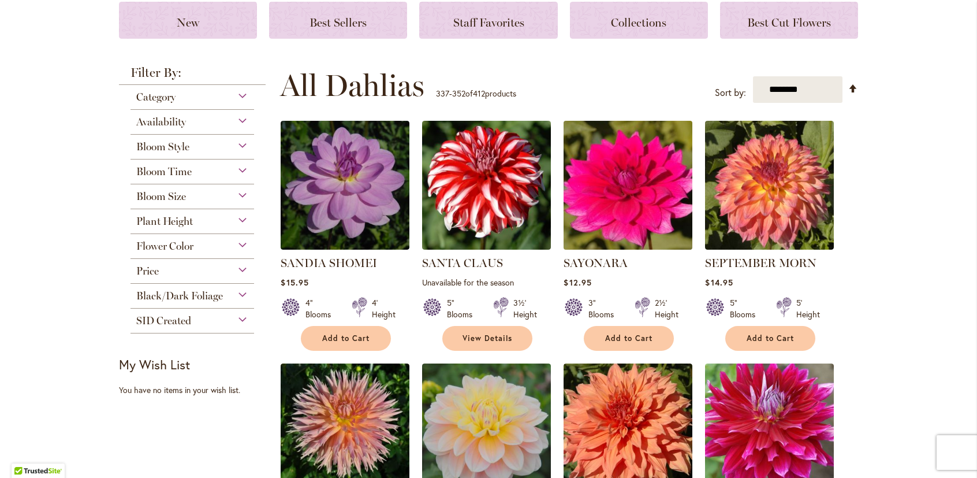
scroll to position [173, 0]
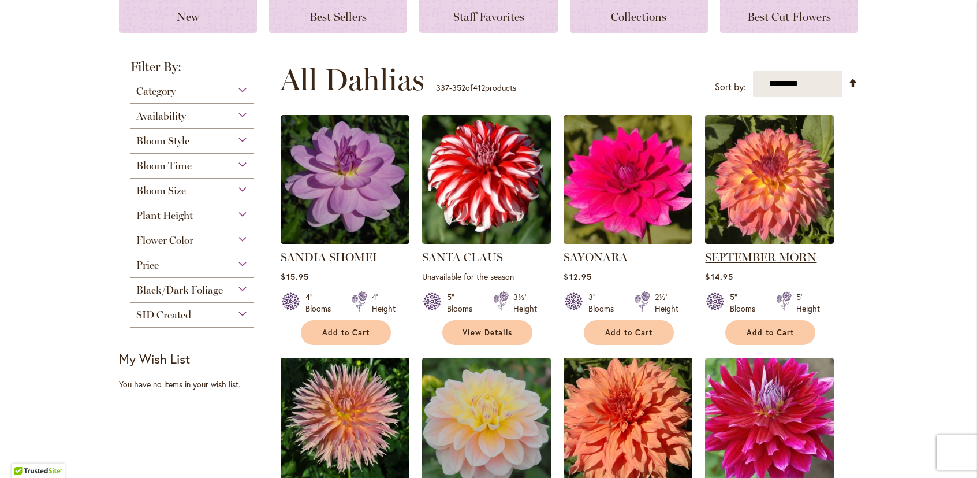
click at [749, 256] on link "SEPTEMBER MORN" at bounding box center [760, 257] width 111 height 14
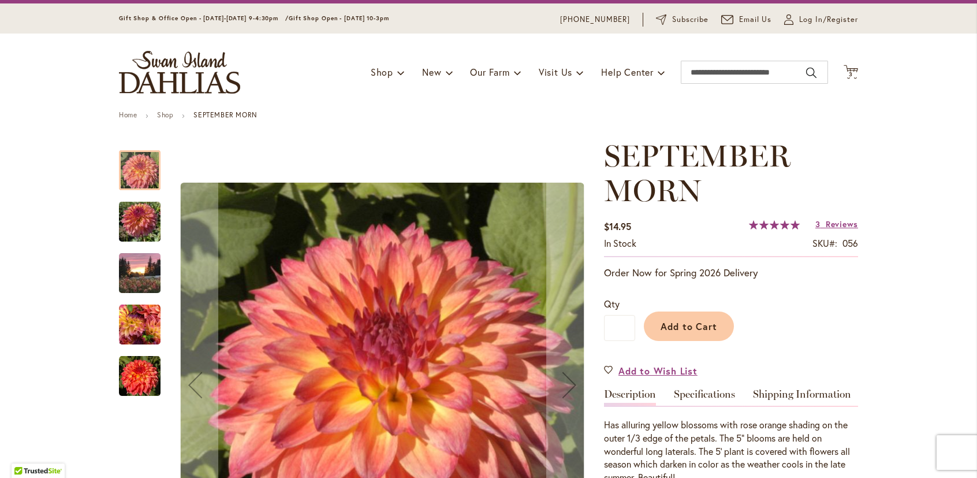
scroll to position [115, 0]
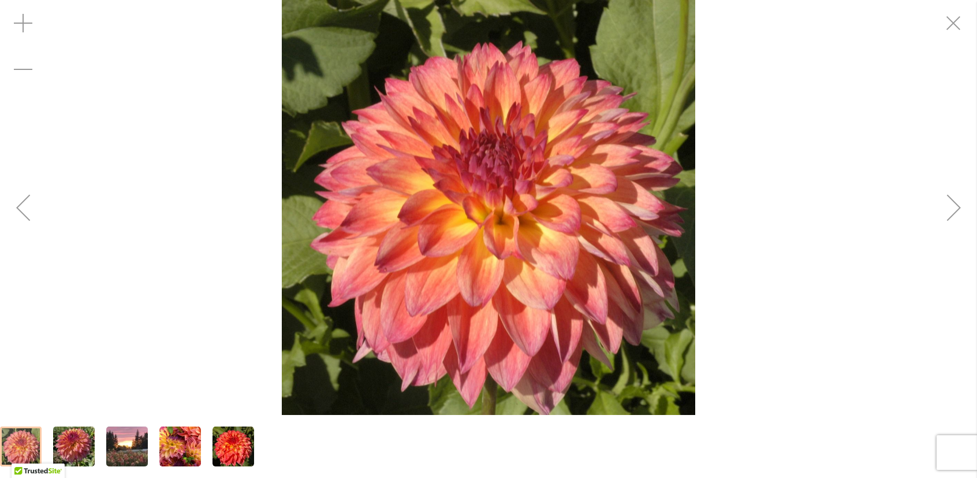
click at [952, 203] on div "Next" at bounding box center [954, 207] width 46 height 46
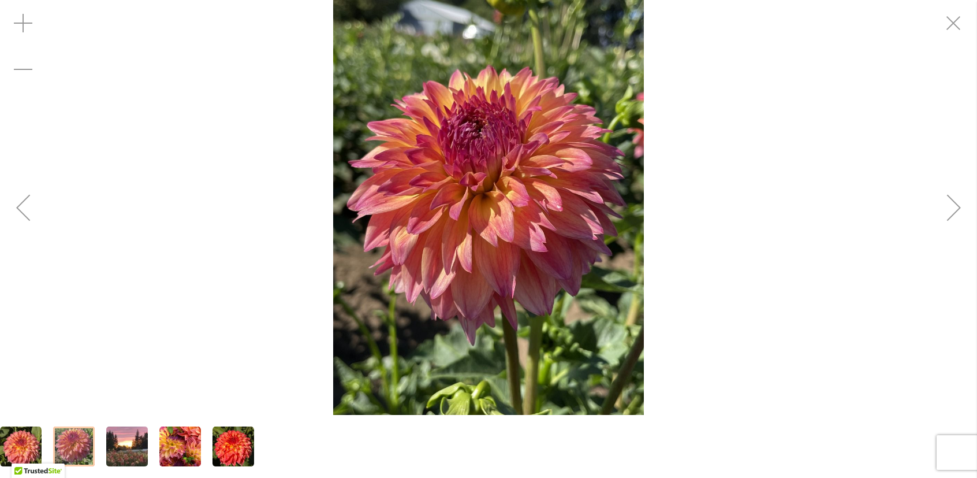
click at [952, 203] on div "Next" at bounding box center [954, 207] width 46 height 46
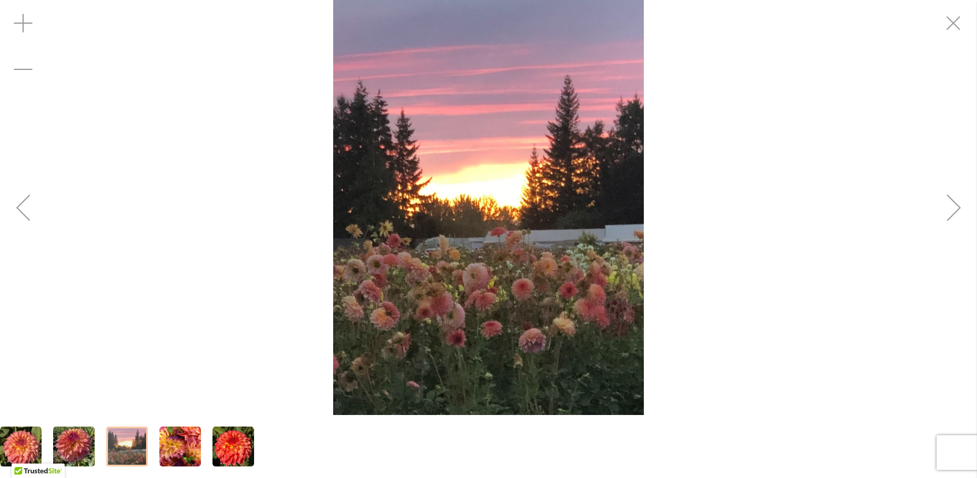
click at [952, 203] on div "Next" at bounding box center [954, 207] width 46 height 46
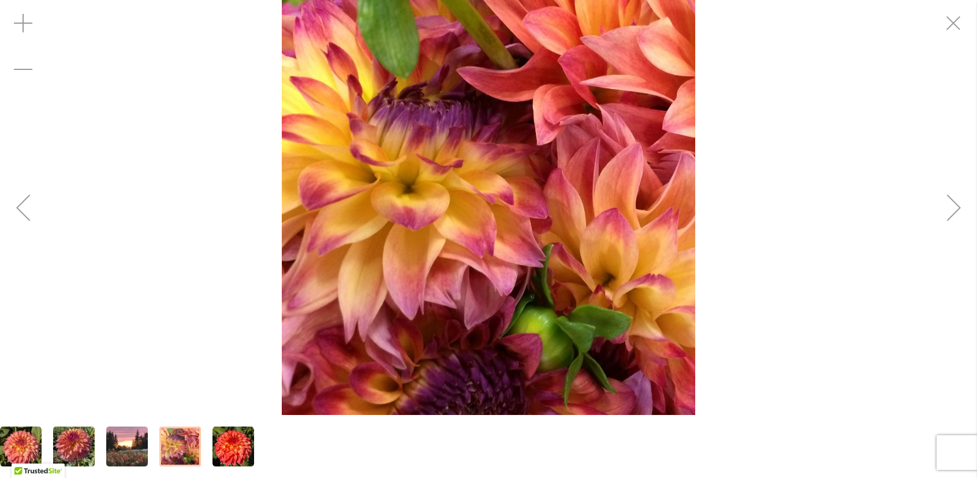
click at [952, 203] on div "Next" at bounding box center [954, 207] width 46 height 46
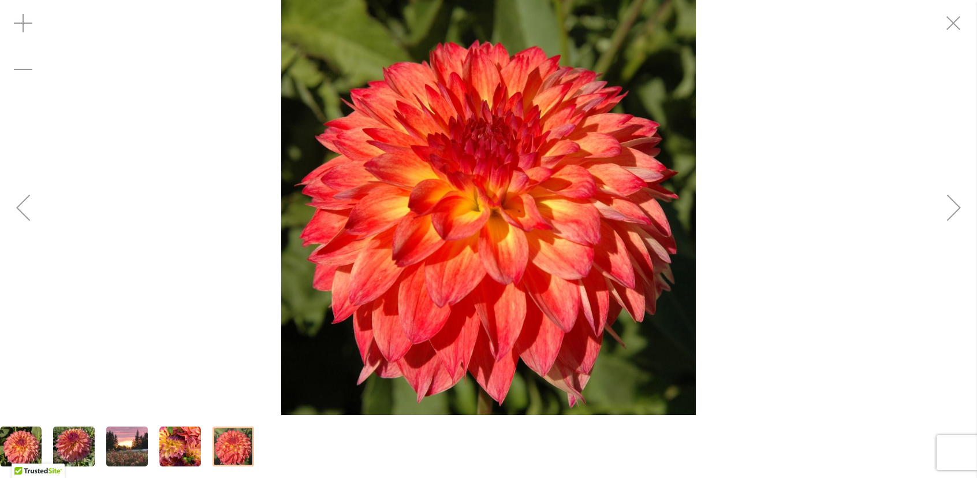
click at [952, 203] on div "Next" at bounding box center [954, 207] width 46 height 46
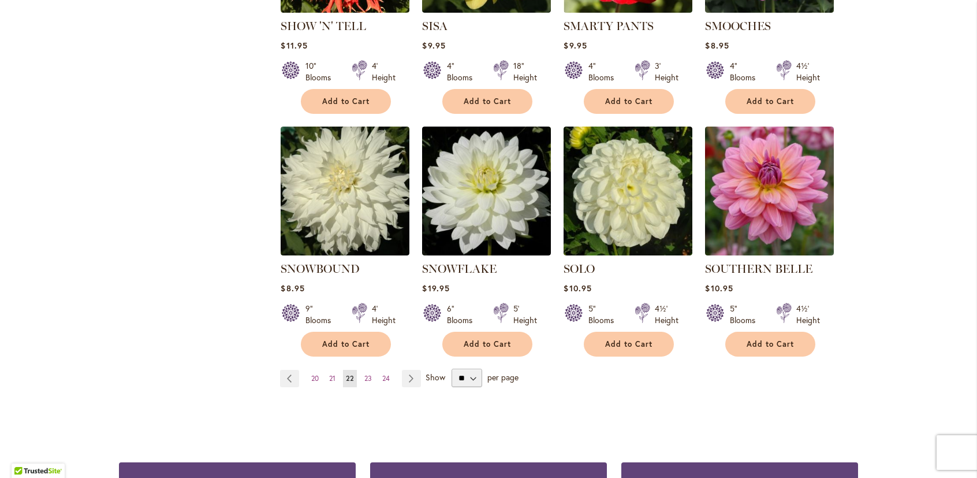
scroll to position [982, 0]
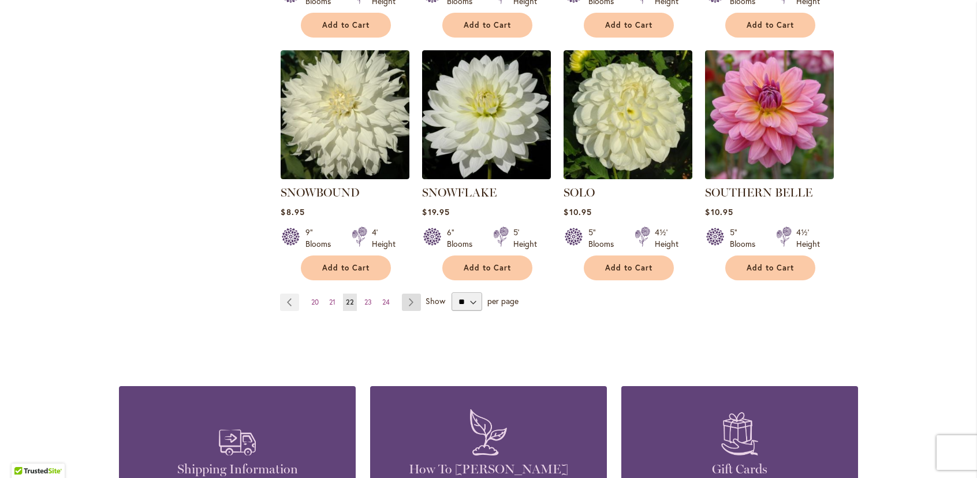
click at [406, 293] on link "Page Next" at bounding box center [411, 301] width 19 height 17
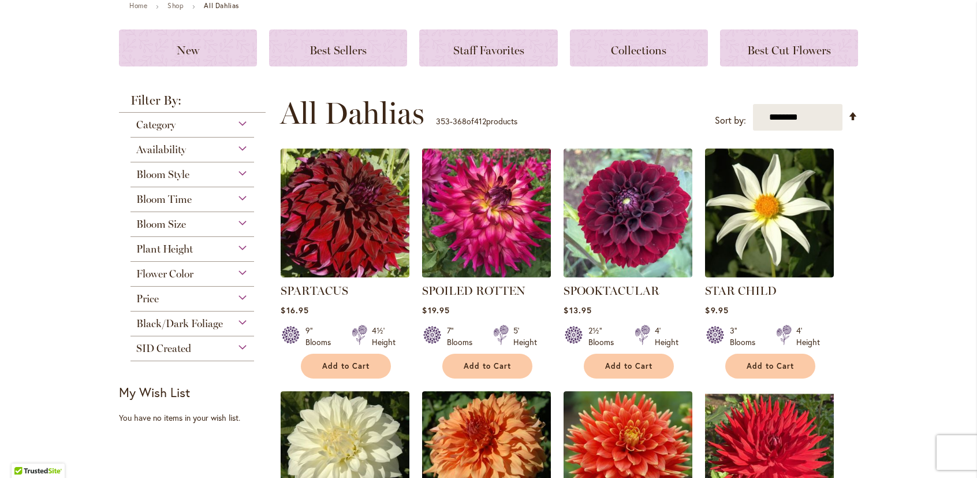
scroll to position [173, 0]
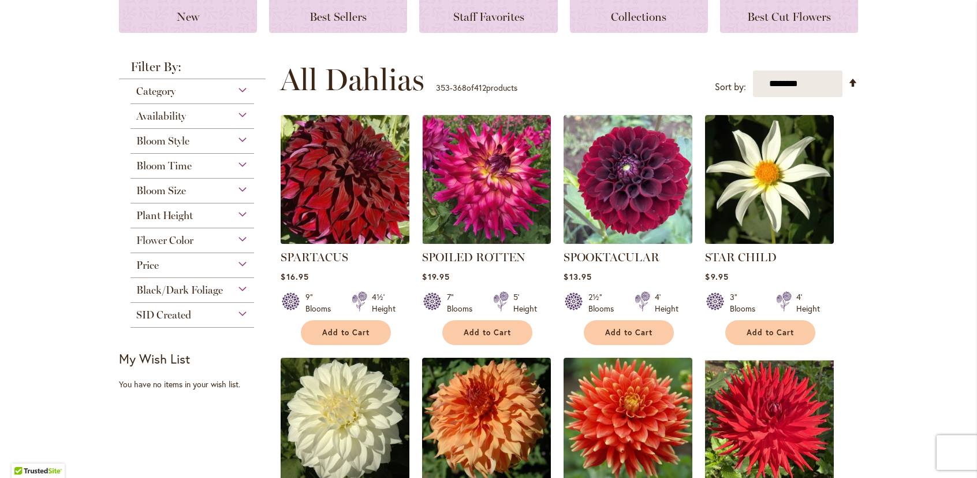
click at [360, 189] on img at bounding box center [345, 179] width 135 height 135
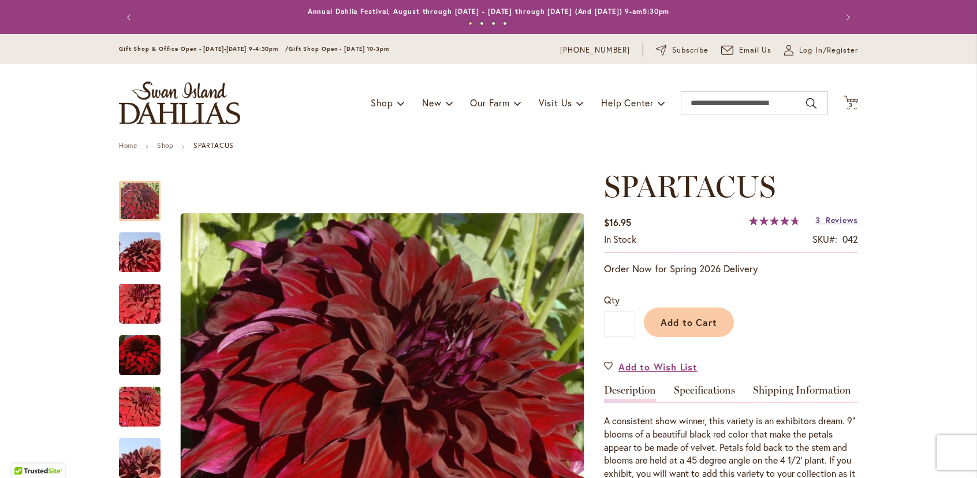
click at [843, 221] on span "Reviews" at bounding box center [842, 219] width 32 height 11
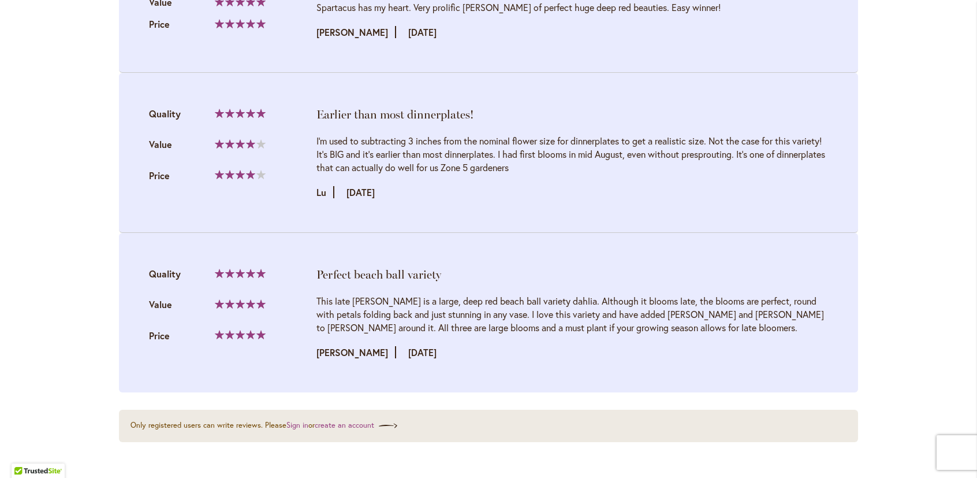
scroll to position [1425, 0]
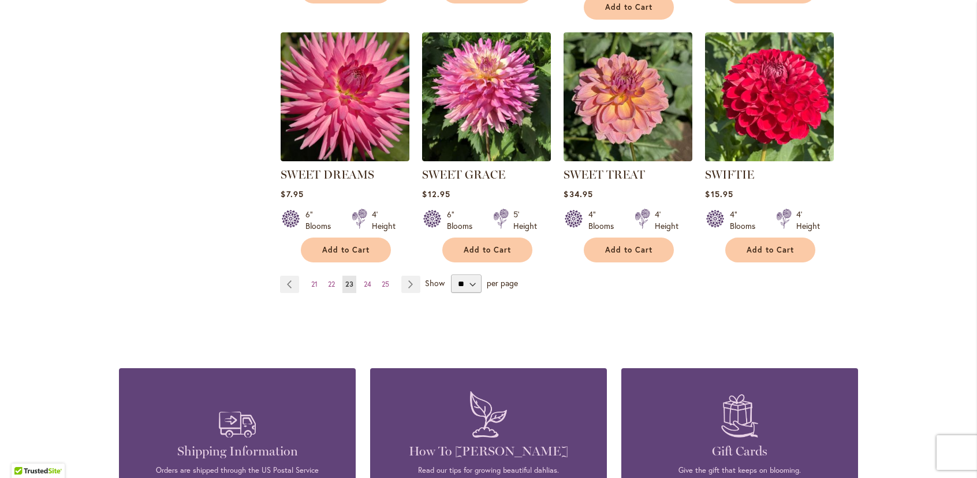
scroll to position [1039, 0]
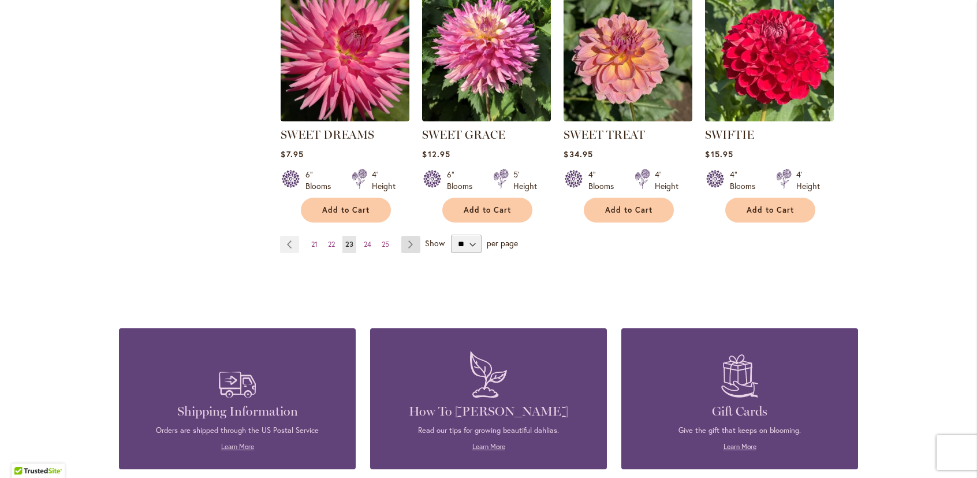
click at [408, 238] on link "Page Next" at bounding box center [410, 244] width 19 height 17
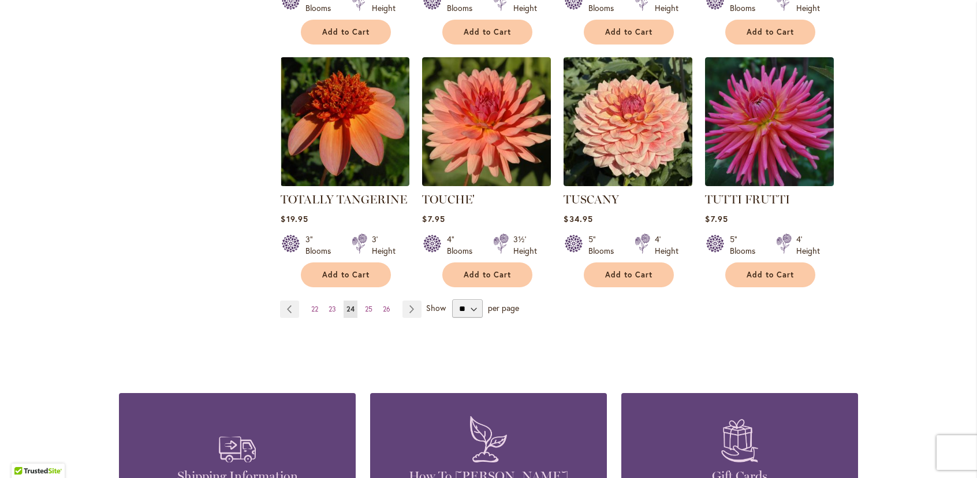
scroll to position [1039, 0]
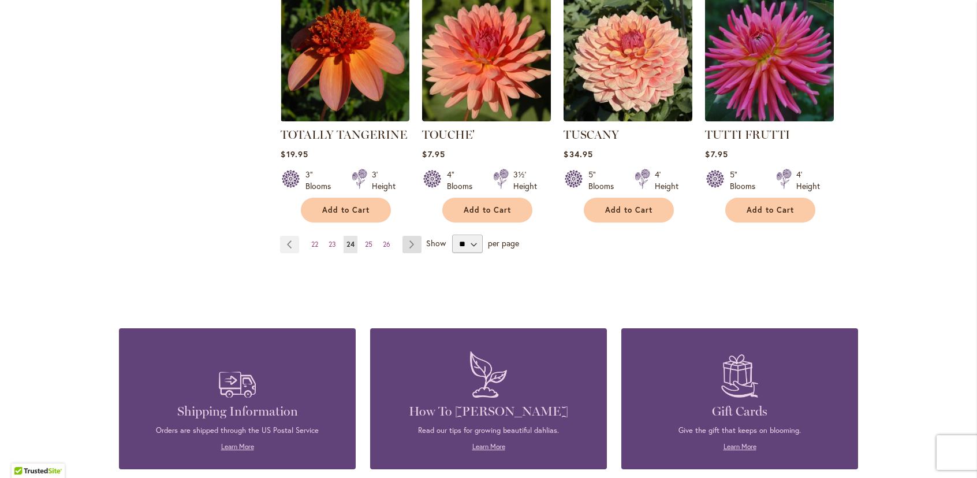
click at [403, 236] on link "Page Next" at bounding box center [411, 244] width 19 height 17
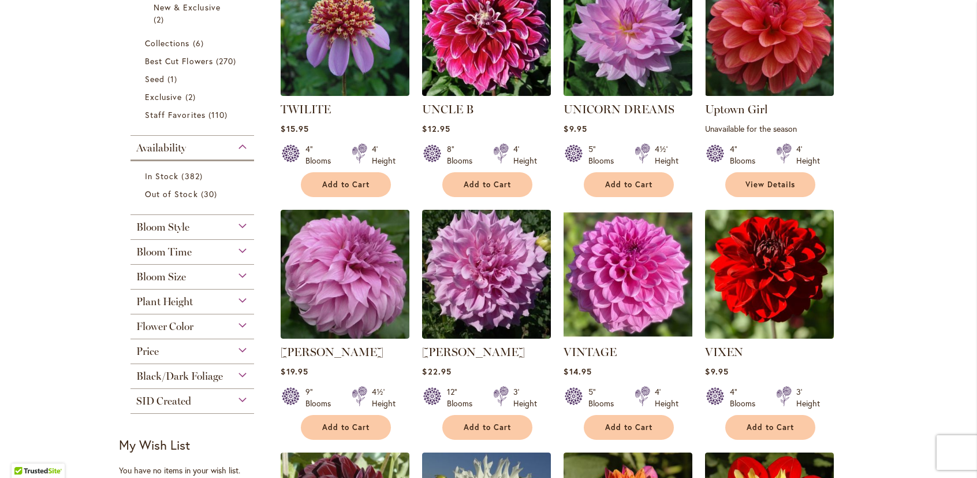
scroll to position [404, 0]
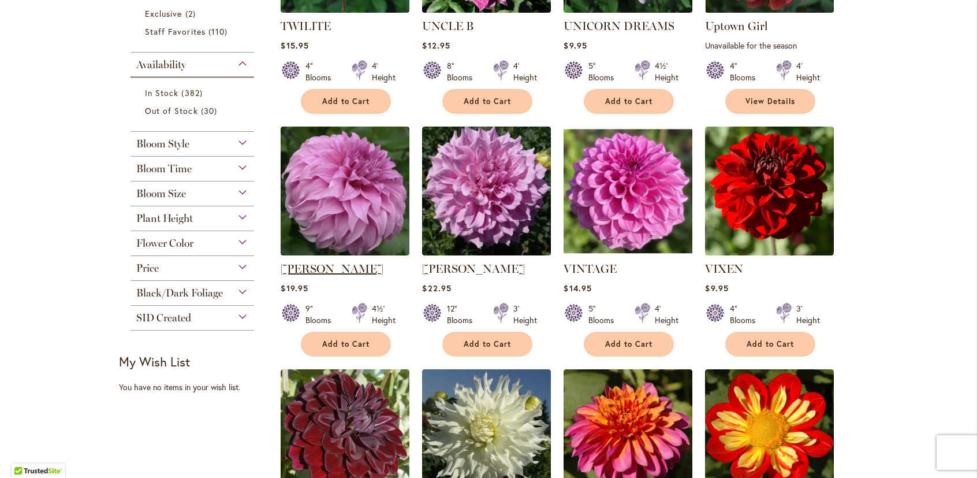
click at [344, 263] on link "VASSIO MEGGOS" at bounding box center [332, 269] width 103 height 14
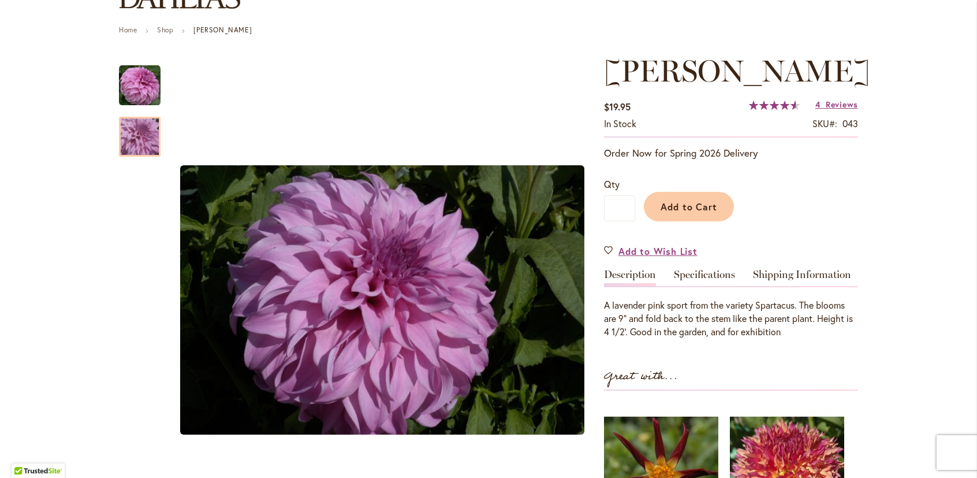
scroll to position [169, 0]
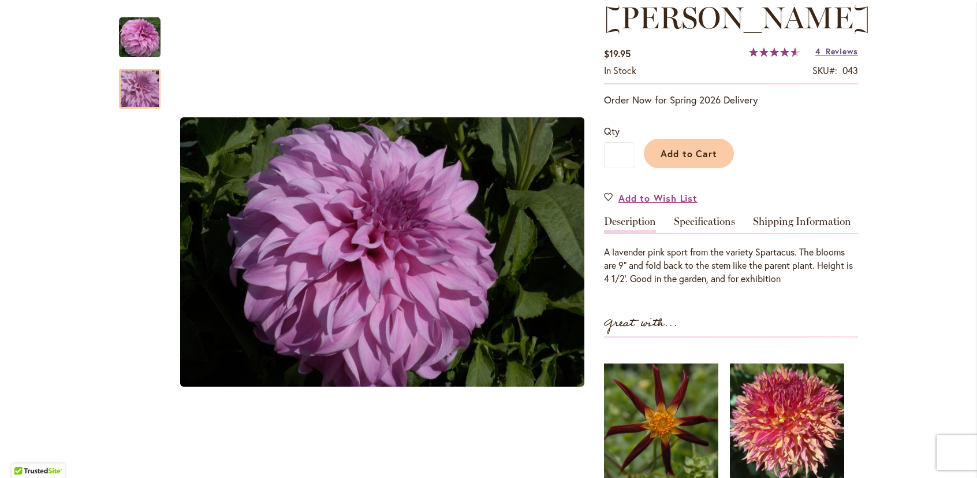
click at [832, 50] on span "Reviews" at bounding box center [842, 51] width 32 height 11
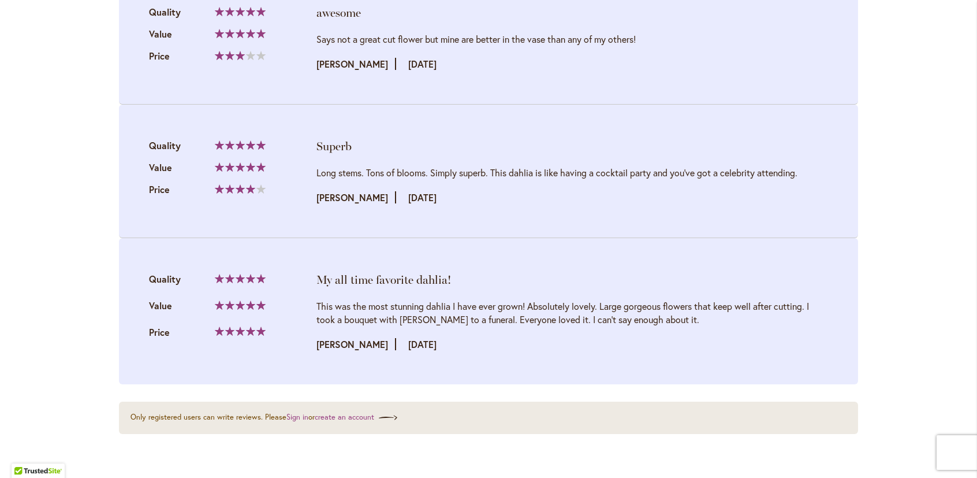
scroll to position [1464, 0]
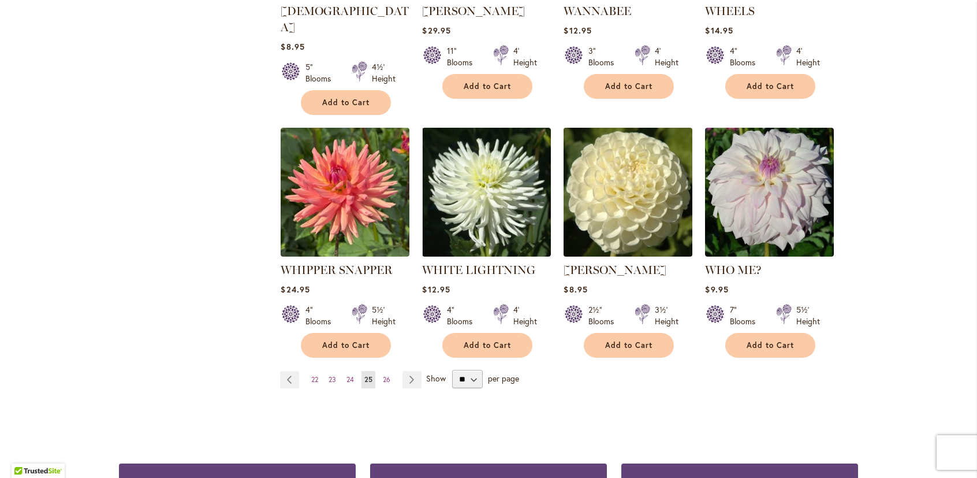
scroll to position [982, 0]
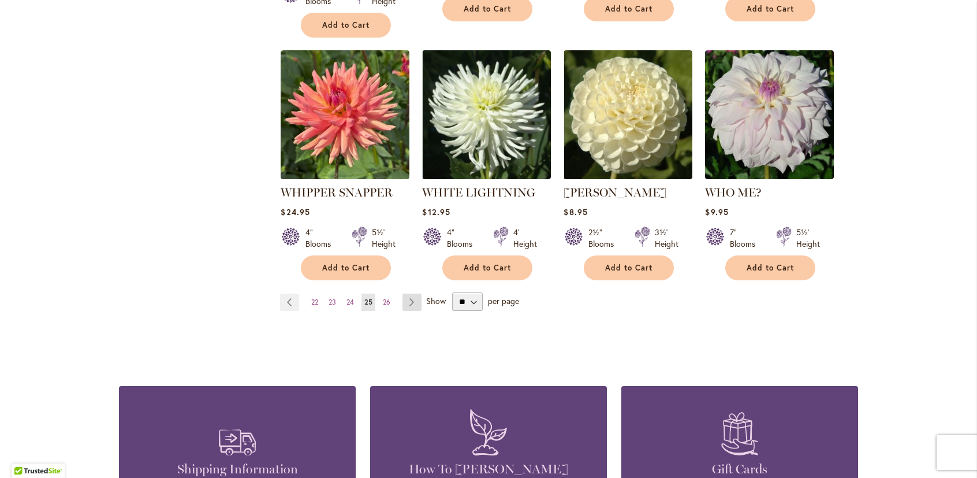
click at [407, 293] on link "Page Next" at bounding box center [411, 301] width 19 height 17
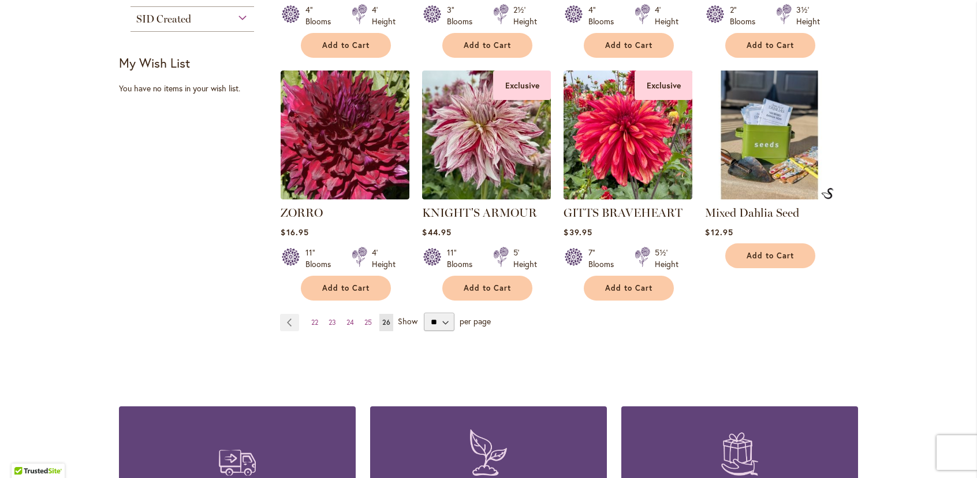
scroll to position [808, 0]
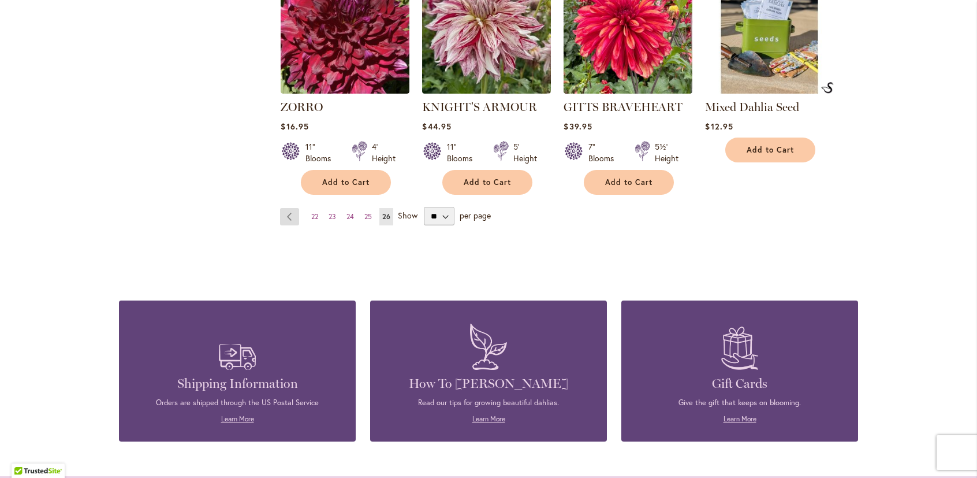
click at [288, 213] on link "Page Previous" at bounding box center [289, 216] width 19 height 17
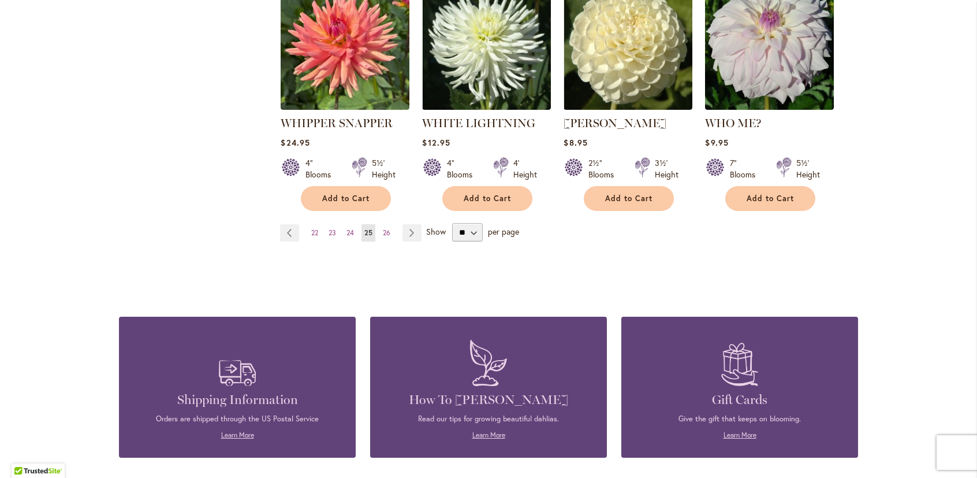
scroll to position [1039, 0]
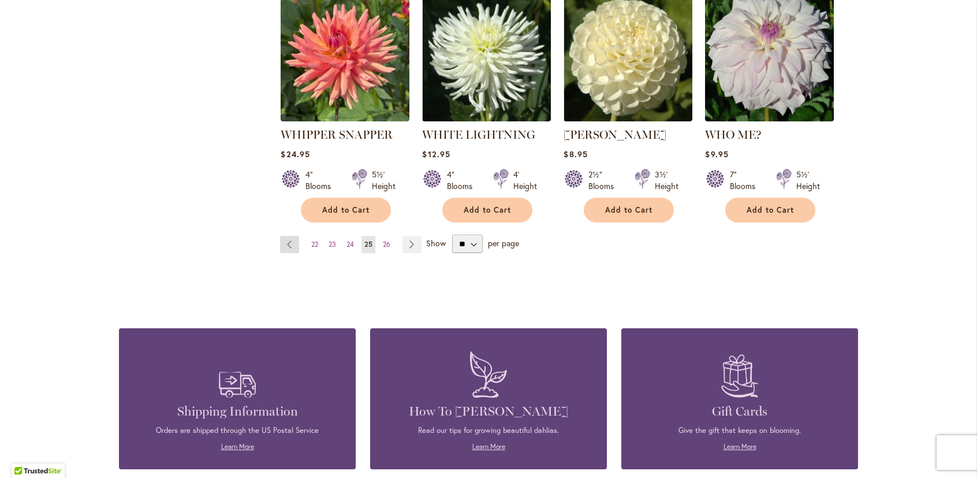
click at [288, 236] on link "Page Previous" at bounding box center [289, 244] width 19 height 17
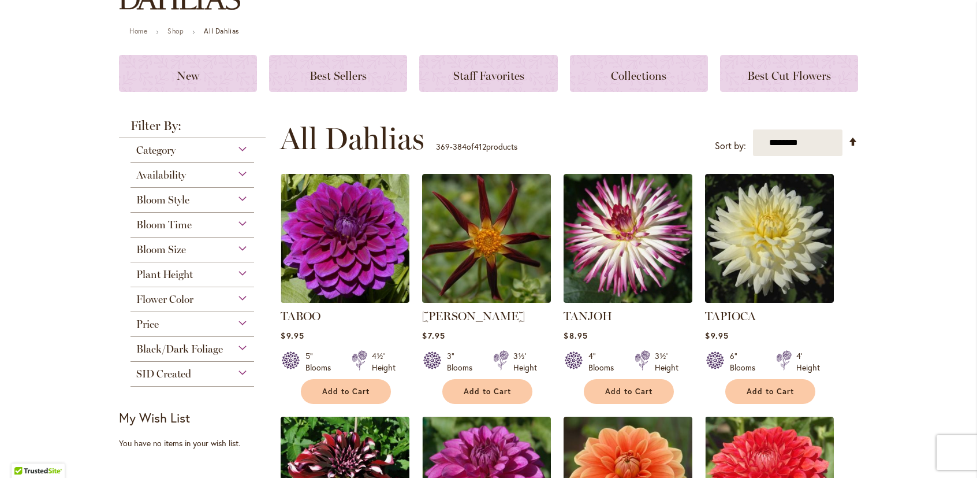
scroll to position [115, 0]
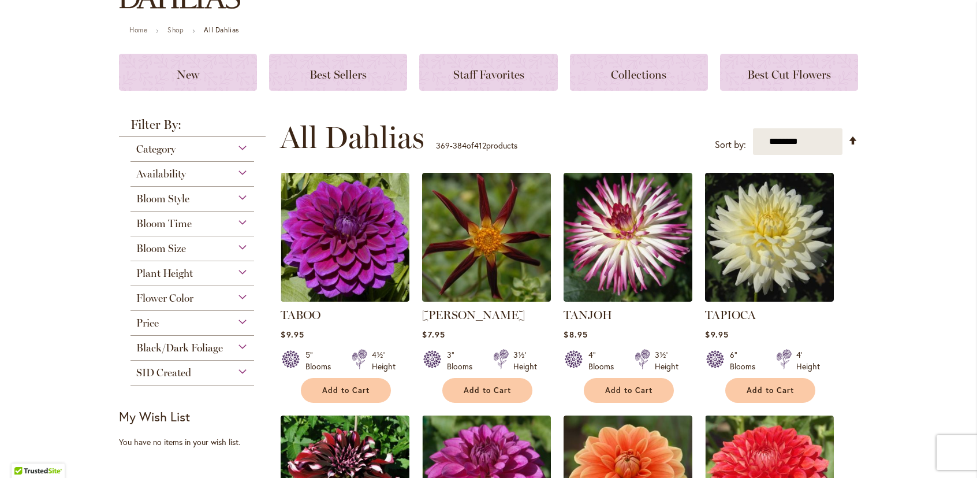
click at [347, 144] on span "All Dahlias" at bounding box center [352, 137] width 144 height 35
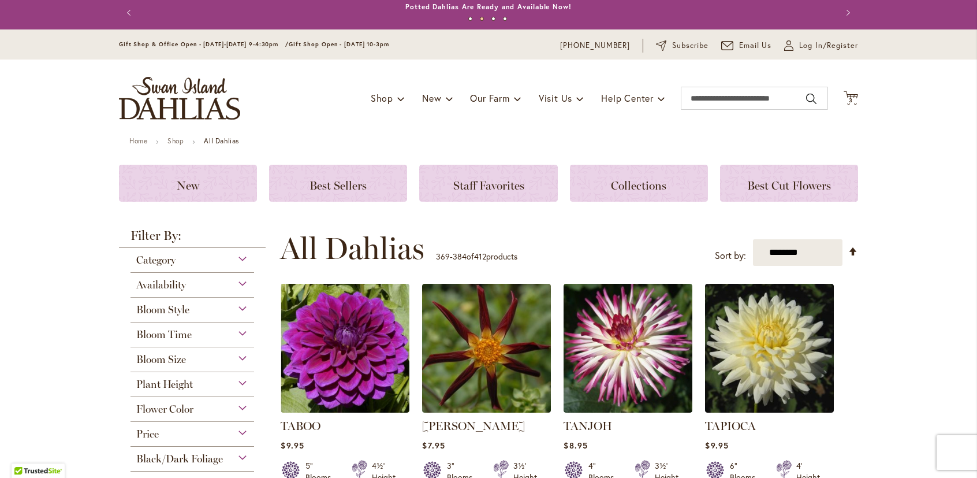
scroll to position [0, 0]
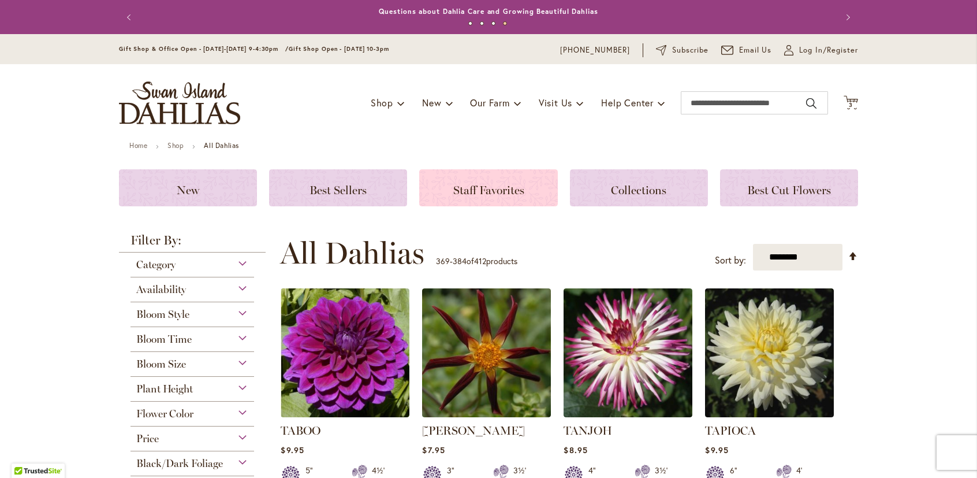
click at [465, 184] on span "Staff Favorites" at bounding box center [488, 190] width 71 height 14
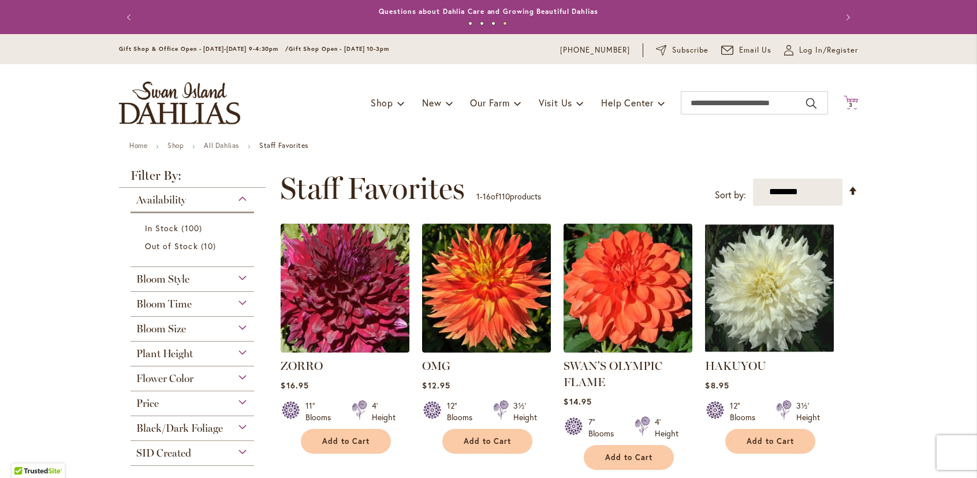
click at [849, 105] on span "3" at bounding box center [851, 105] width 4 height 8
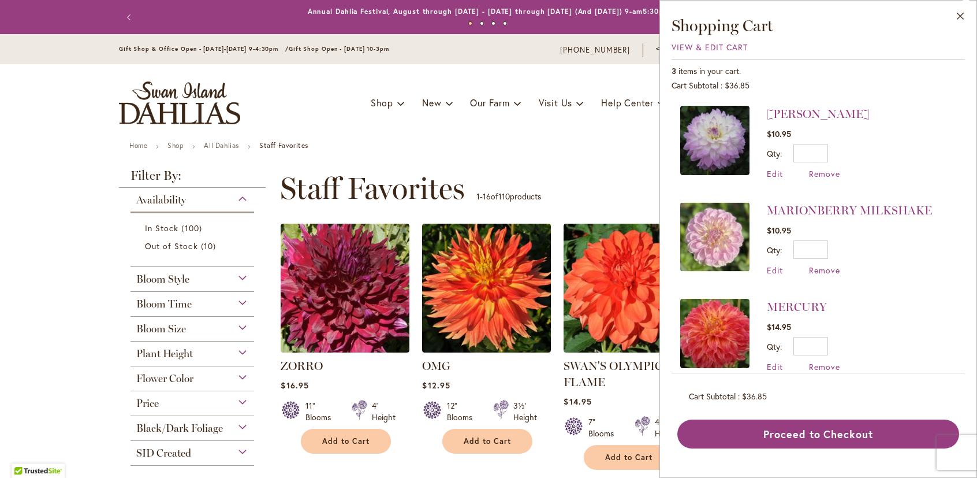
click at [525, 148] on ul "Home Shop All Dahlias Staff Favorites" at bounding box center [488, 146] width 718 height 10
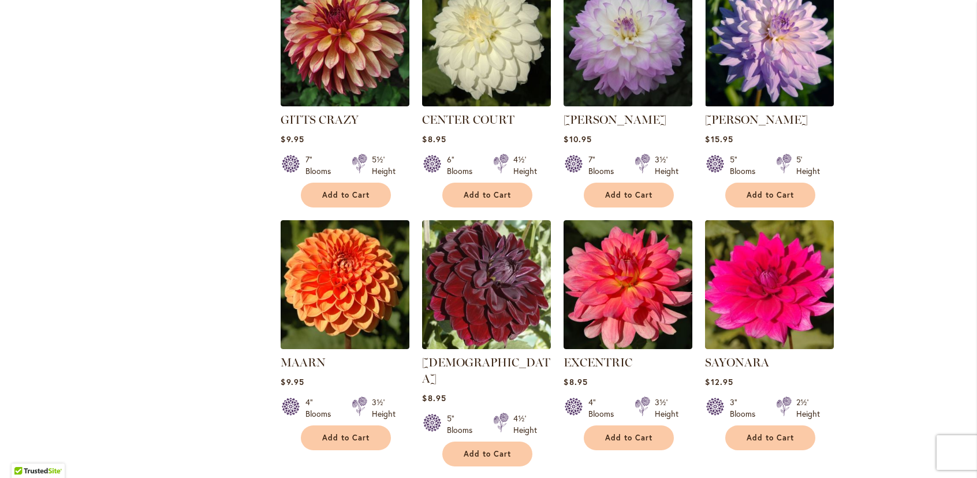
scroll to position [751, 0]
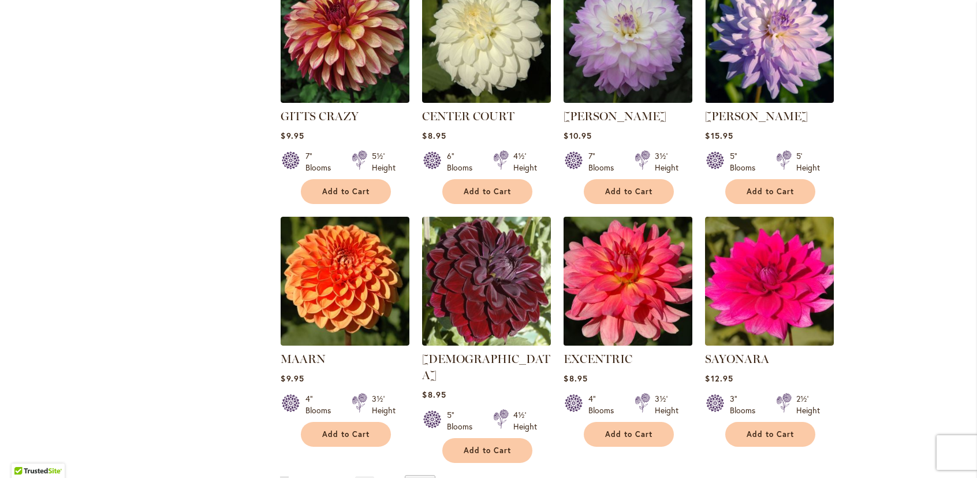
click at [635, 266] on img at bounding box center [628, 280] width 135 height 135
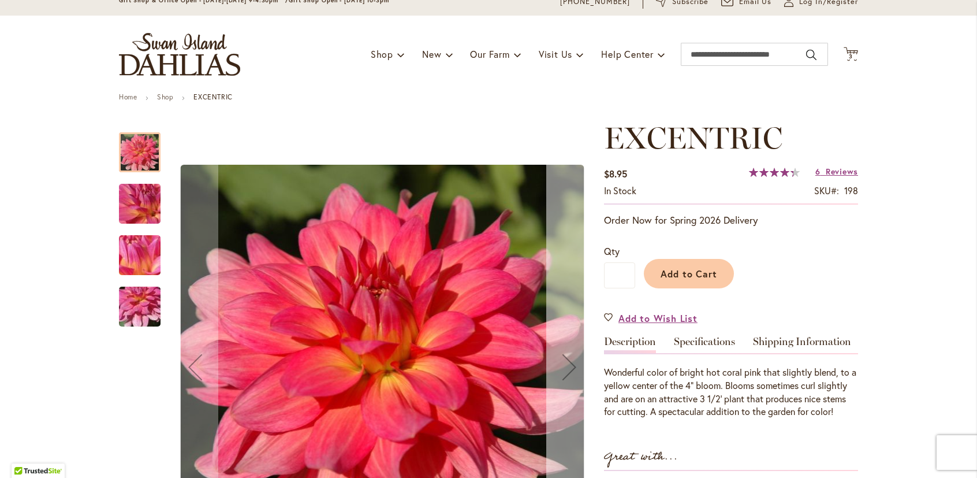
scroll to position [115, 0]
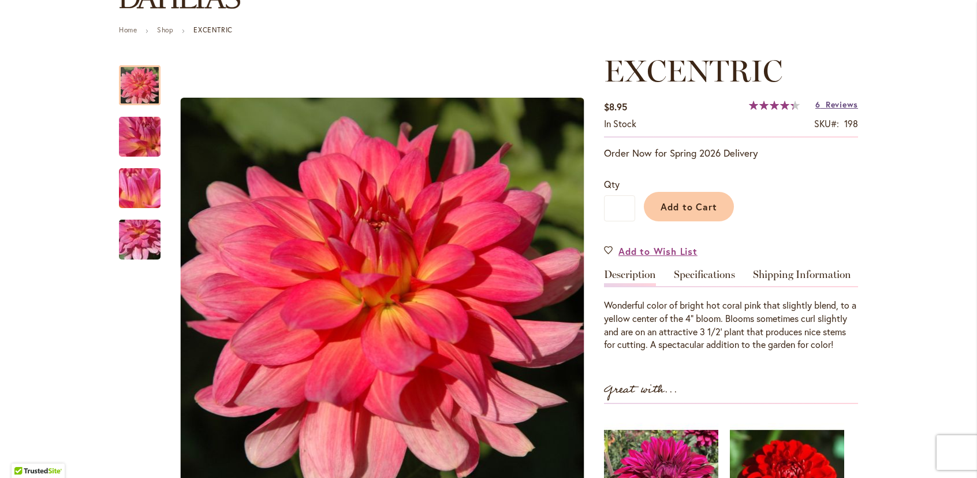
click at [834, 103] on span "Reviews" at bounding box center [842, 104] width 32 height 11
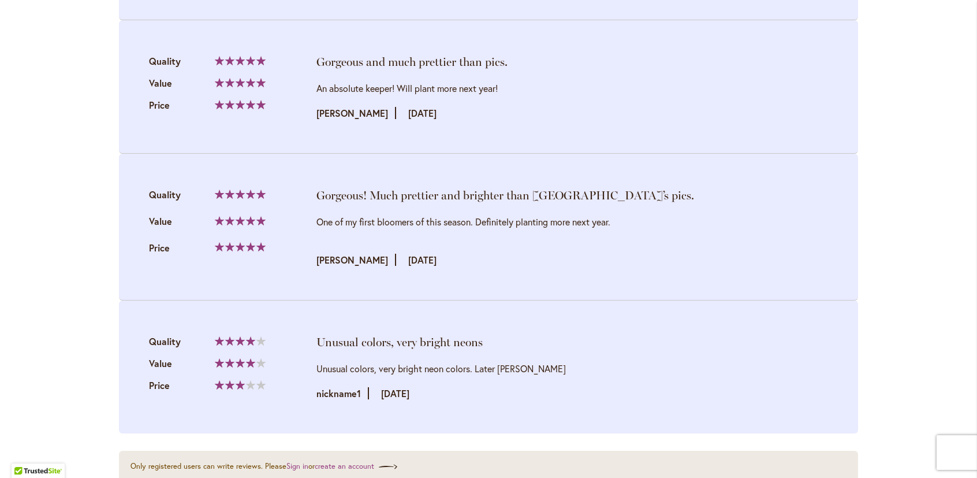
scroll to position [1745, 0]
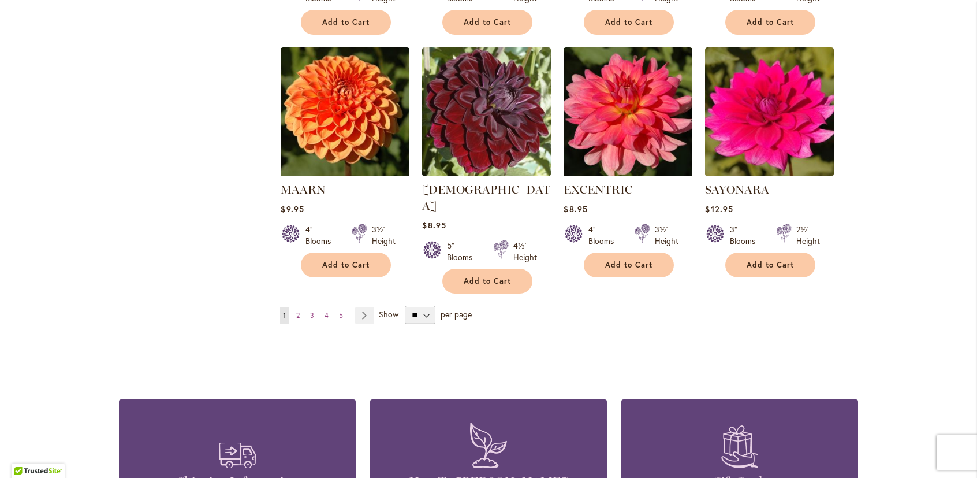
scroll to position [924, 0]
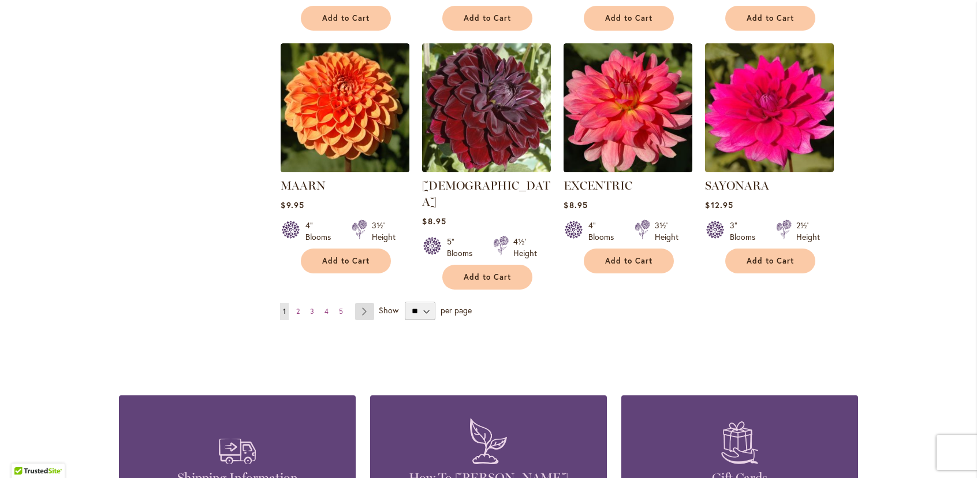
click at [362, 303] on link "Page Next" at bounding box center [364, 311] width 19 height 17
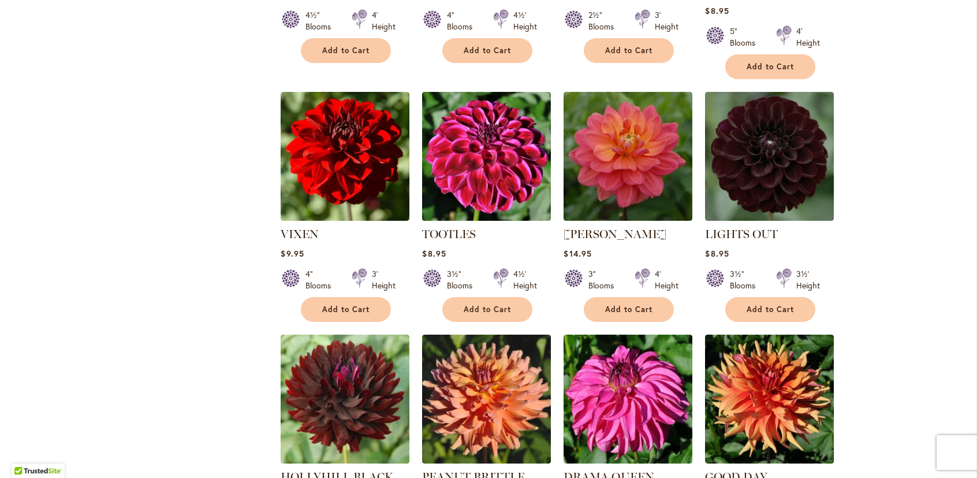
scroll to position [635, 0]
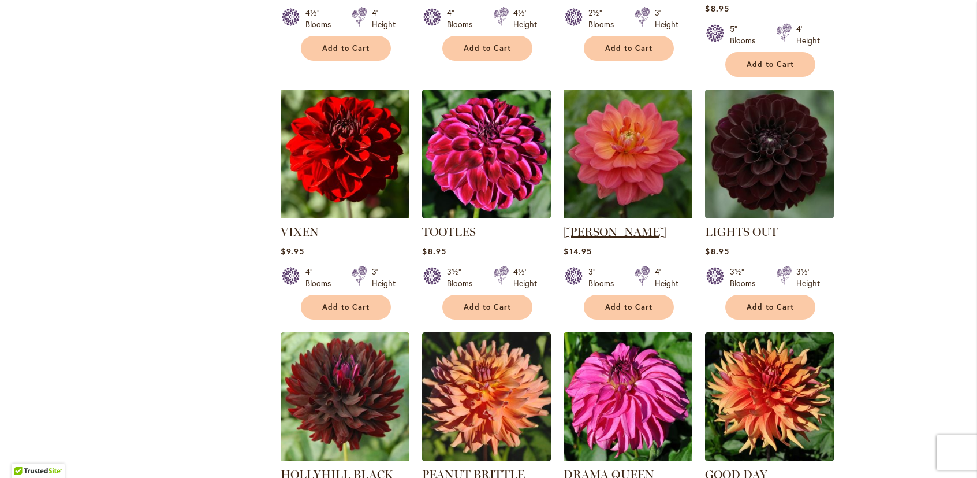
click at [620, 225] on link "[PERSON_NAME]" at bounding box center [615, 232] width 103 height 14
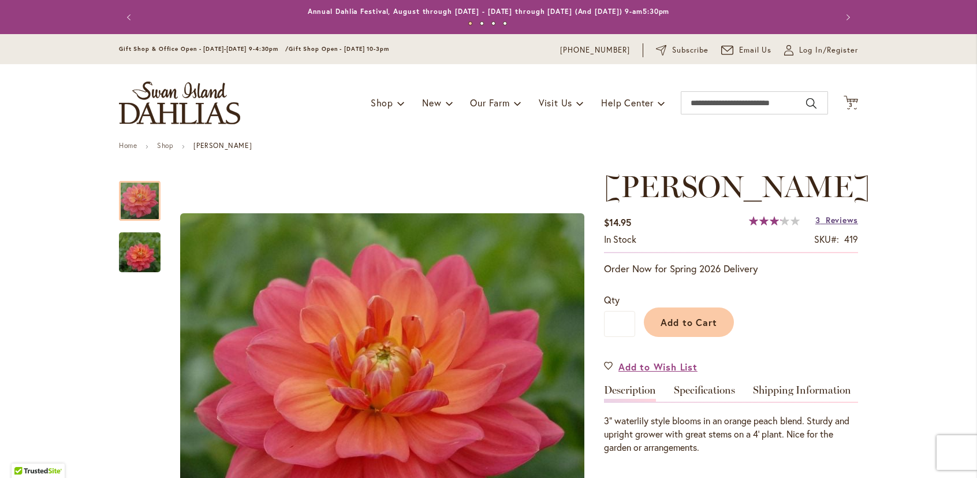
click at [836, 219] on span "Reviews" at bounding box center [842, 219] width 32 height 11
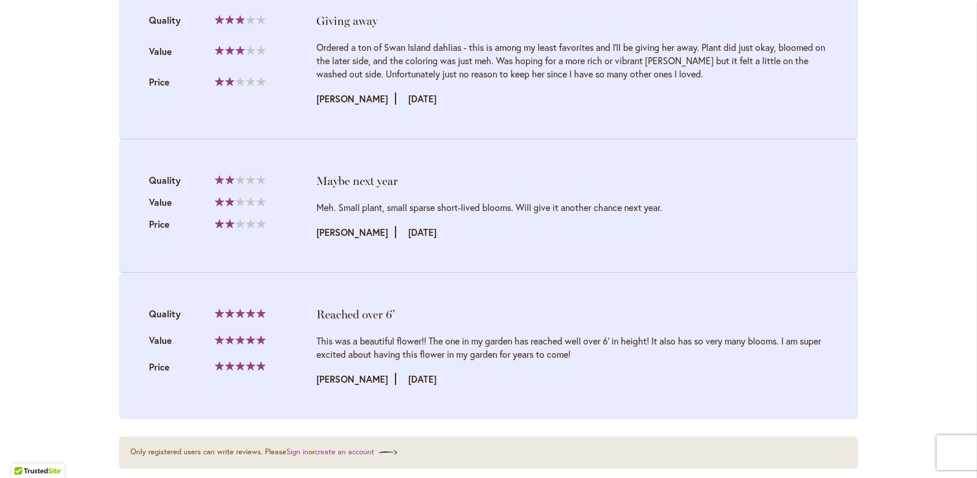
scroll to position [1270, 0]
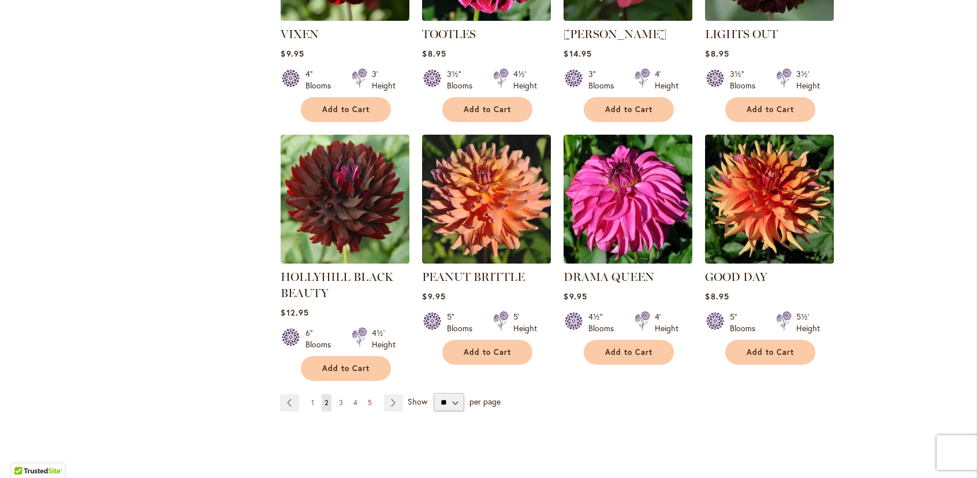
scroll to position [866, 0]
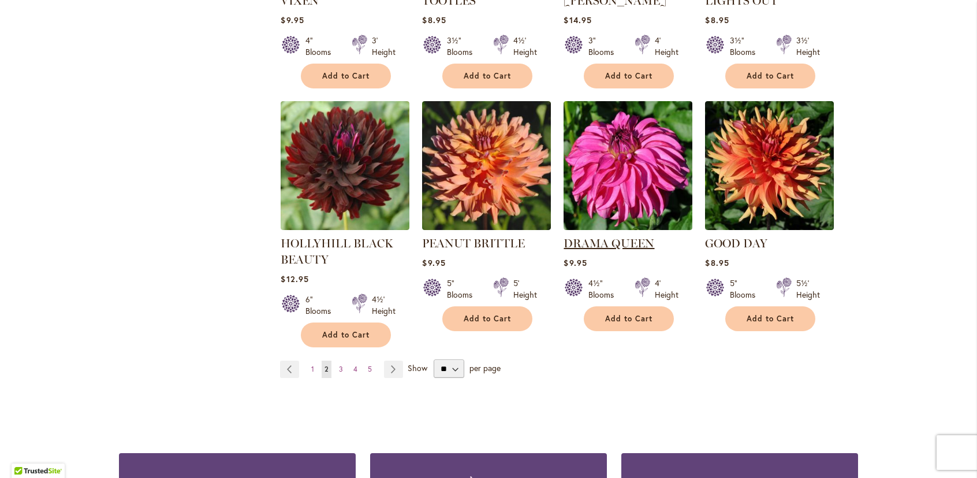
click at [629, 236] on link "DRAMA QUEEN" at bounding box center [609, 243] width 91 height 14
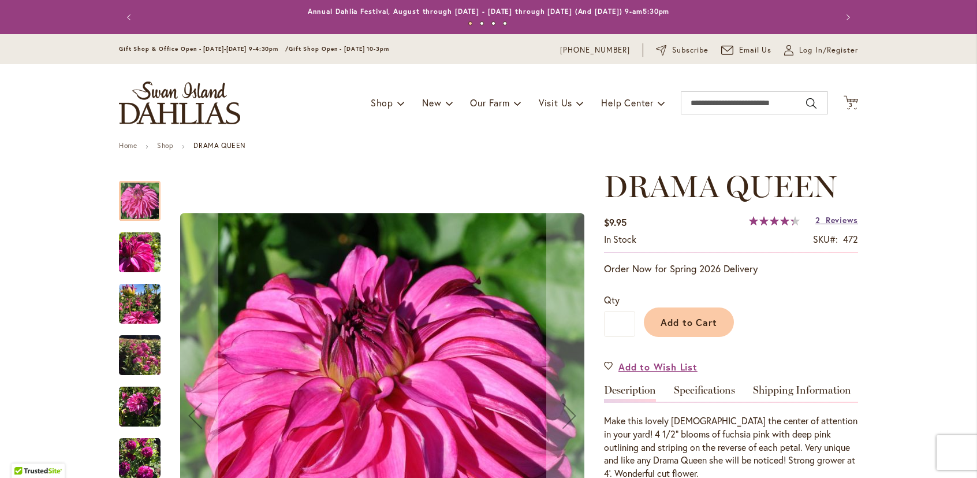
click at [834, 218] on span "Reviews" at bounding box center [842, 219] width 32 height 11
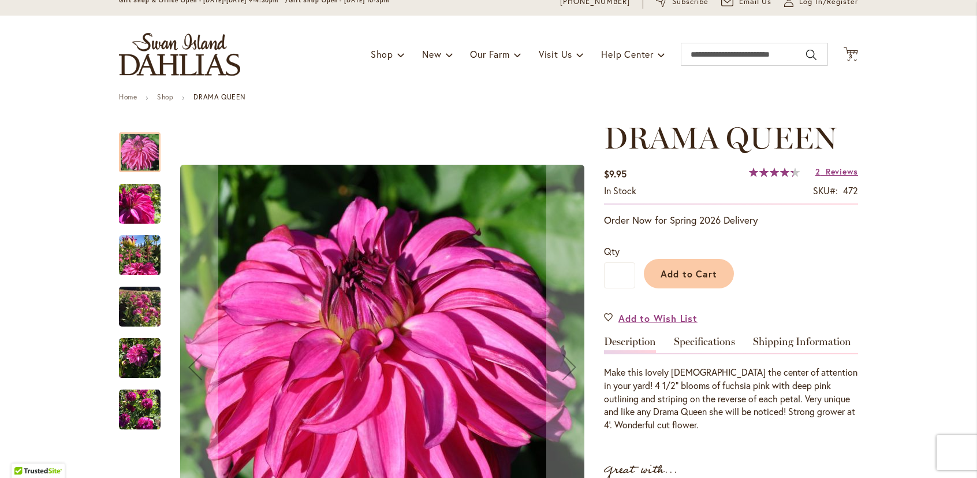
scroll to position [134, 0]
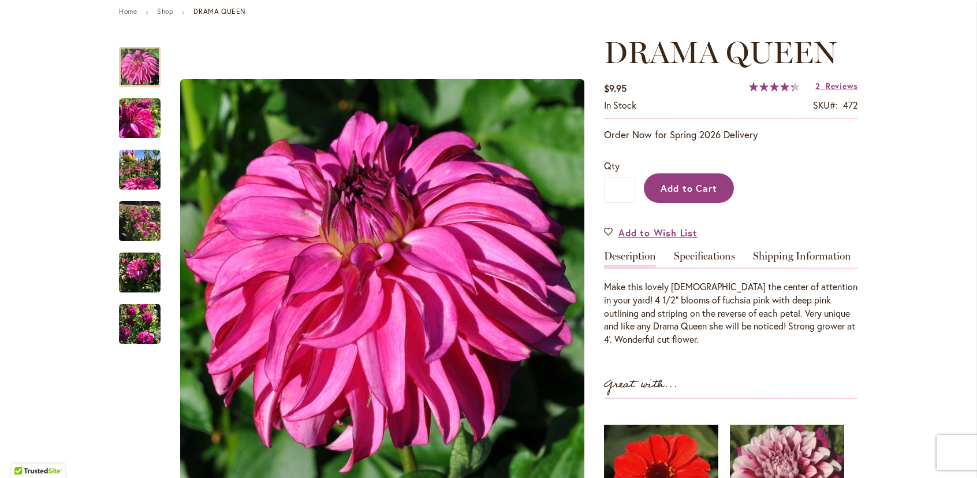
click at [692, 188] on span "Add to Cart" at bounding box center [689, 188] width 57 height 12
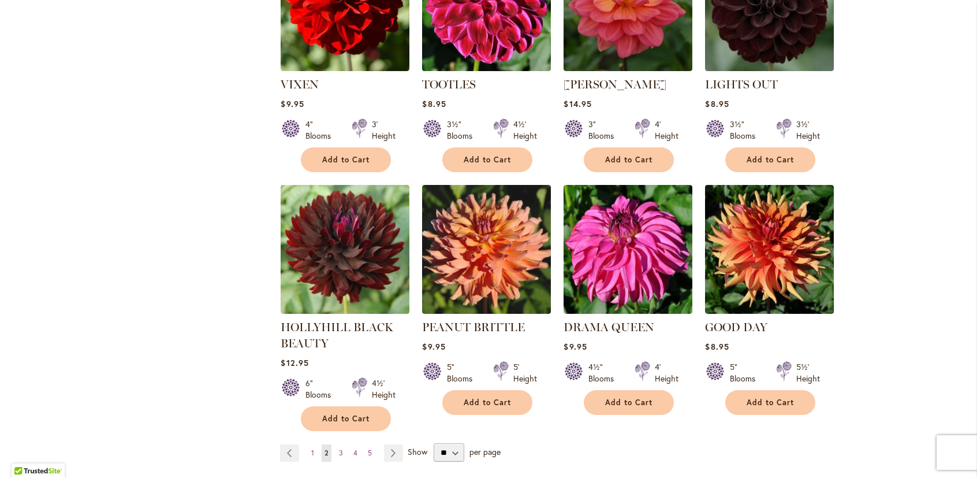
scroll to position [808, 0]
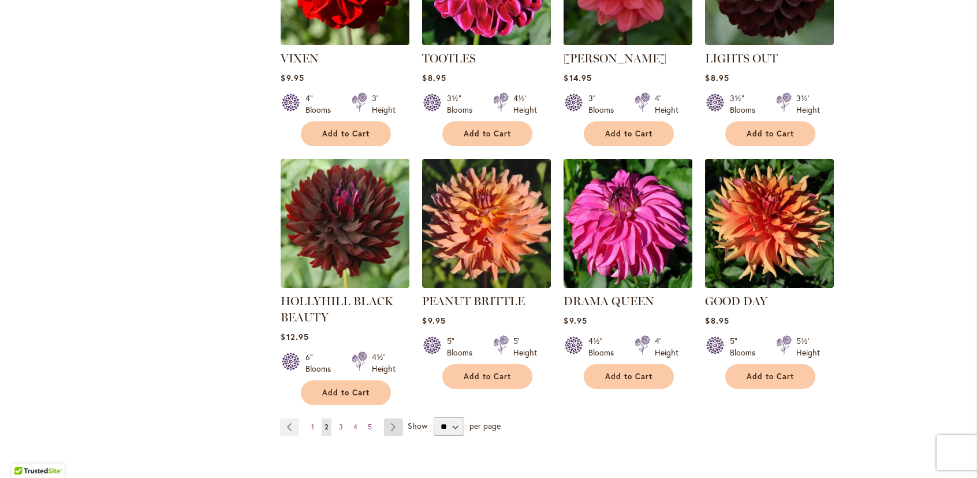
click at [387, 418] on link "Page Next" at bounding box center [393, 426] width 19 height 17
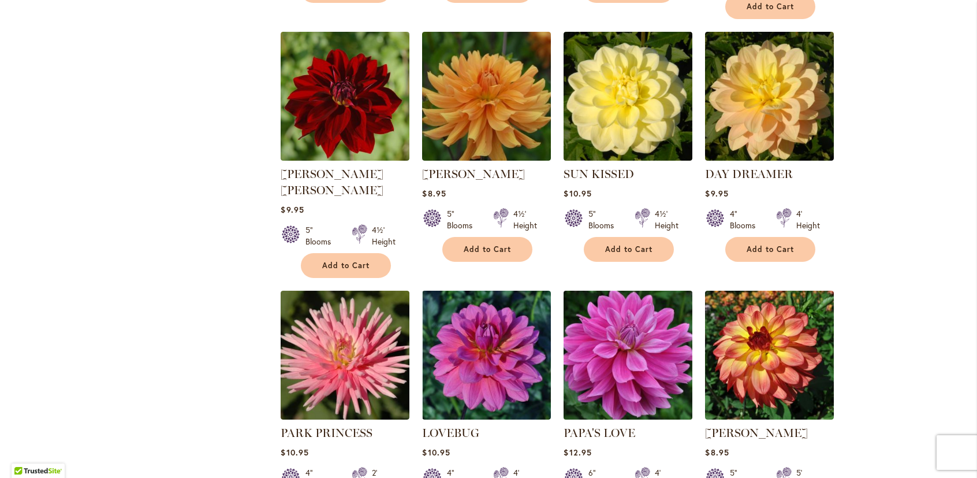
scroll to position [751, 0]
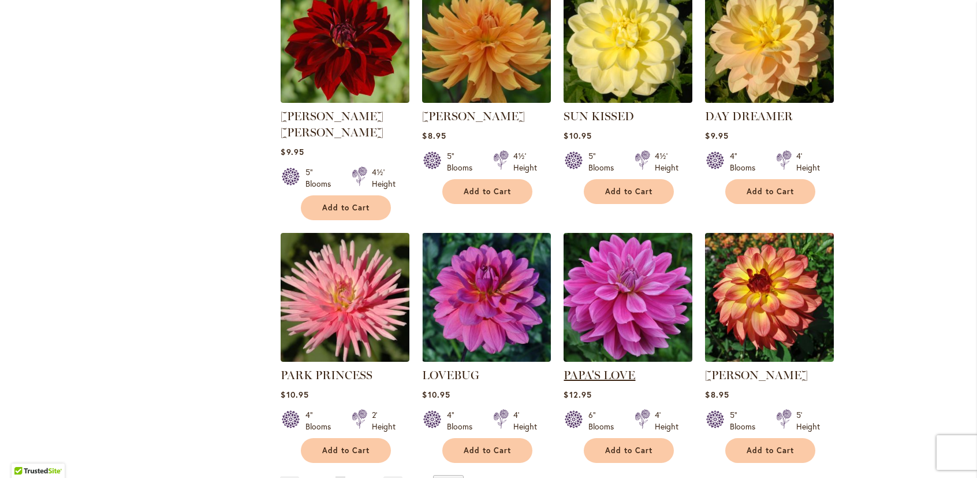
click at [619, 368] on link "PAPA'S LOVE" at bounding box center [600, 375] width 72 height 14
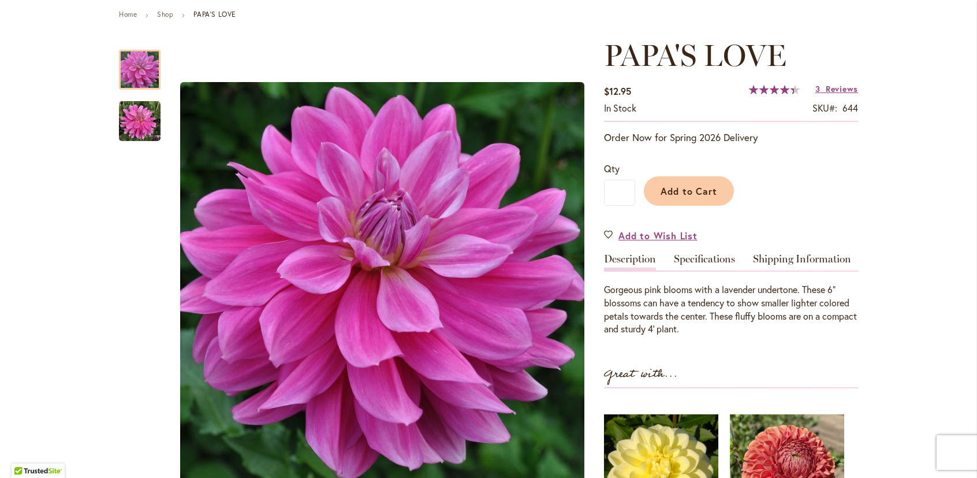
scroll to position [115, 0]
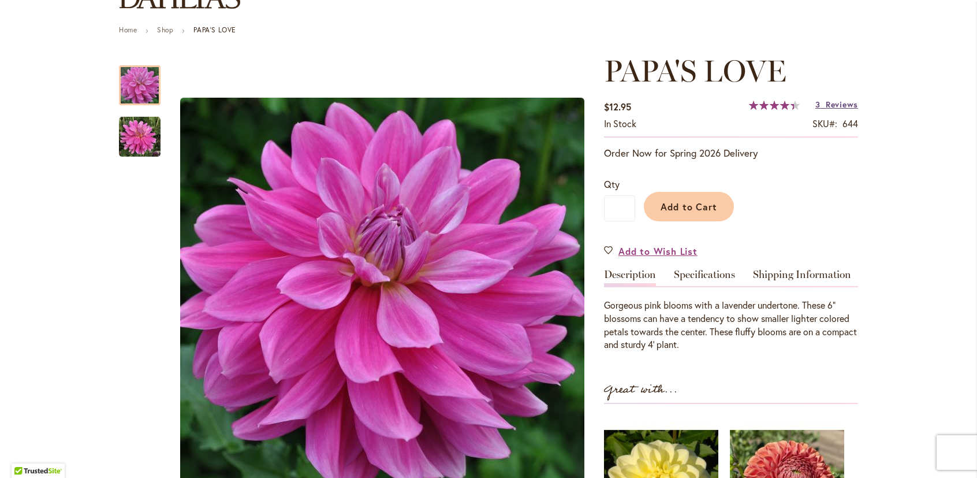
click at [835, 105] on span "Reviews" at bounding box center [842, 104] width 32 height 11
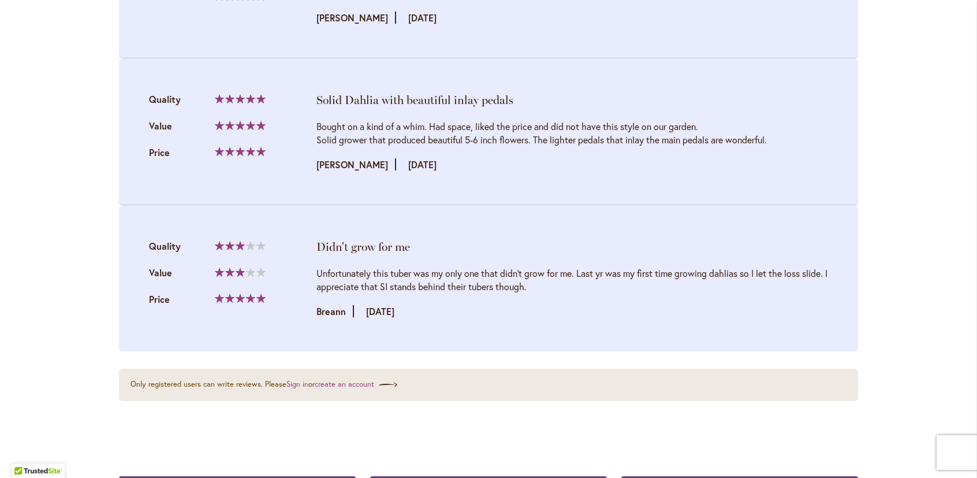
scroll to position [1399, 0]
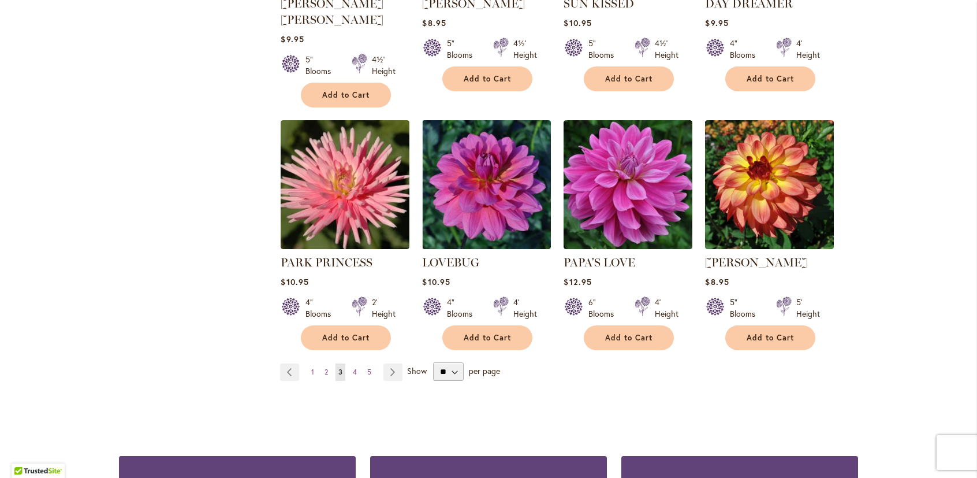
scroll to position [924, 0]
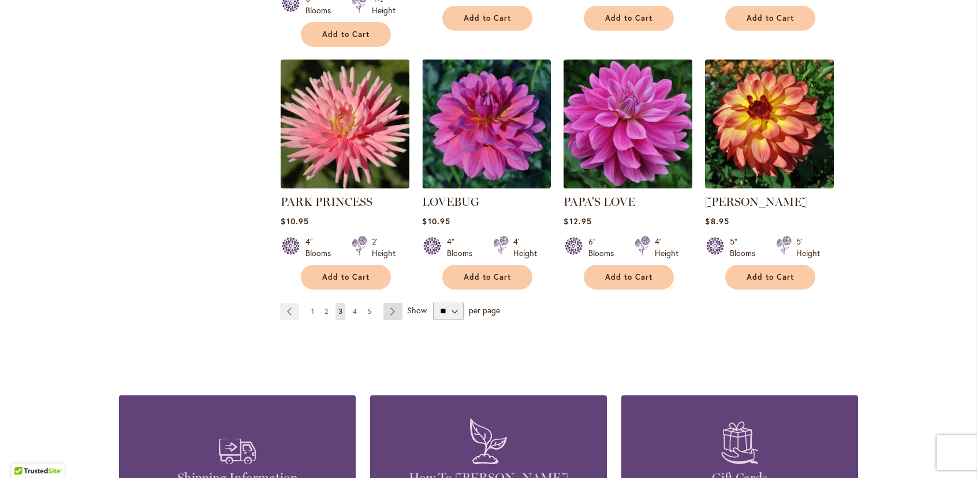
click at [390, 303] on link "Page Next" at bounding box center [392, 311] width 19 height 17
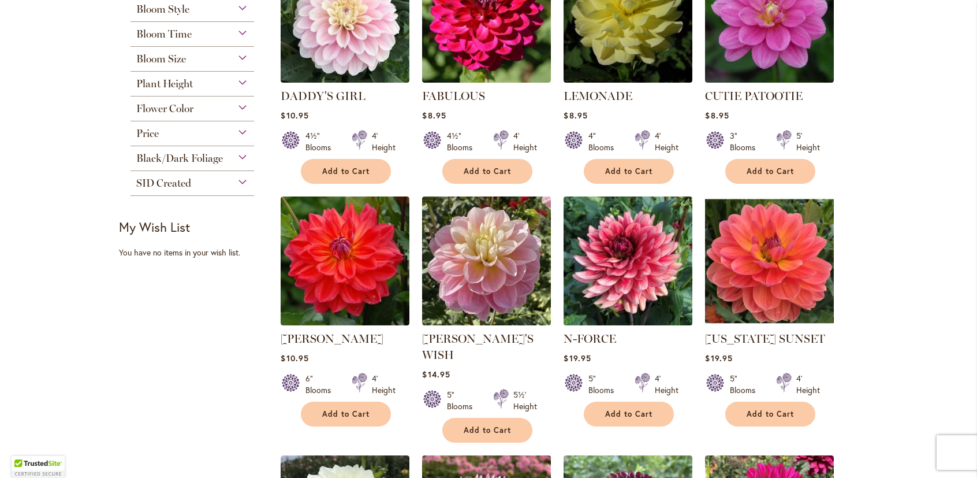
scroll to position [346, 0]
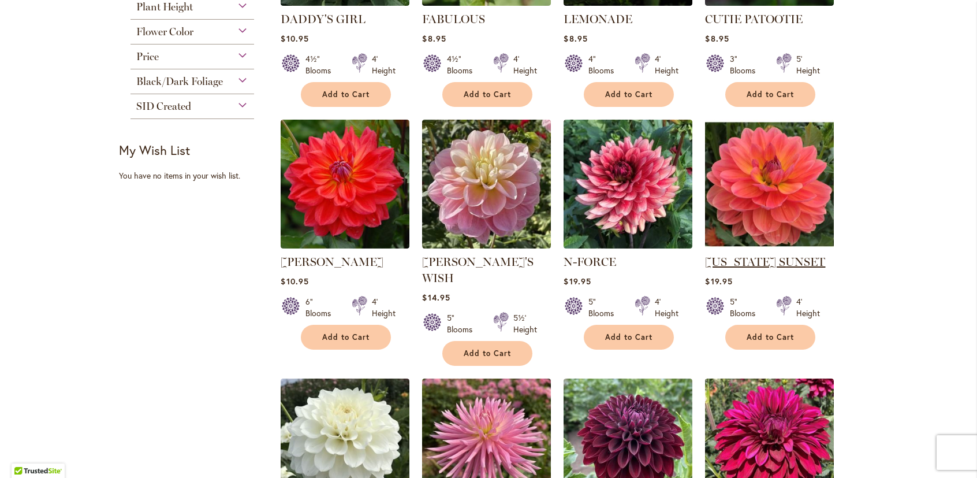
click at [763, 258] on link "[US_STATE] SUNSET" at bounding box center [765, 262] width 120 height 14
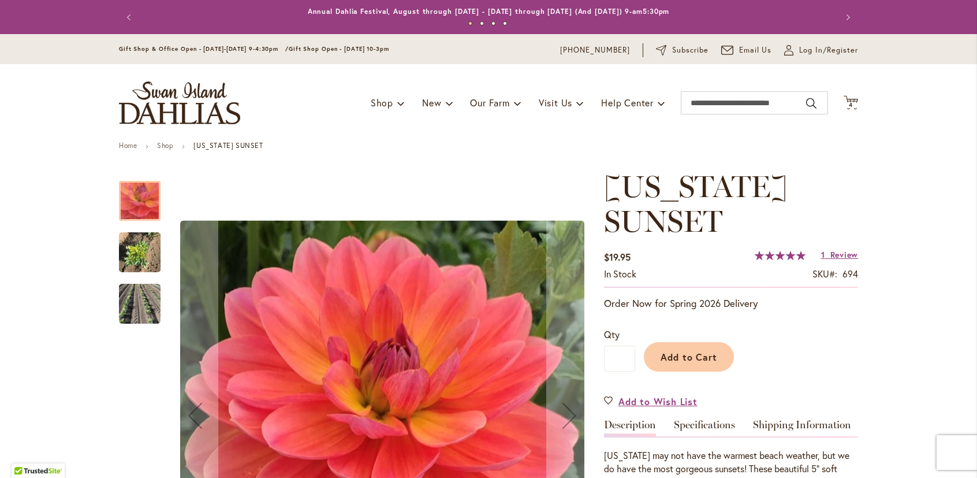
click at [144, 252] on img "OREGON SUNSET" at bounding box center [140, 252] width 42 height 55
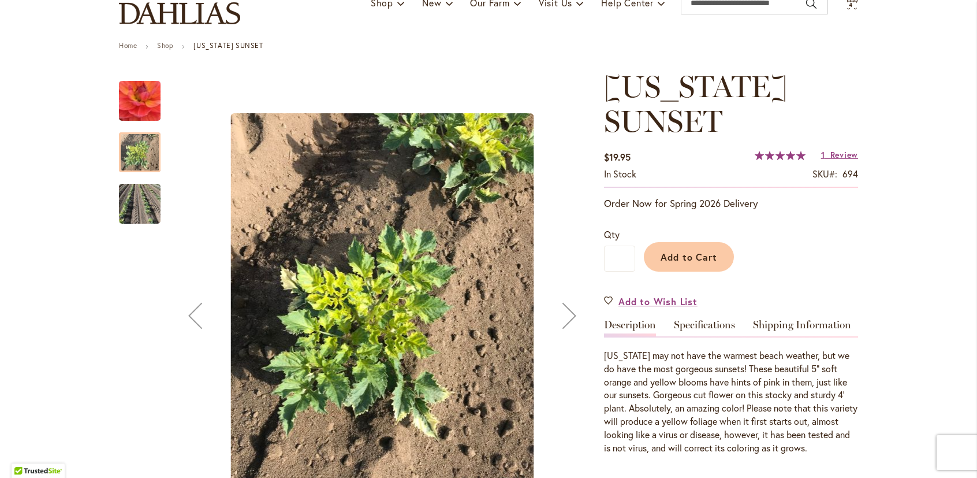
scroll to position [115, 0]
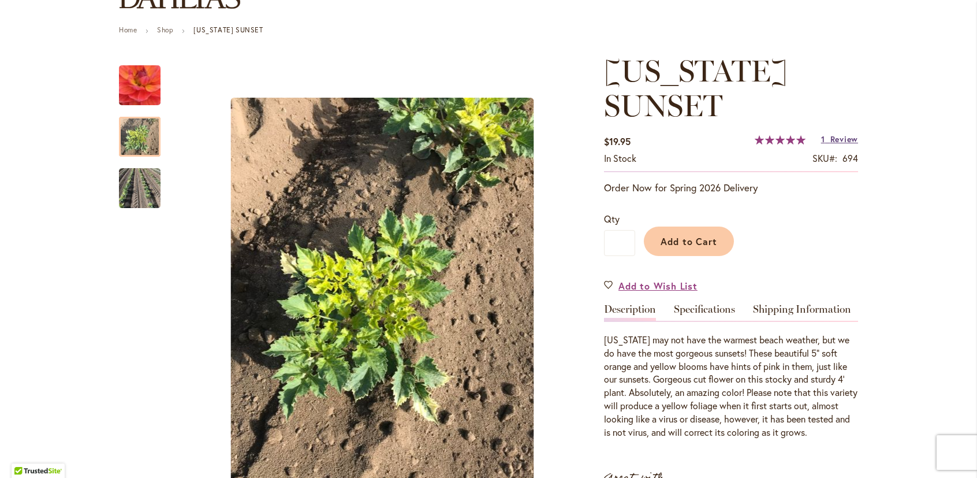
click at [842, 137] on span "Review" at bounding box center [844, 138] width 28 height 11
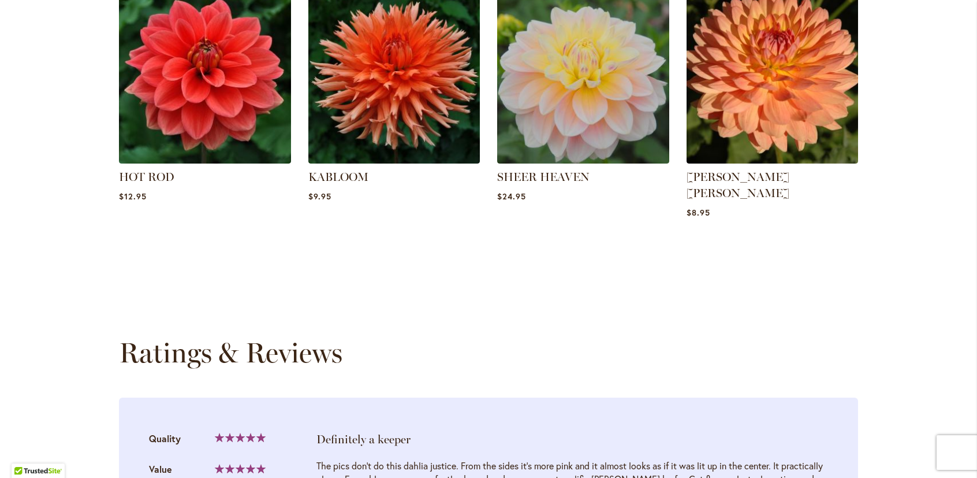
scroll to position [1140, 0]
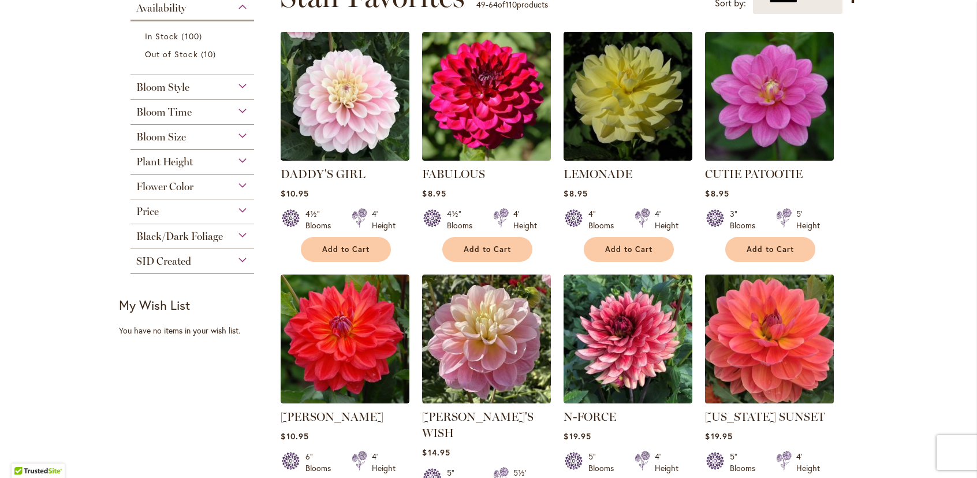
scroll to position [289, 0]
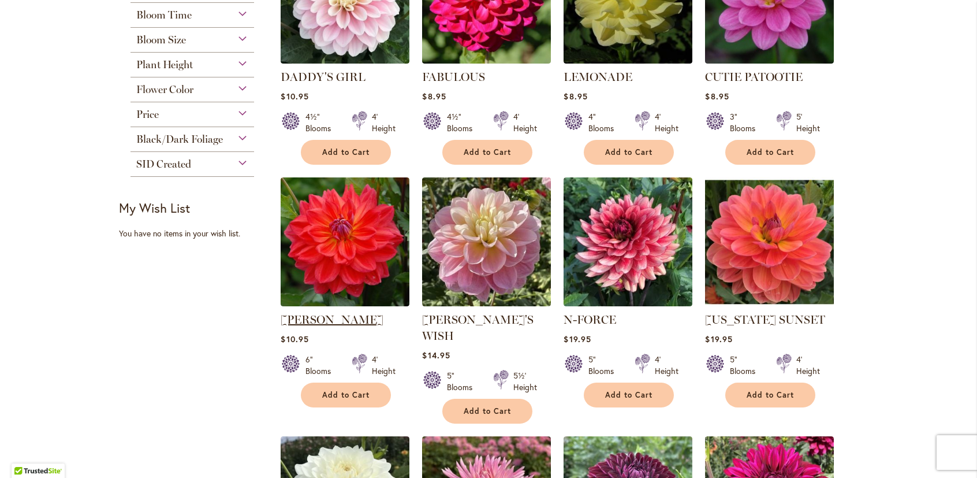
click at [338, 313] on link "COOPER BLAINE" at bounding box center [332, 319] width 103 height 14
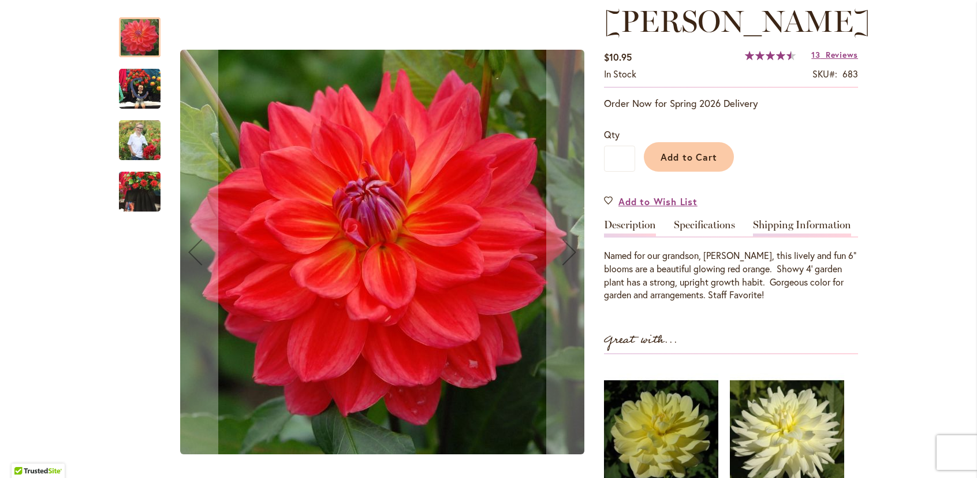
scroll to position [173, 0]
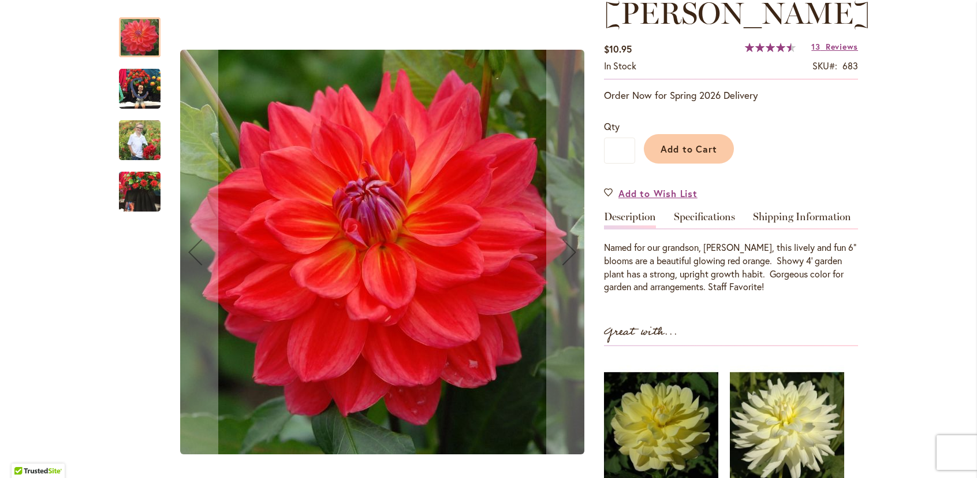
click at [144, 181] on img "COOPER BLAINE" at bounding box center [140, 191] width 42 height 55
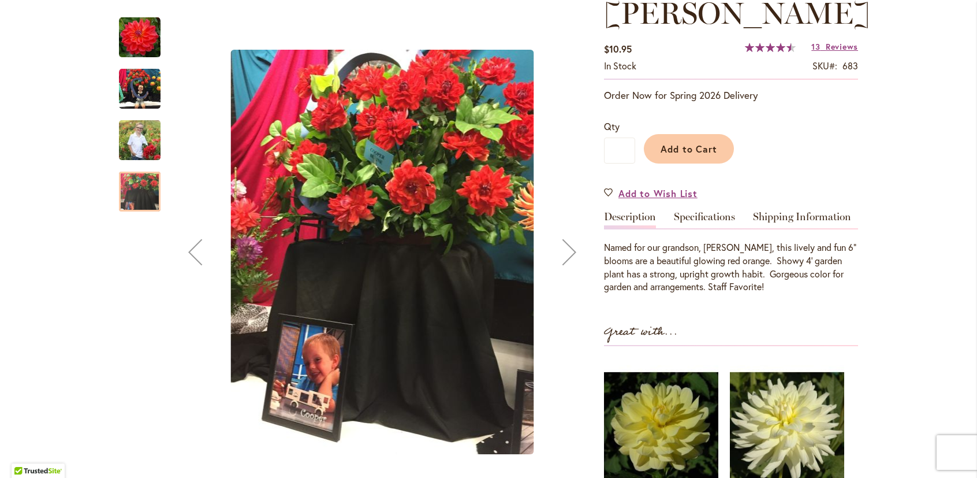
click at [145, 139] on img "COOPER BLAINE" at bounding box center [140, 140] width 42 height 52
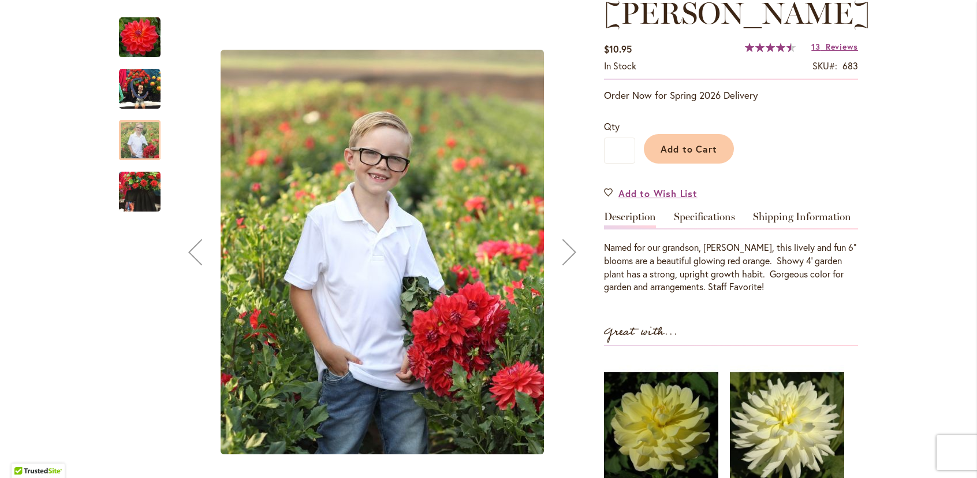
click at [141, 83] on img "COOPER BLAINE" at bounding box center [140, 89] width 42 height 42
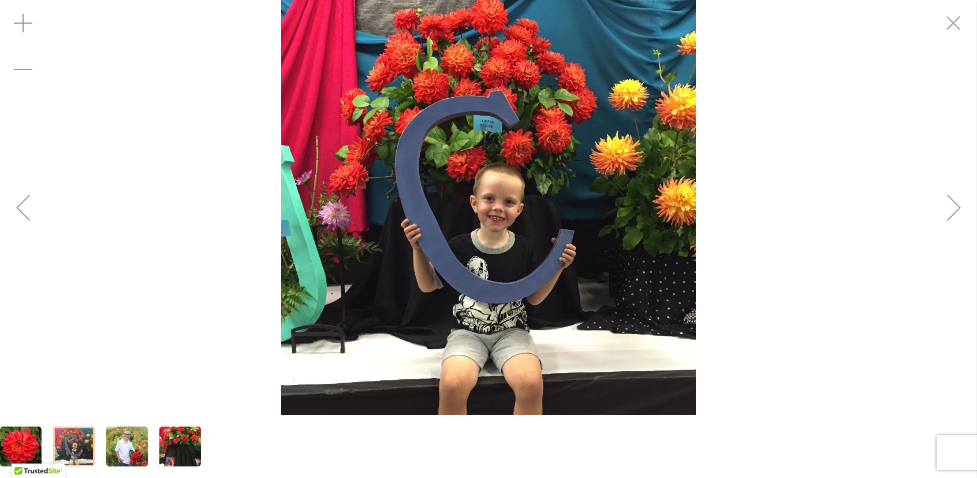
click at [555, 139] on img "COOPER BLAINE" at bounding box center [488, 207] width 415 height 415
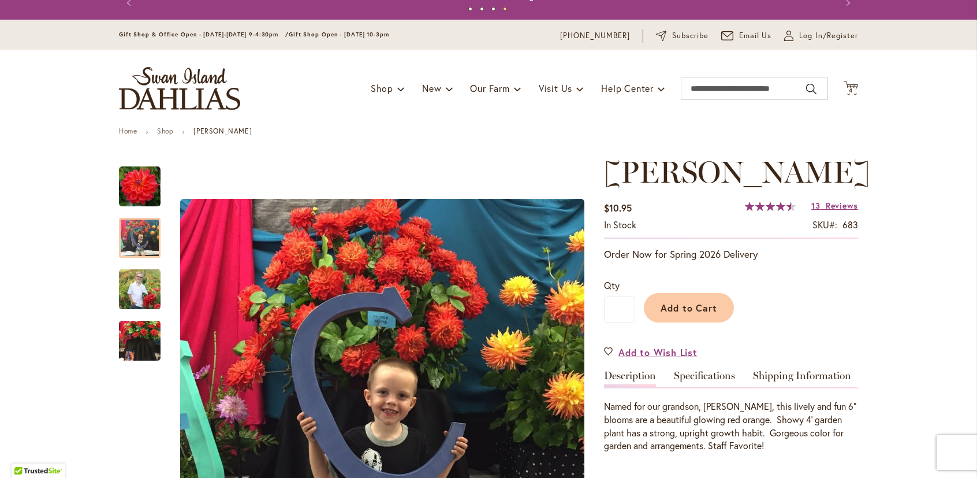
scroll to position [0, 0]
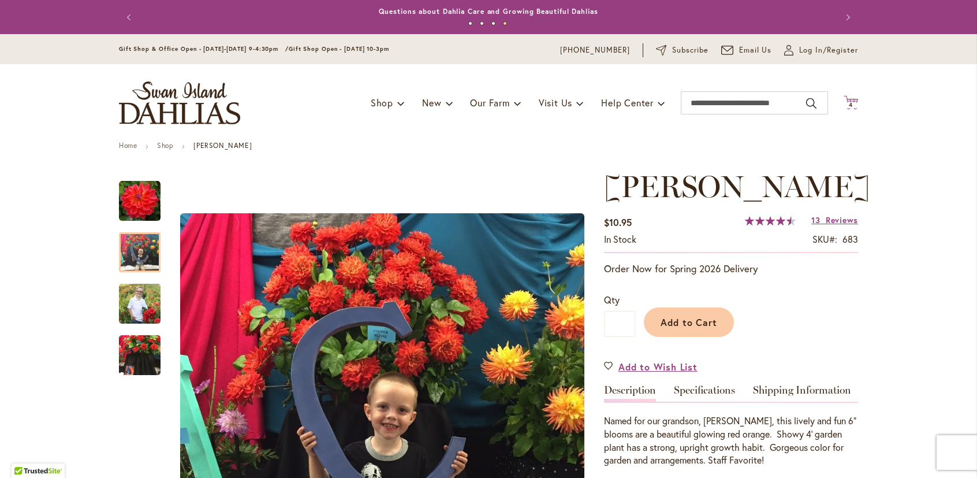
click at [849, 104] on span "4" at bounding box center [851, 105] width 4 height 8
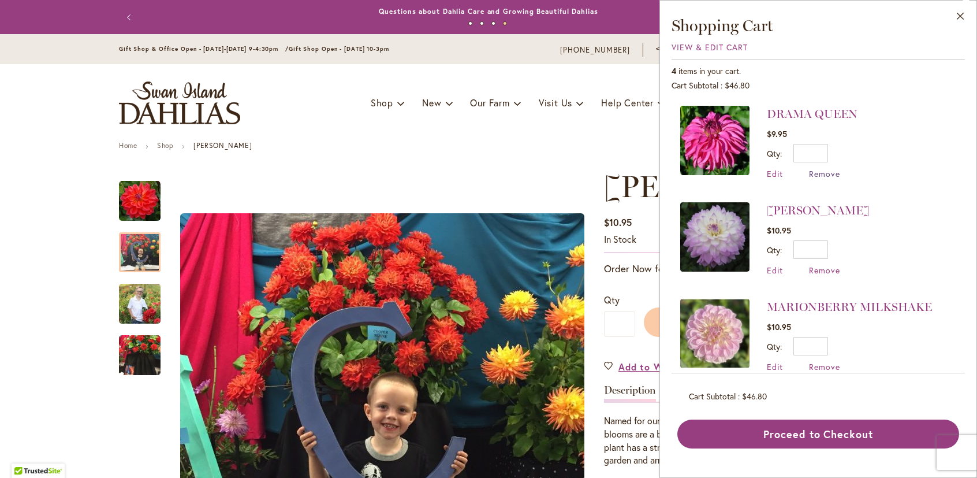
click at [826, 173] on span "Remove" at bounding box center [824, 173] width 31 height 11
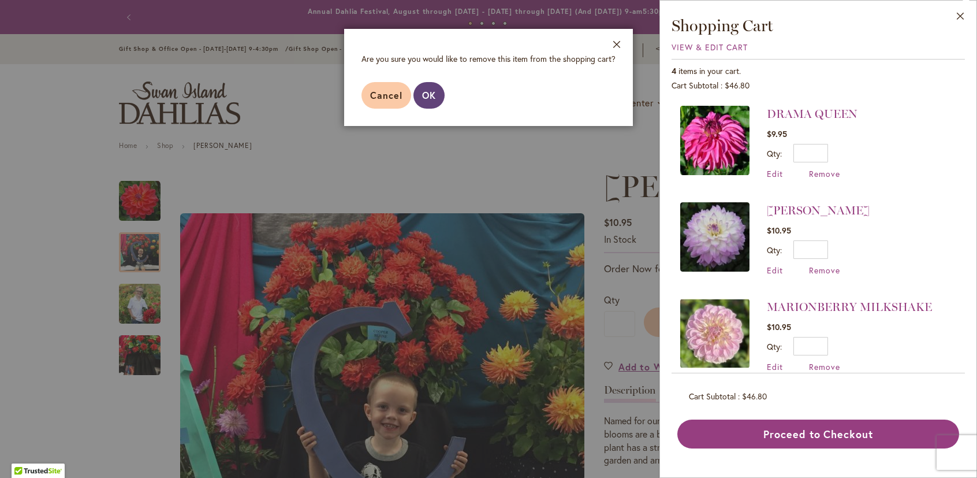
drag, startPoint x: 429, startPoint y: 97, endPoint x: 436, endPoint y: 98, distance: 7.0
click at [432, 97] on span "OK" at bounding box center [429, 95] width 14 height 12
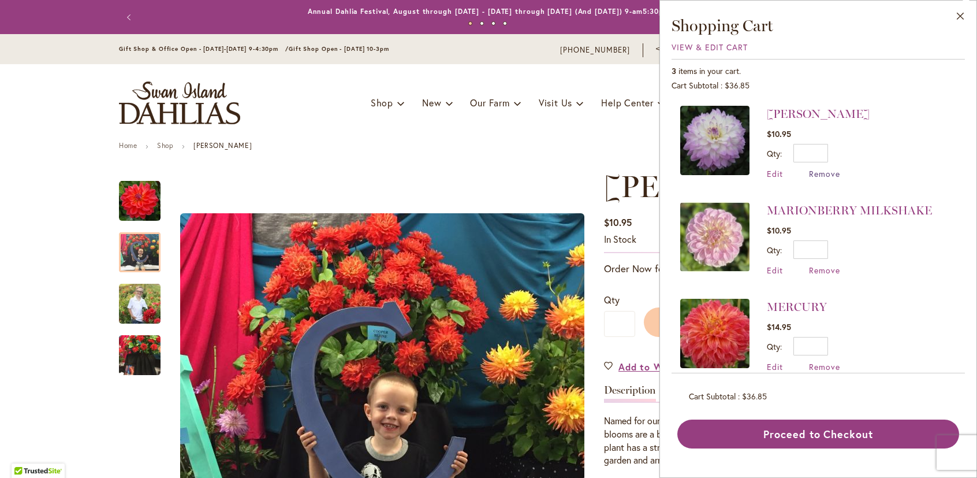
click at [830, 174] on span "Remove" at bounding box center [824, 173] width 31 height 11
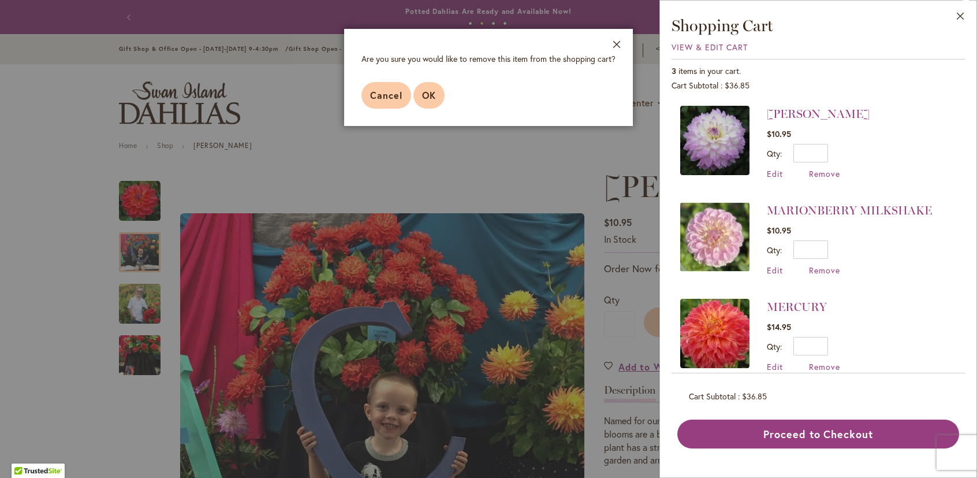
click at [429, 95] on span "OK" at bounding box center [429, 95] width 14 height 12
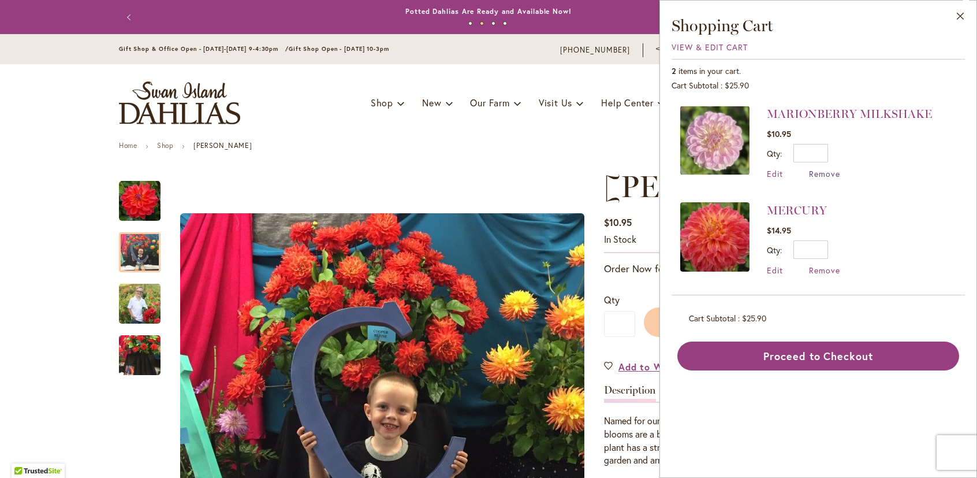
click at [825, 174] on span "Remove" at bounding box center [824, 173] width 31 height 11
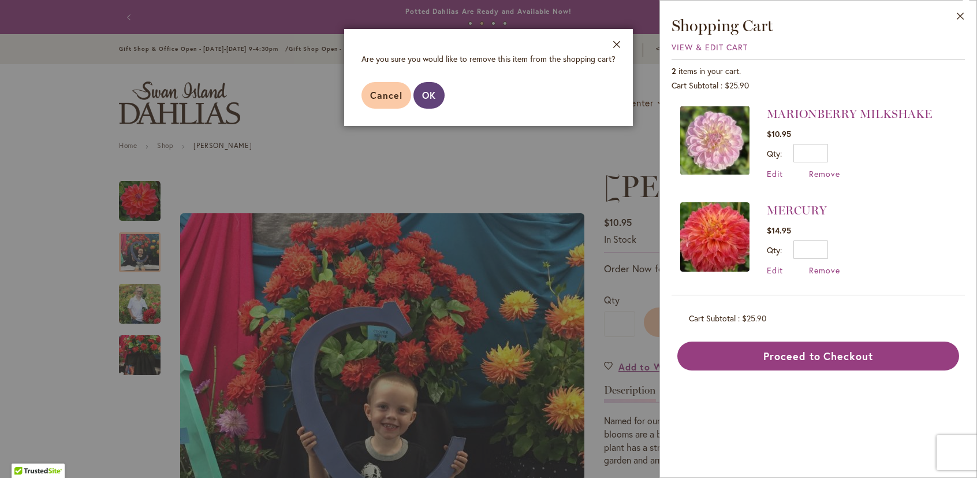
drag, startPoint x: 428, startPoint y: 91, endPoint x: 447, endPoint y: 95, distance: 18.8
click at [430, 91] on span "OK" at bounding box center [429, 95] width 14 height 12
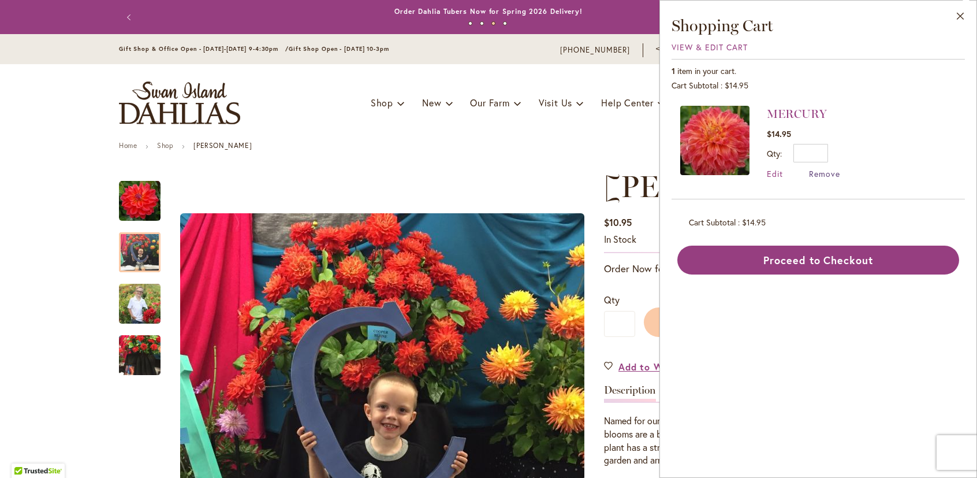
click at [816, 170] on span "Remove" at bounding box center [824, 173] width 31 height 11
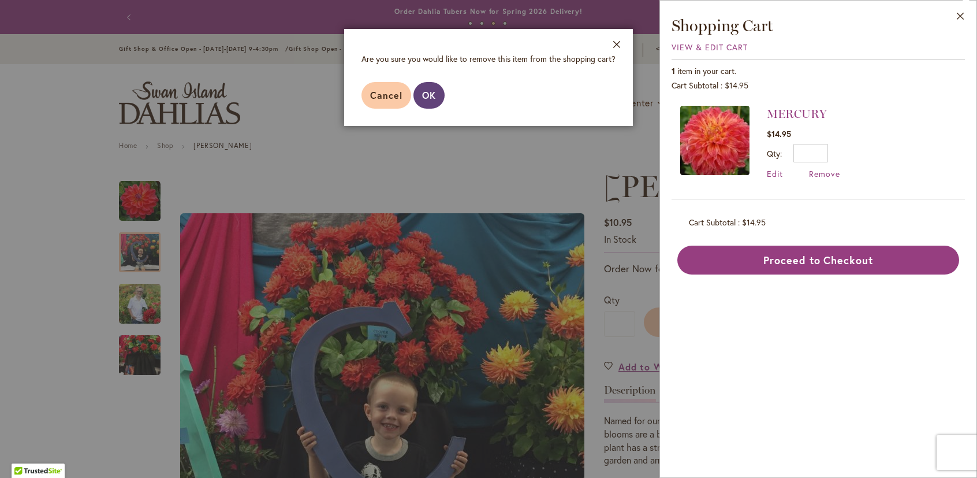
drag, startPoint x: 427, startPoint y: 90, endPoint x: 485, endPoint y: 113, distance: 62.9
click at [430, 91] on span "OK" at bounding box center [429, 95] width 14 height 12
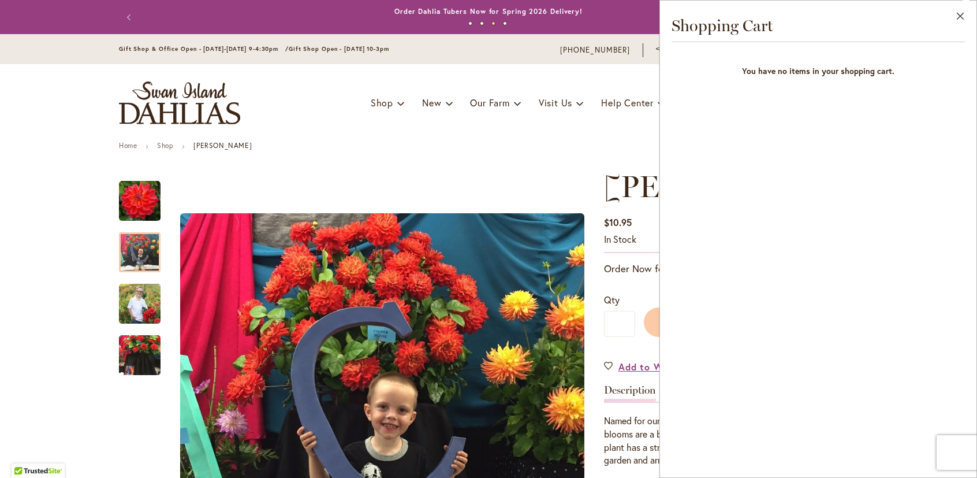
click at [323, 126] on div "Toggle Nav Shop Dahlia Tubers Collections Fresh Cut Dahlias Gardening Supplies …" at bounding box center [488, 102] width 762 height 77
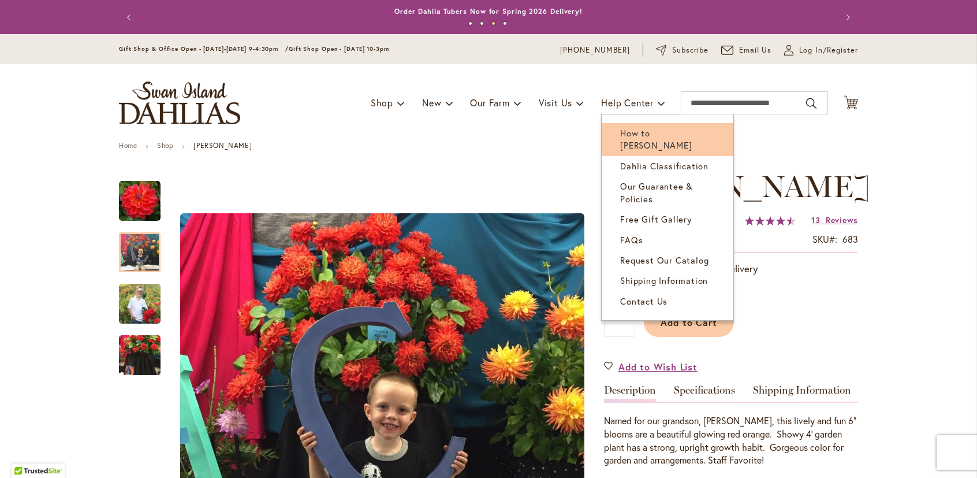
click at [641, 129] on span "How to [PERSON_NAME]" at bounding box center [656, 139] width 72 height 24
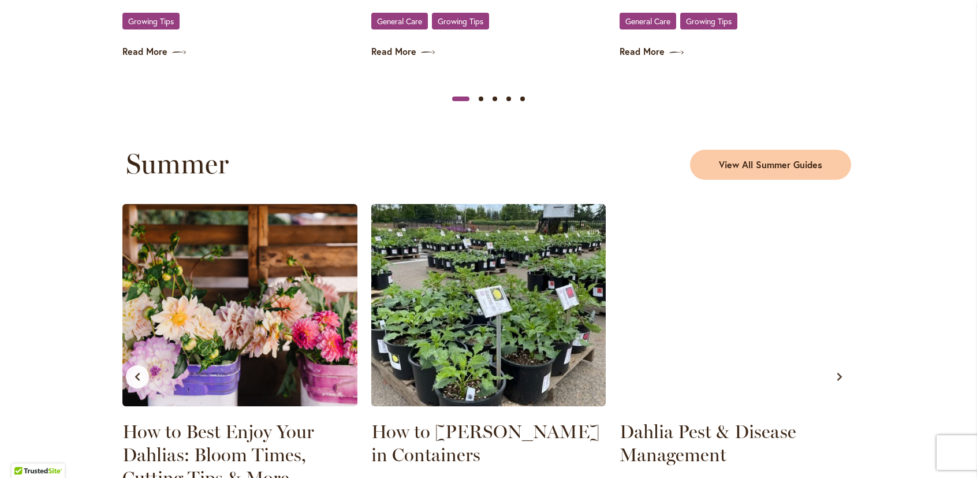
scroll to position [959, 0]
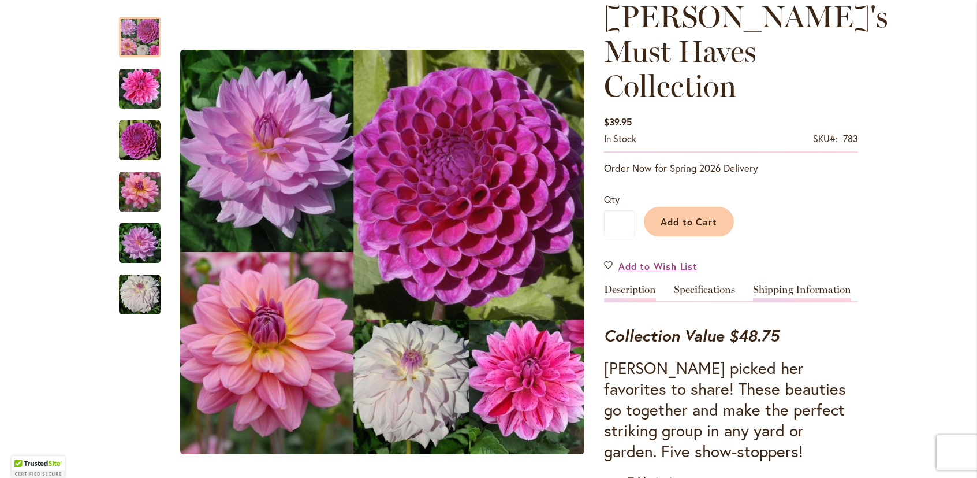
scroll to position [231, 0]
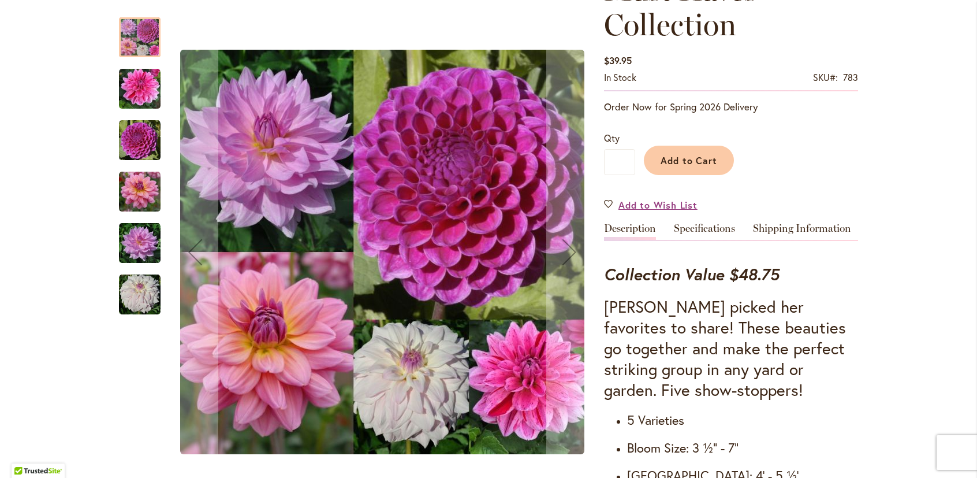
click at [132, 299] on img "WHO ME?" at bounding box center [140, 295] width 42 height 42
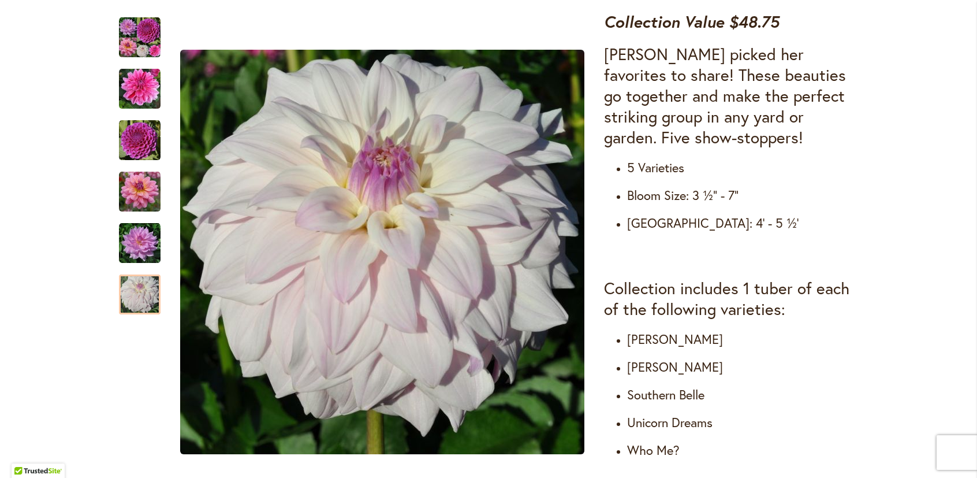
scroll to position [419, 0]
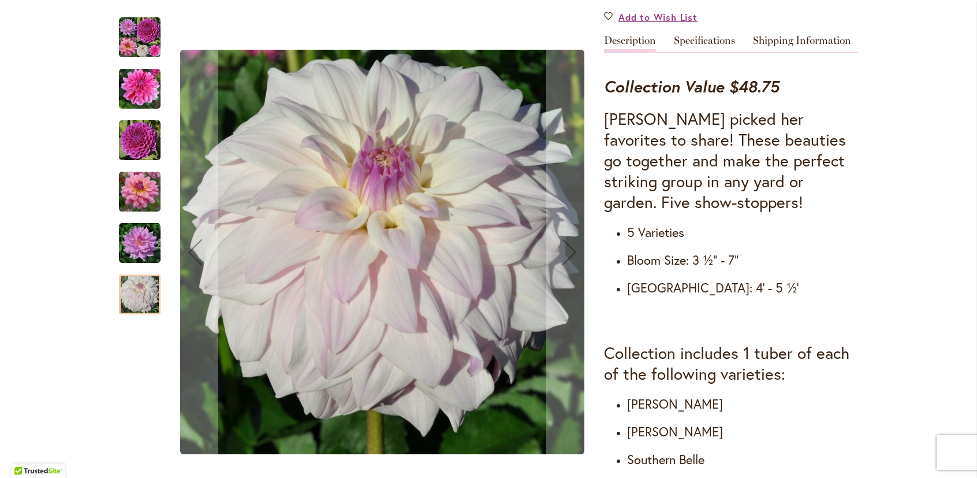
click at [135, 37] on img "Heather's Must Haves Collection" at bounding box center [140, 38] width 42 height 42
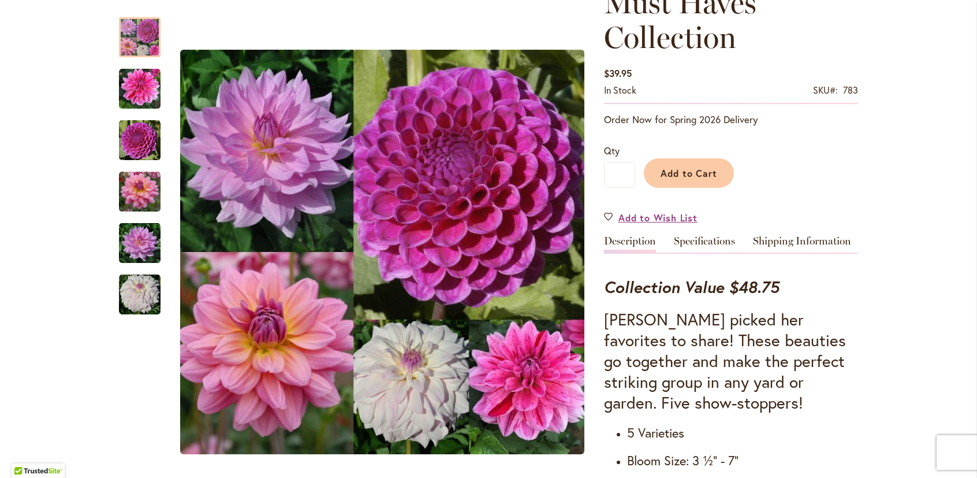
scroll to position [77, 0]
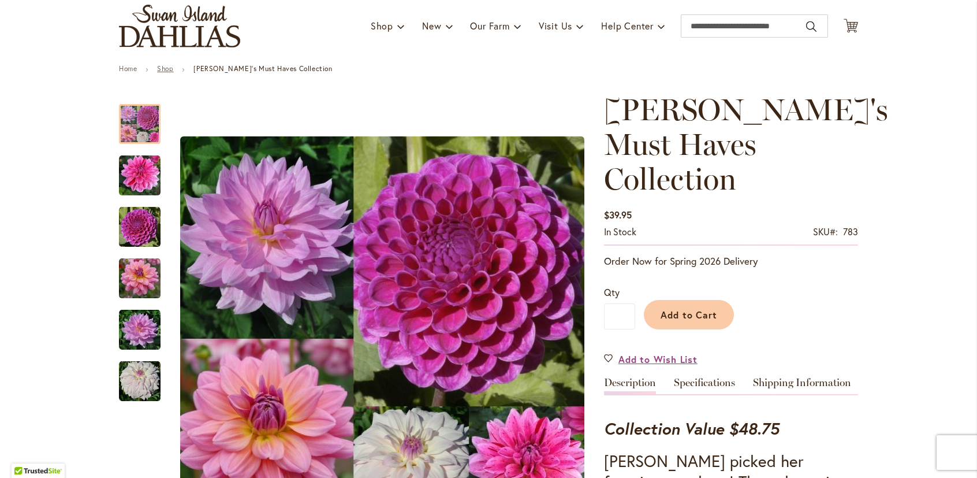
click at [160, 67] on link "Shop" at bounding box center [165, 68] width 16 height 9
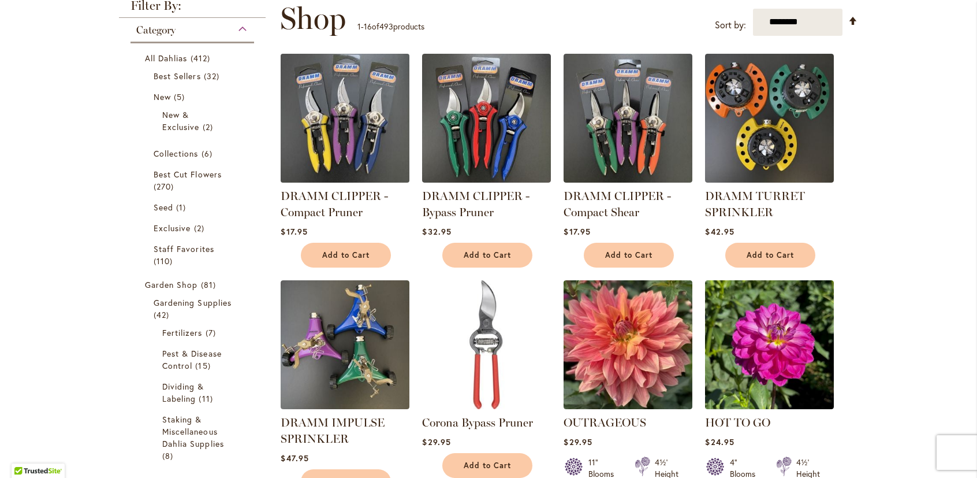
scroll to position [173, 0]
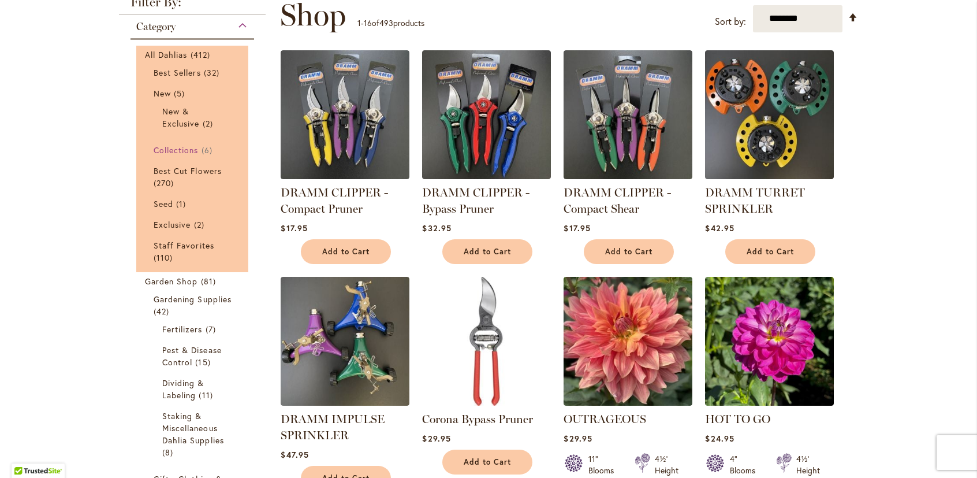
click at [178, 147] on span "Collections" at bounding box center [176, 149] width 45 height 11
